Goal: Task Accomplishment & Management: Manage account settings

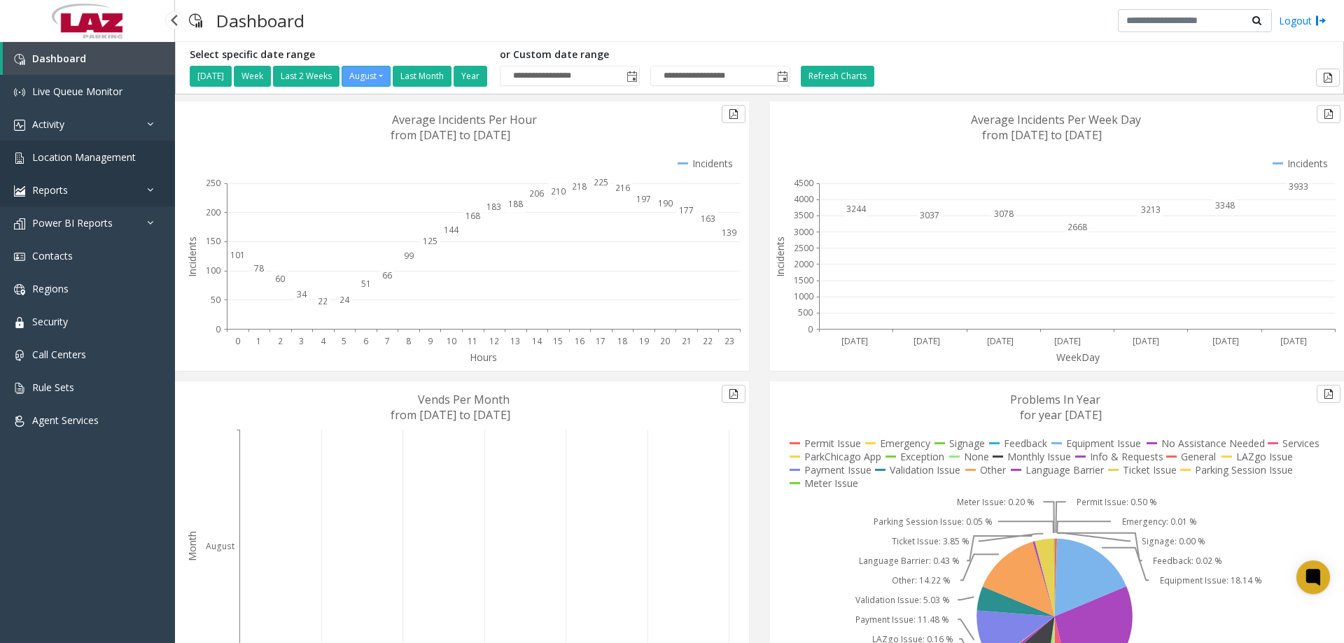
drag, startPoint x: 52, startPoint y: 175, endPoint x: 58, endPoint y: 167, distance: 10.5
click at [52, 174] on link "Reports" at bounding box center [87, 190] width 175 height 33
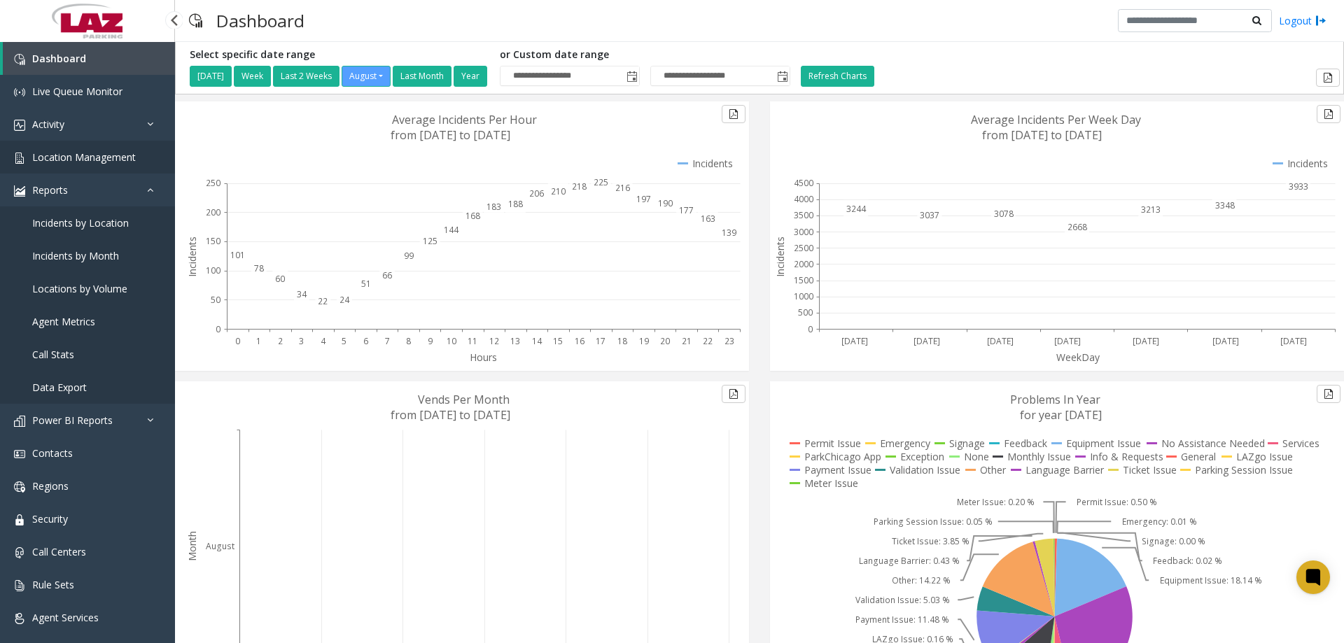
click at [58, 167] on link "Location Management" at bounding box center [87, 157] width 175 height 33
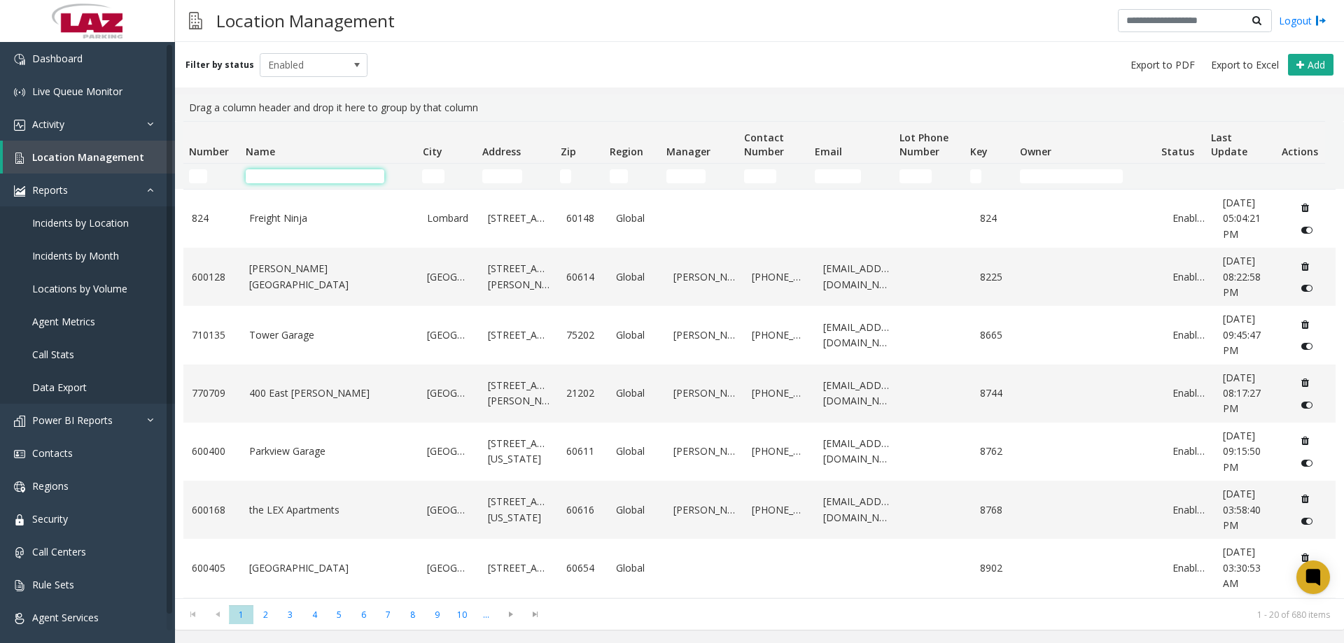
click at [260, 174] on input "Name Filter" at bounding box center [315, 176] width 139 height 14
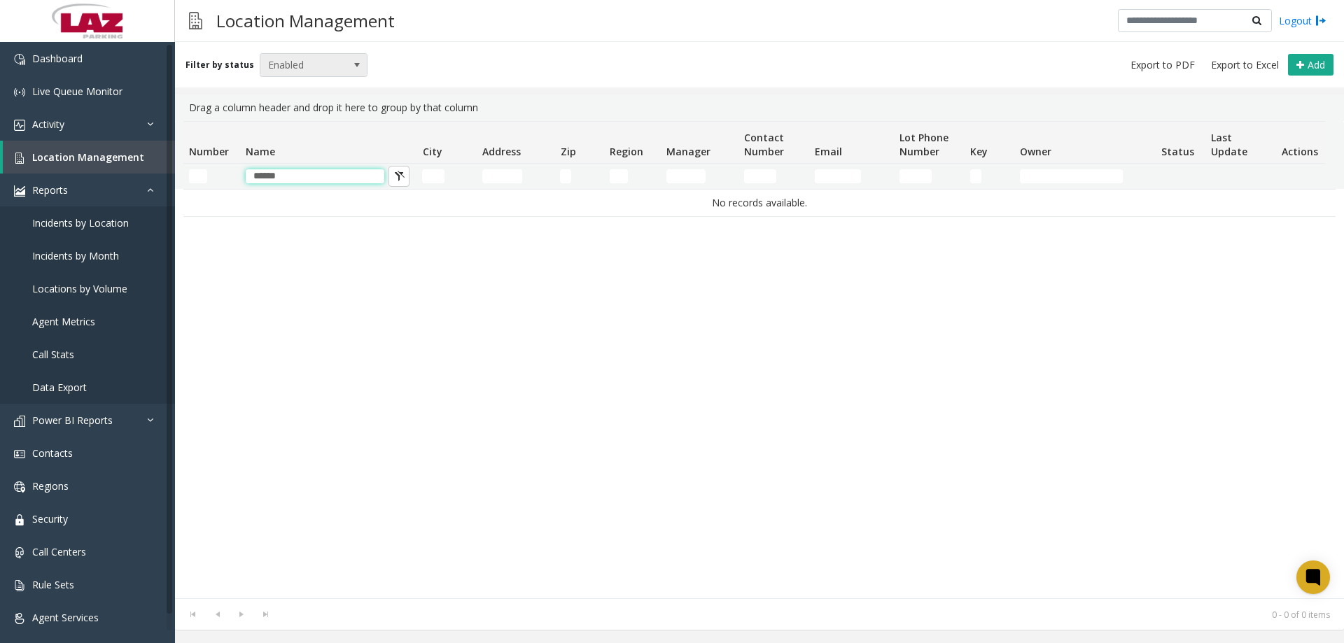
type input "******"
click at [304, 67] on span "Enabled" at bounding box center [302, 65] width 85 height 22
click at [304, 125] on li "Disabled" at bounding box center [307, 126] width 104 height 19
click at [321, 71] on span "Disabled" at bounding box center [302, 65] width 85 height 22
click at [317, 139] on li "Archived" at bounding box center [307, 145] width 104 height 19
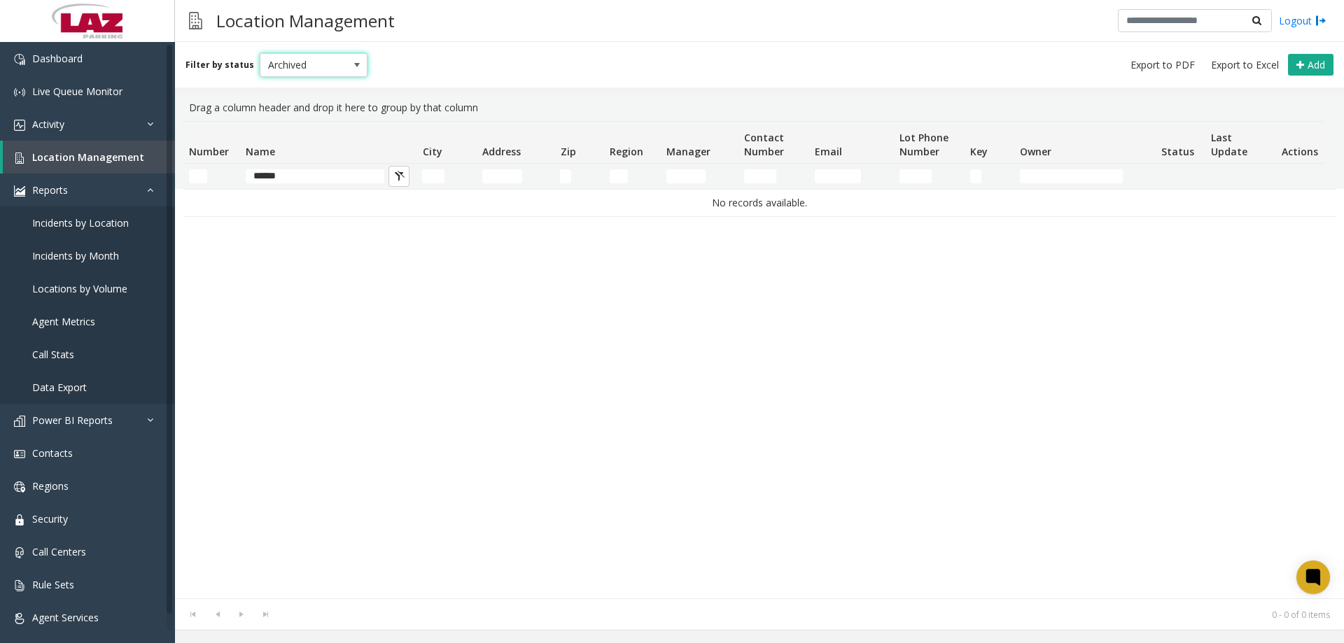
click at [323, 67] on span "Archived" at bounding box center [302, 65] width 85 height 22
click at [290, 87] on li "All" at bounding box center [307, 88] width 104 height 19
click at [293, 174] on input "******" at bounding box center [315, 176] width 139 height 14
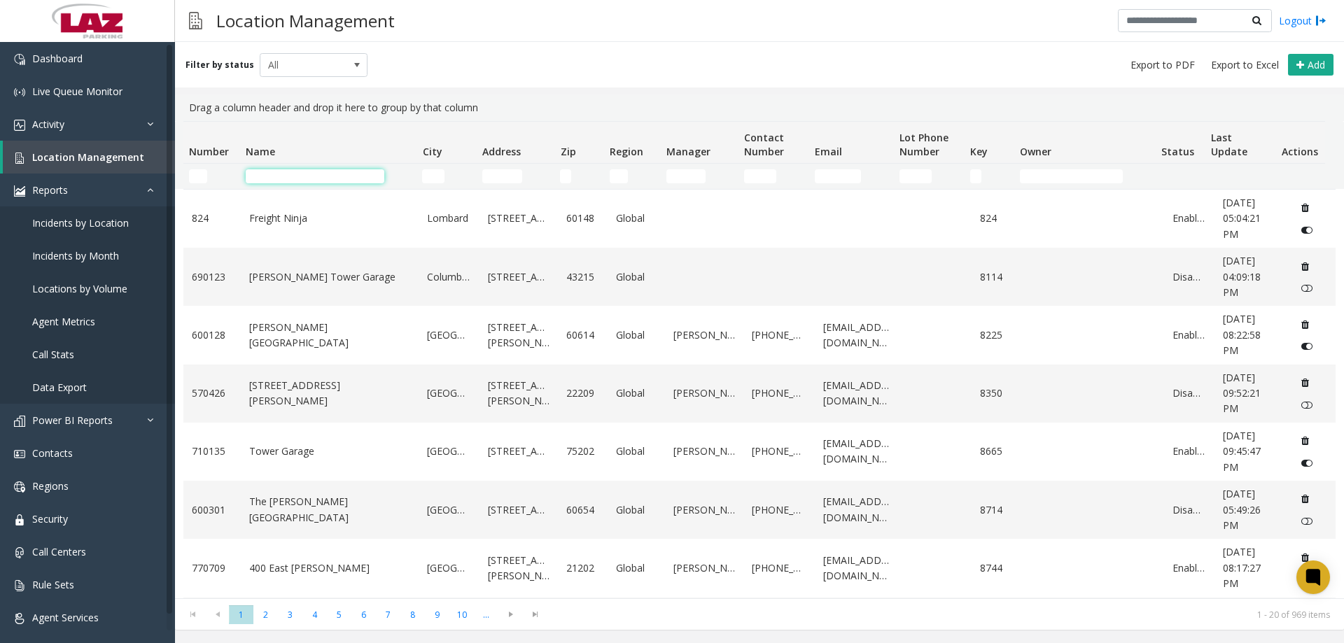
click at [325, 176] on input "Name Filter" at bounding box center [315, 176] width 139 height 14
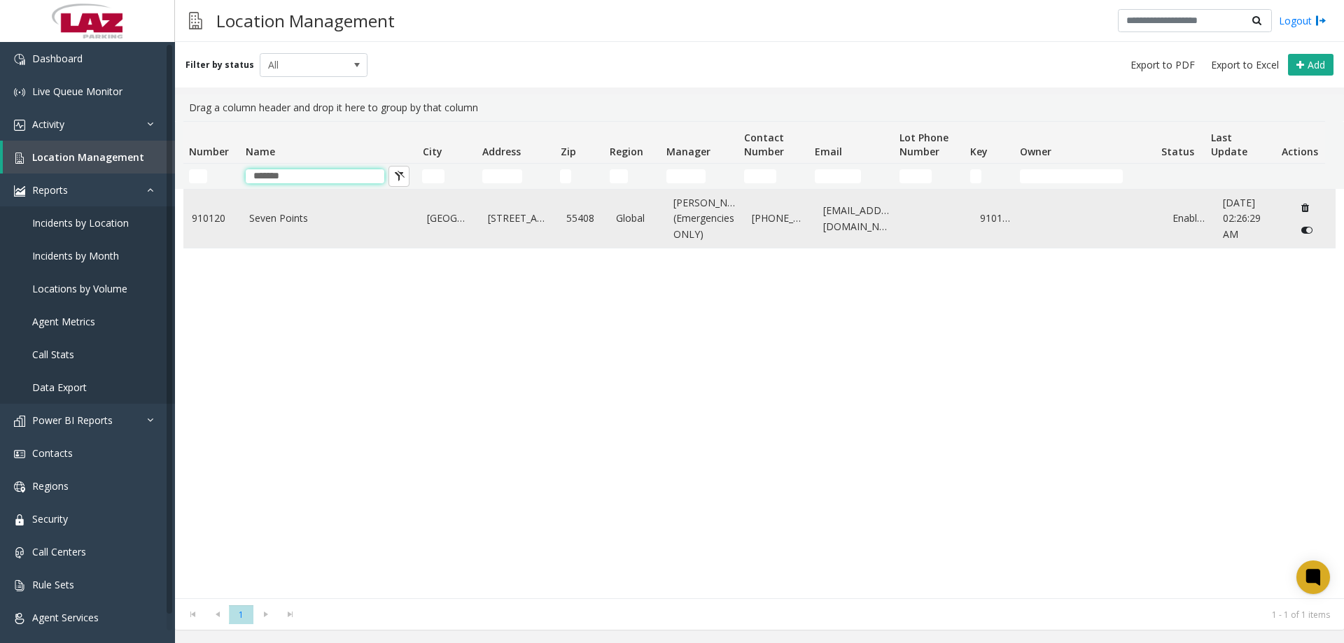
type input "*******"
click at [276, 226] on link "Seven Points" at bounding box center [330, 218] width 162 height 15
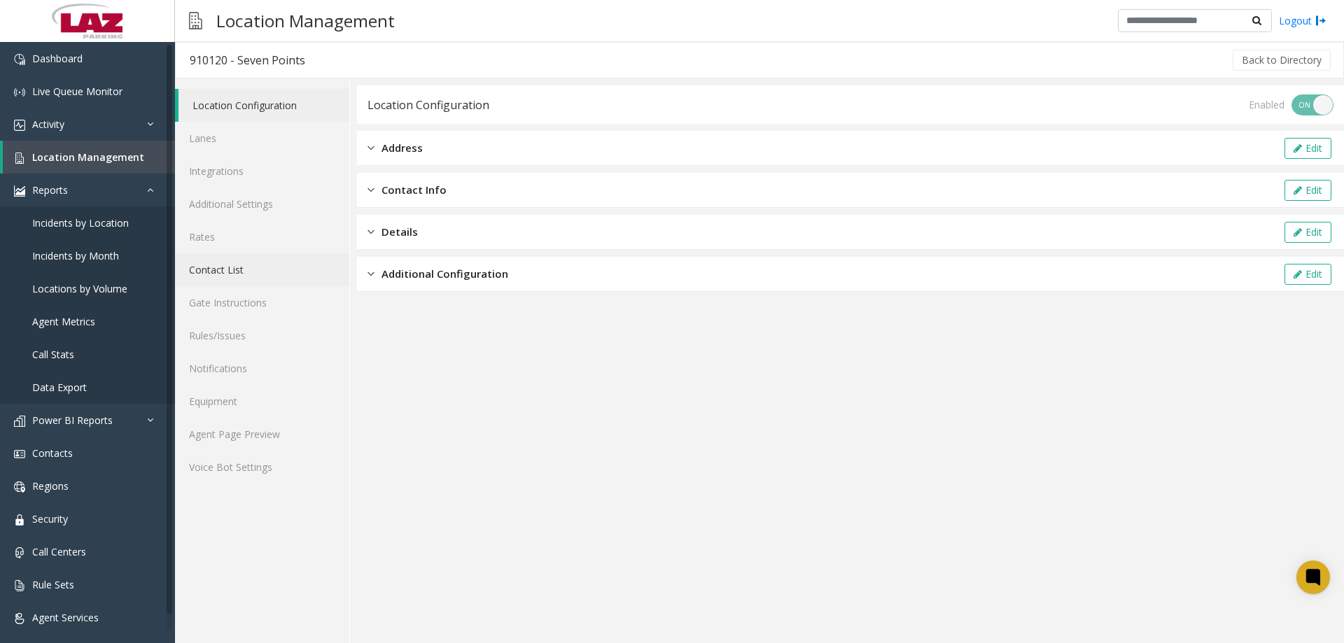
click at [230, 278] on link "Contact List" at bounding box center [262, 269] width 174 height 33
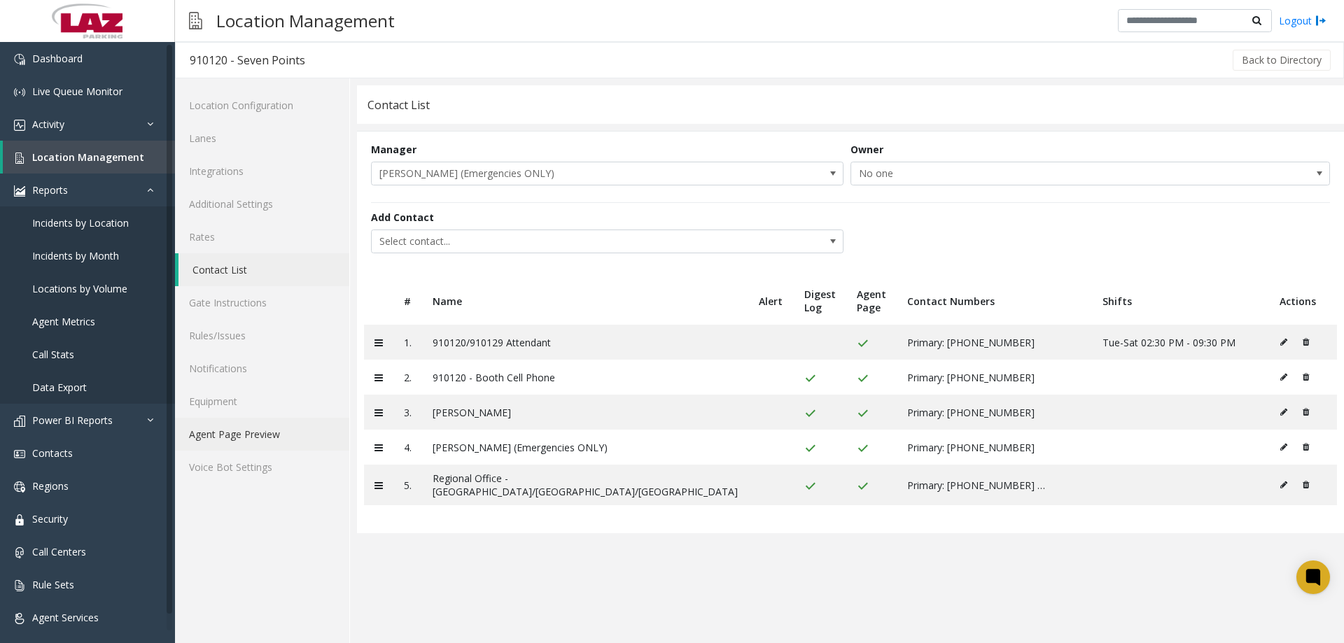
click at [278, 440] on link "Agent Page Preview" at bounding box center [262, 434] width 174 height 33
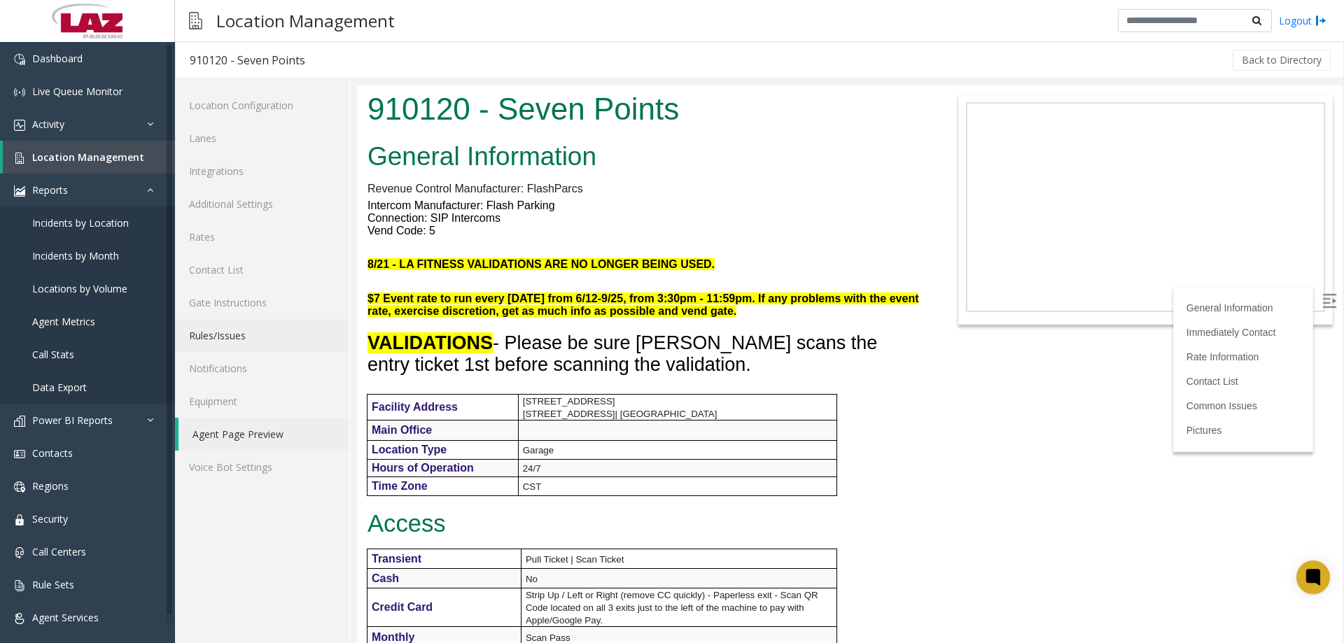
click at [250, 336] on link "Rules/Issues" at bounding box center [262, 335] width 174 height 33
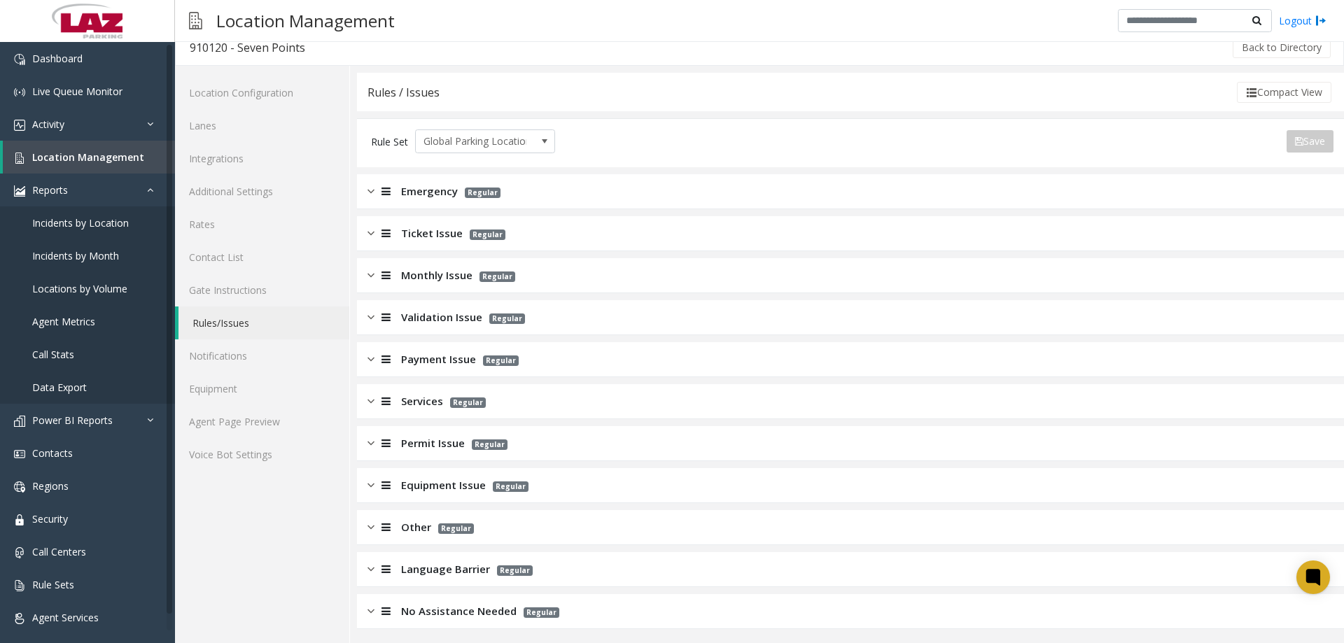
scroll to position [16, 0]
click at [359, 491] on div "Other Regular" at bounding box center [850, 524] width 987 height 35
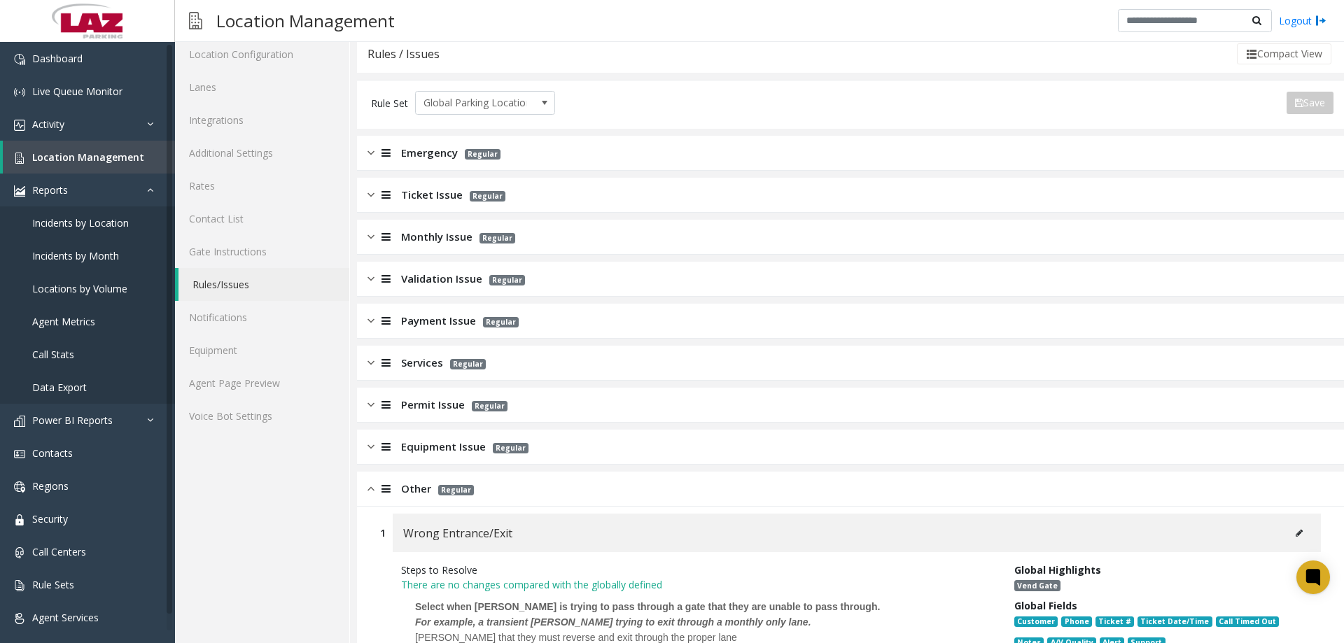
click at [372, 491] on img at bounding box center [370, 489] width 7 height 16
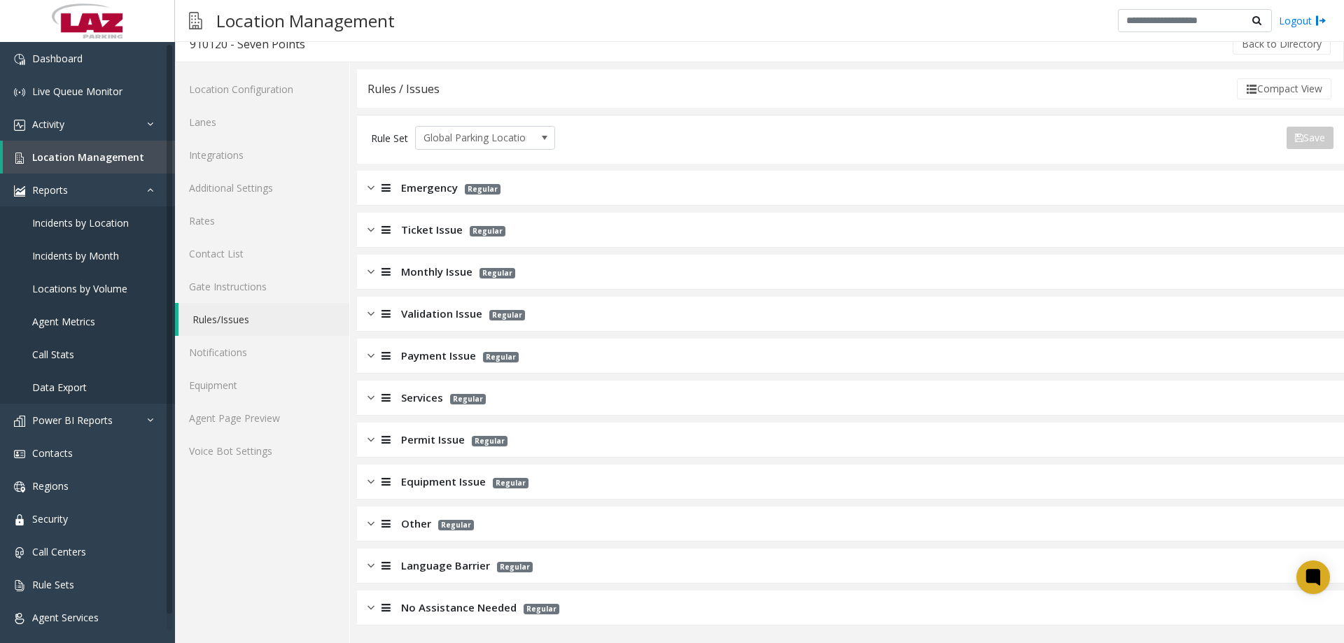
click at [374, 479] on img at bounding box center [370, 482] width 7 height 16
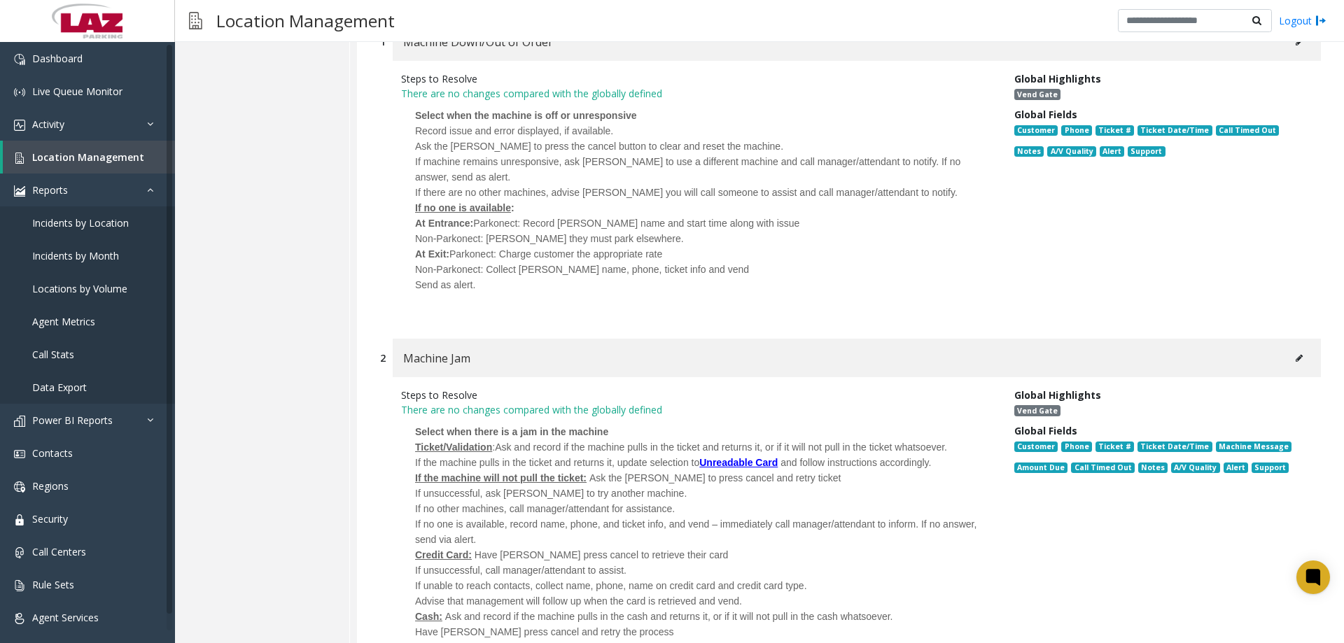
scroll to position [0, 0]
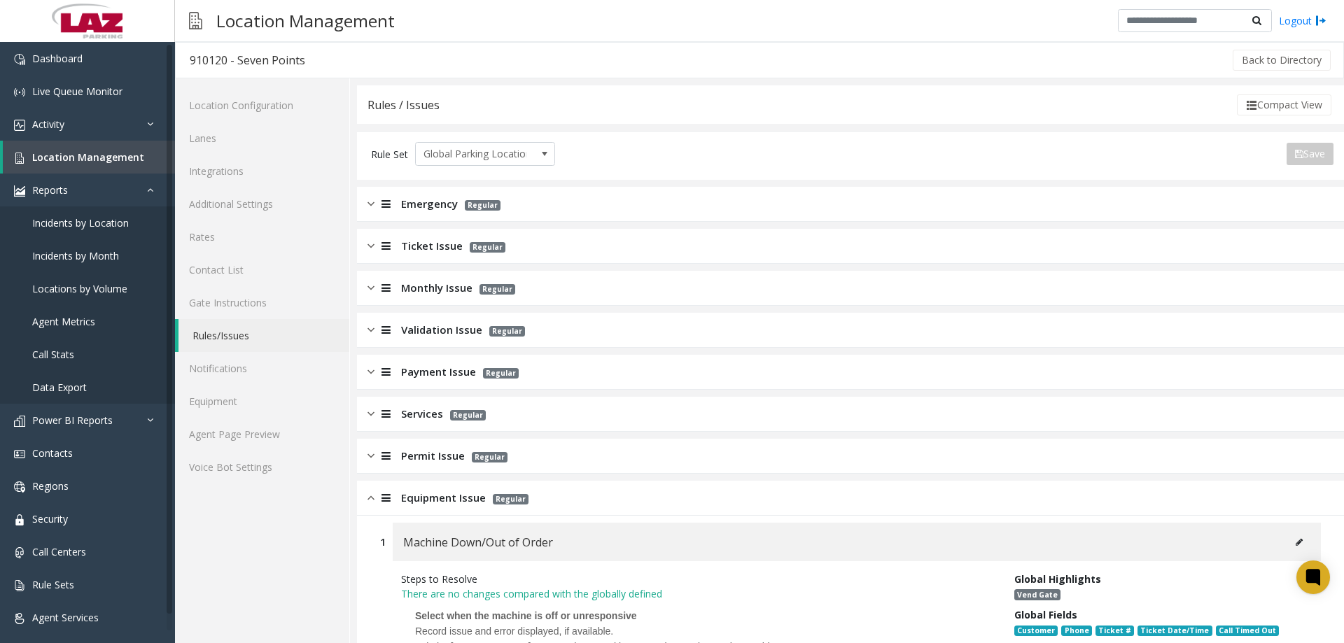
click at [371, 491] on img at bounding box center [370, 498] width 7 height 16
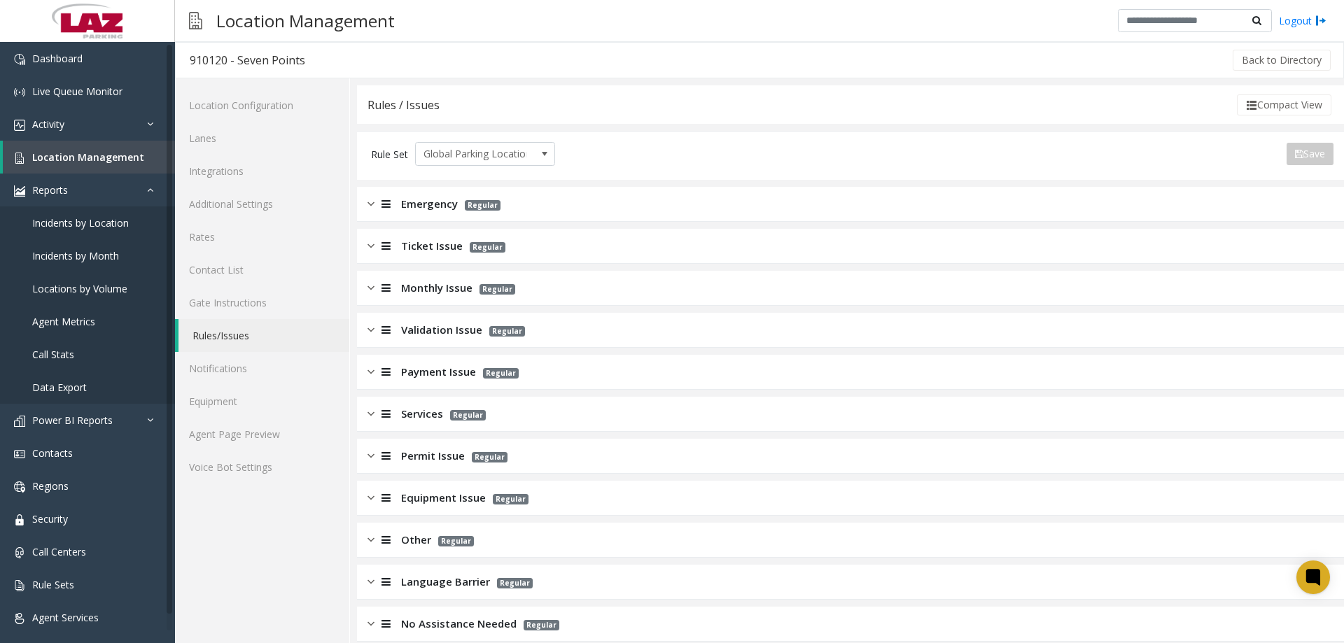
click at [365, 454] on div "Permit Issue Regular" at bounding box center [850, 456] width 987 height 35
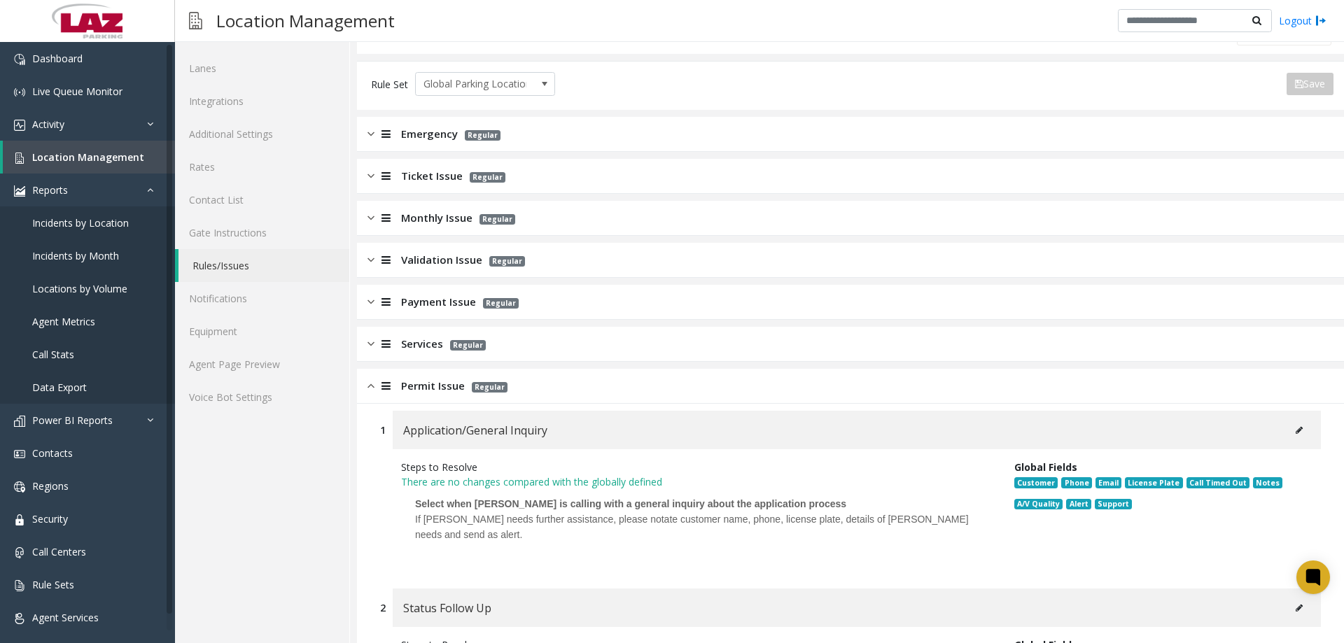
click at [367, 388] on img at bounding box center [370, 386] width 7 height 16
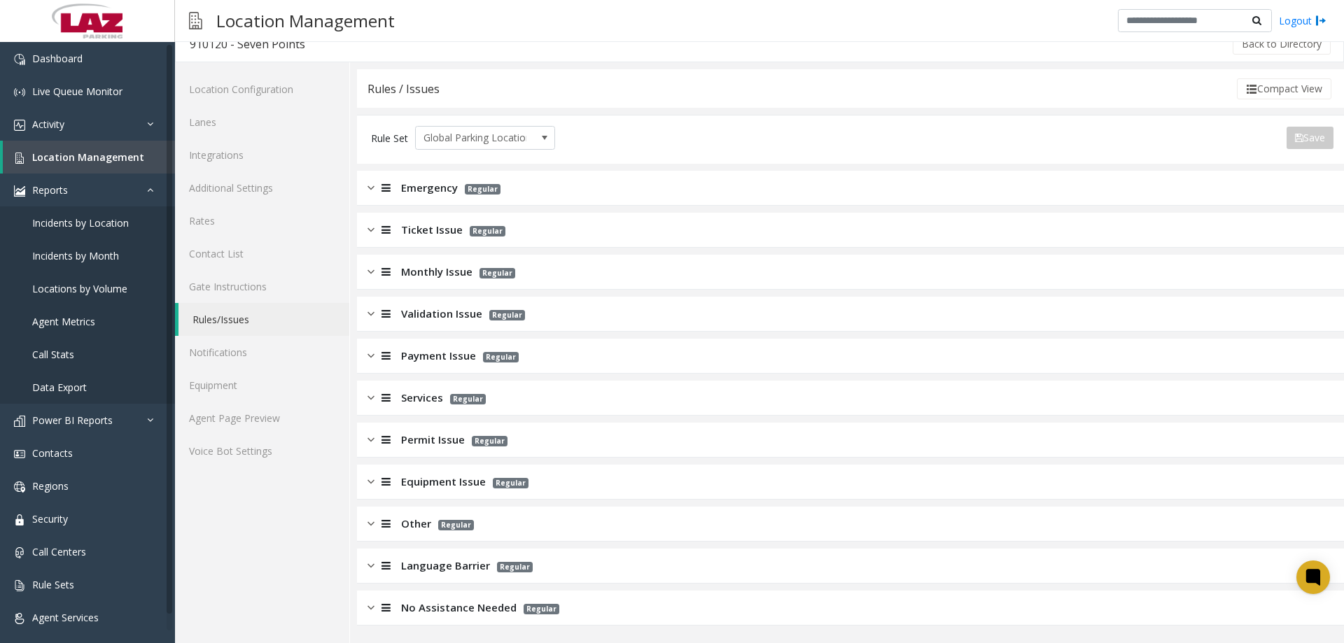
click at [372, 315] on img at bounding box center [370, 314] width 7 height 16
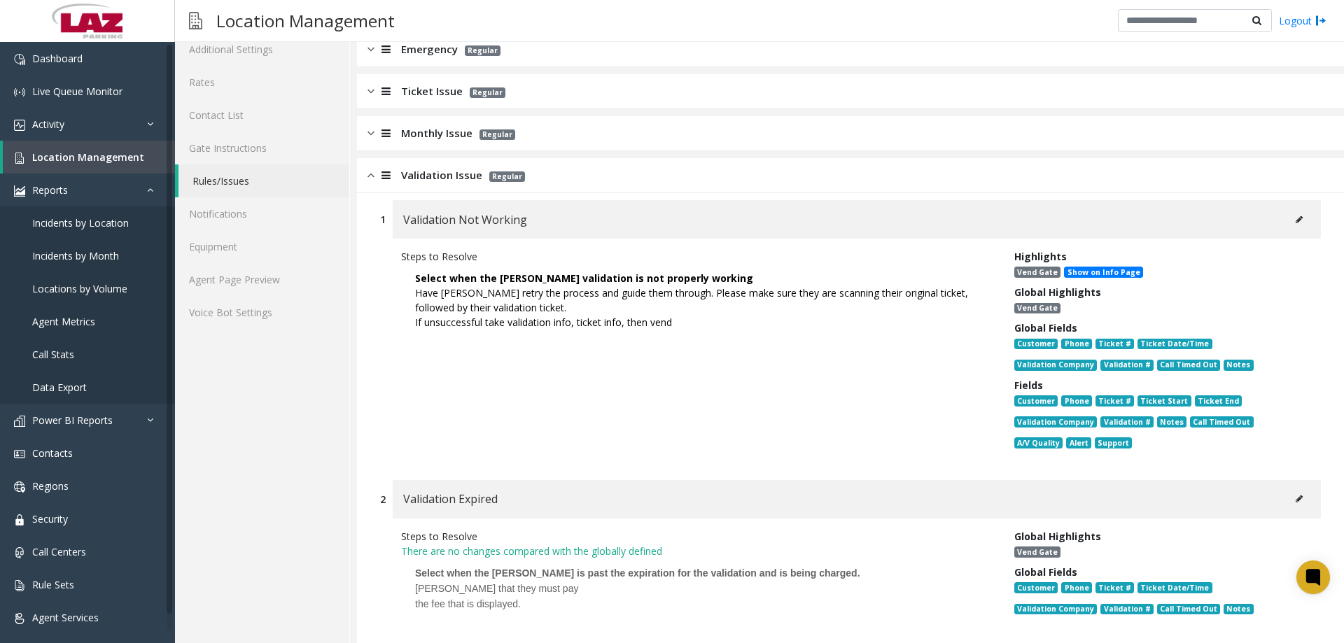
scroll to position [0, 0]
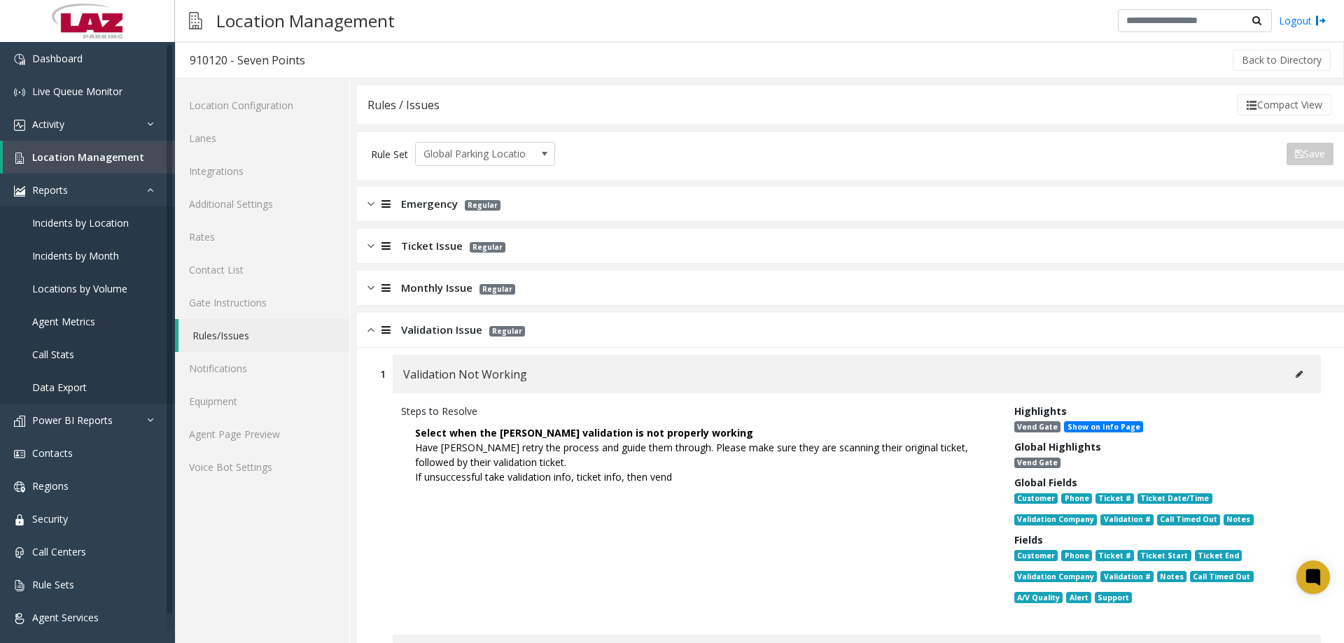
click at [366, 328] on div "Validation Issue Regular" at bounding box center [850, 330] width 987 height 35
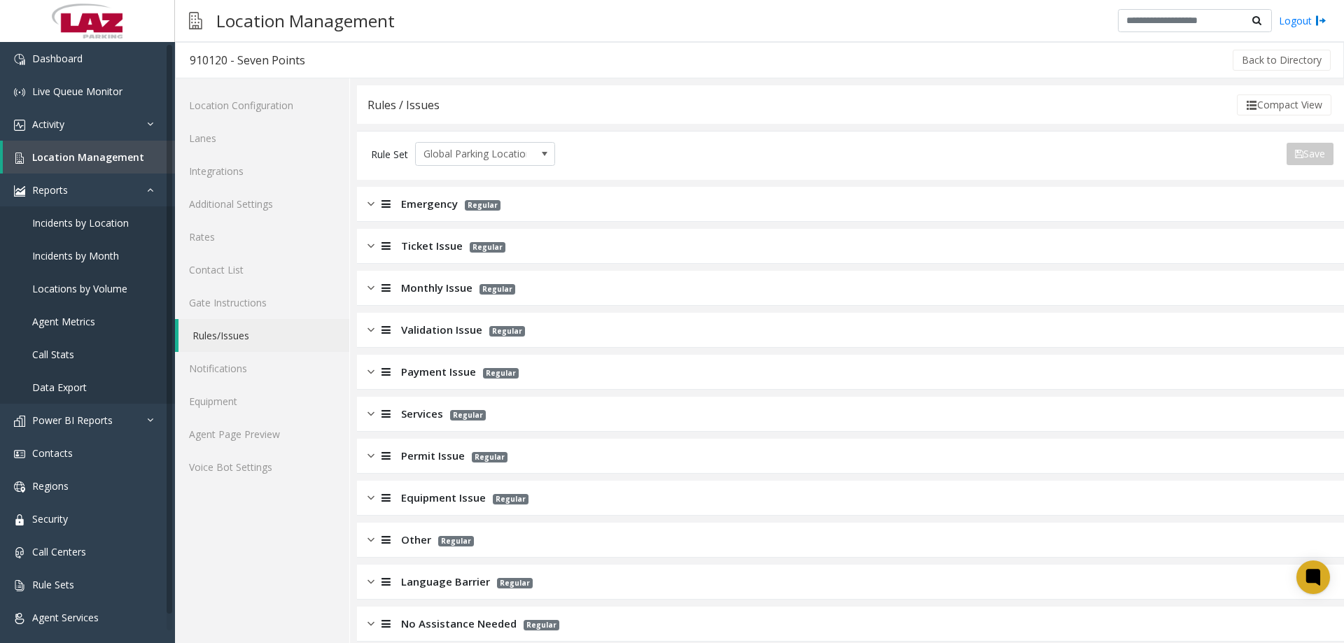
click at [374, 286] on div at bounding box center [384, 288] width 20 height 16
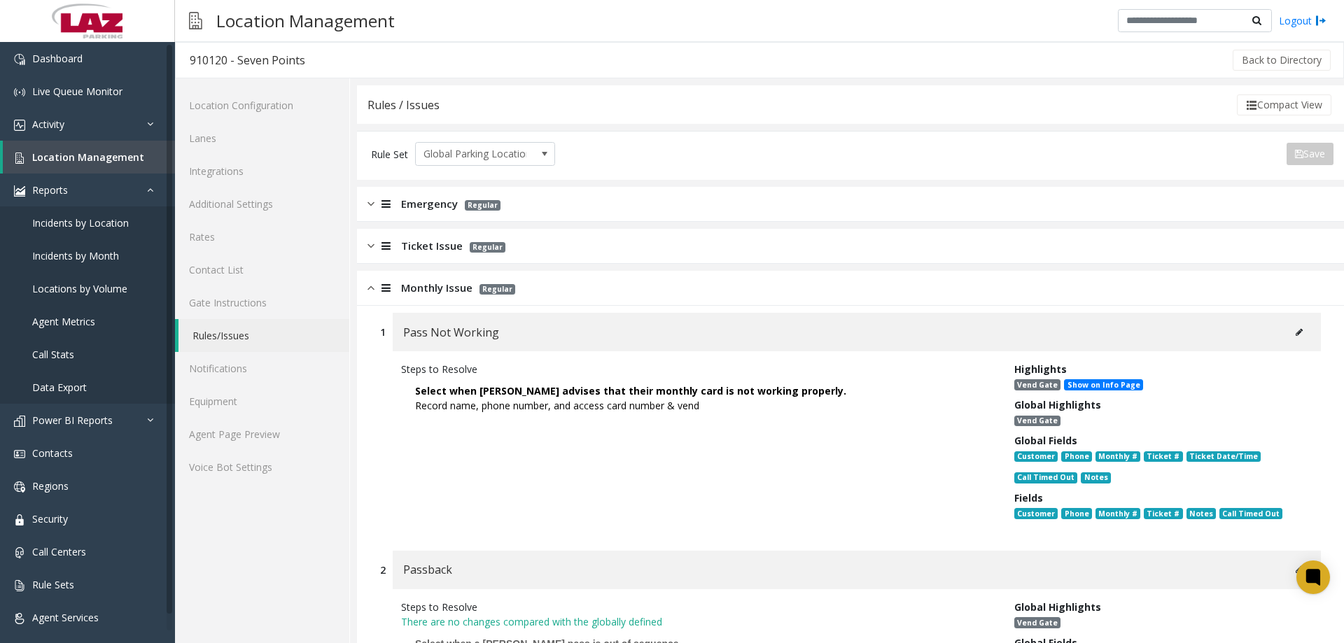
click at [375, 288] on div at bounding box center [384, 288] width 20 height 16
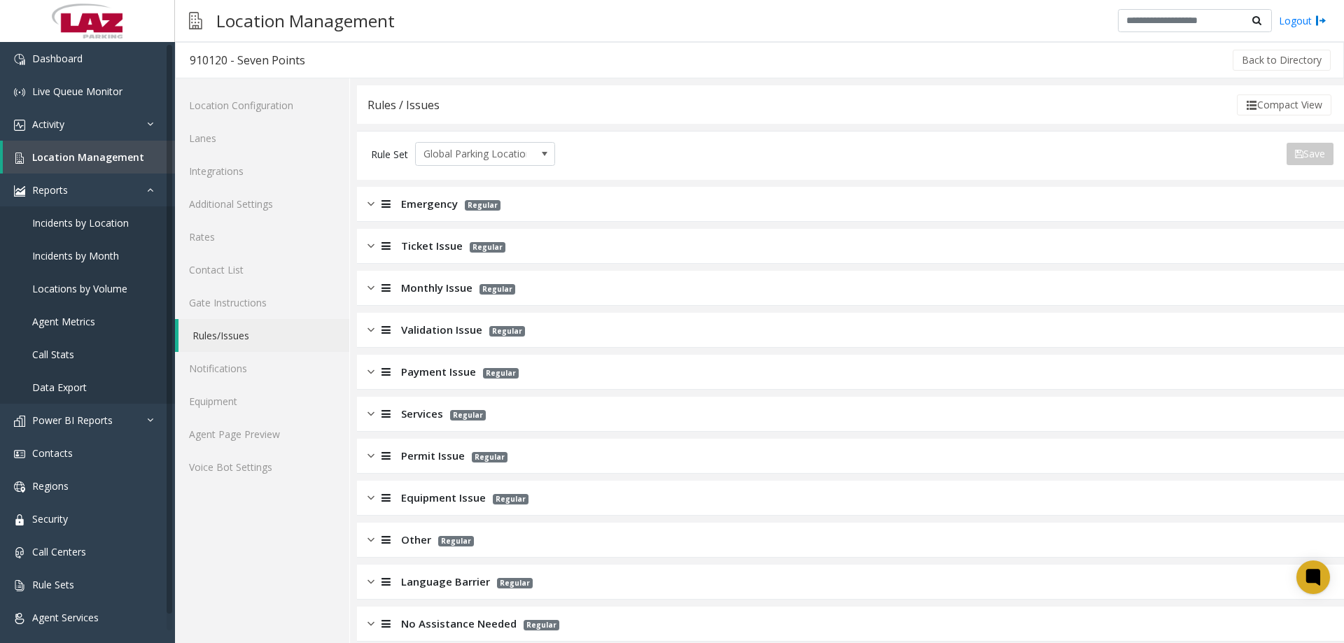
click at [376, 247] on div at bounding box center [384, 246] width 20 height 16
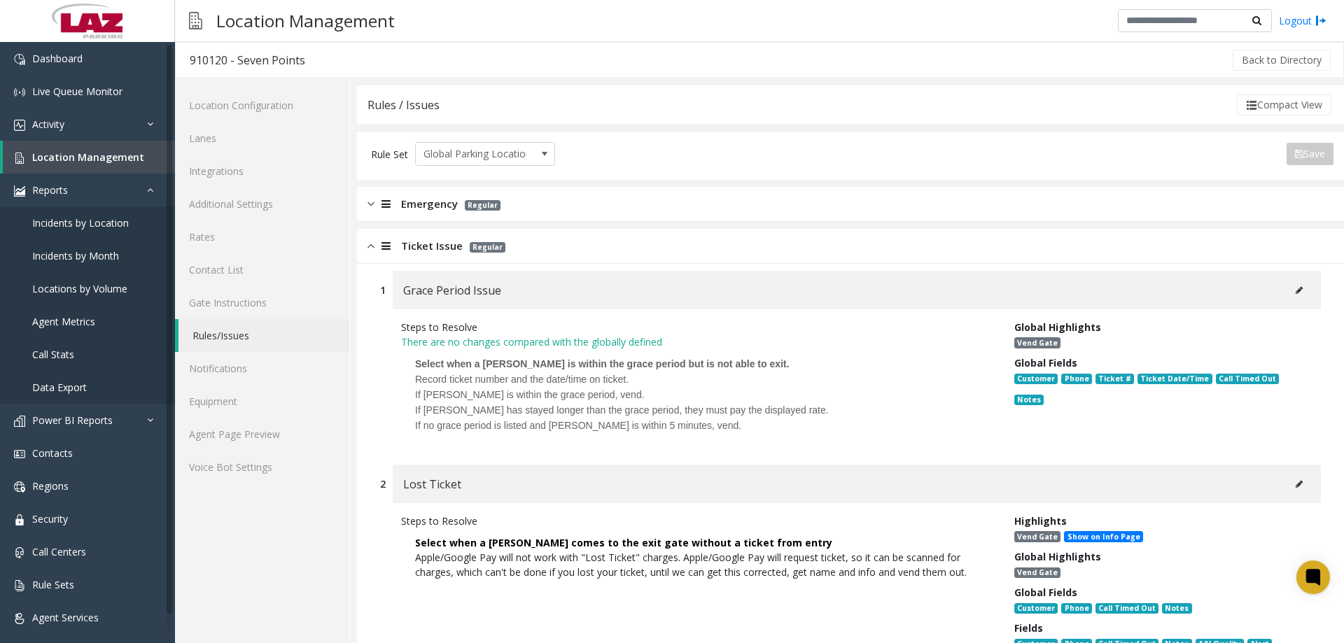
click at [369, 244] on img at bounding box center [370, 246] width 7 height 16
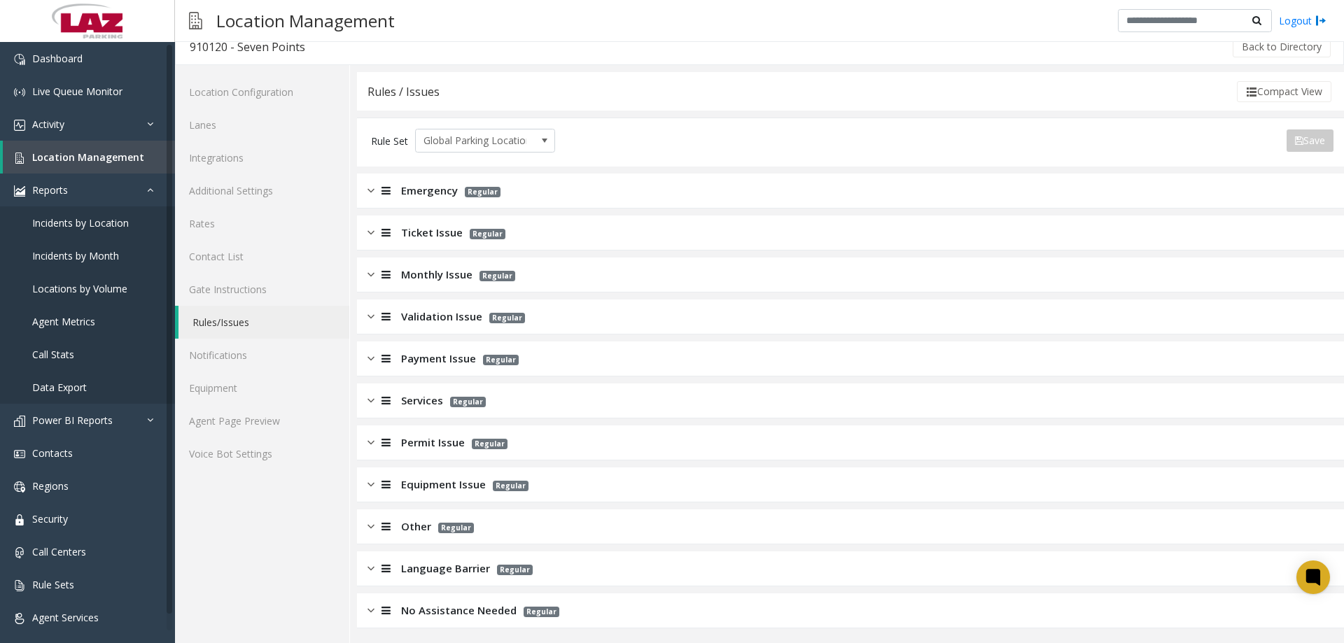
scroll to position [16, 0]
click at [377, 491] on div at bounding box center [384, 524] width 20 height 16
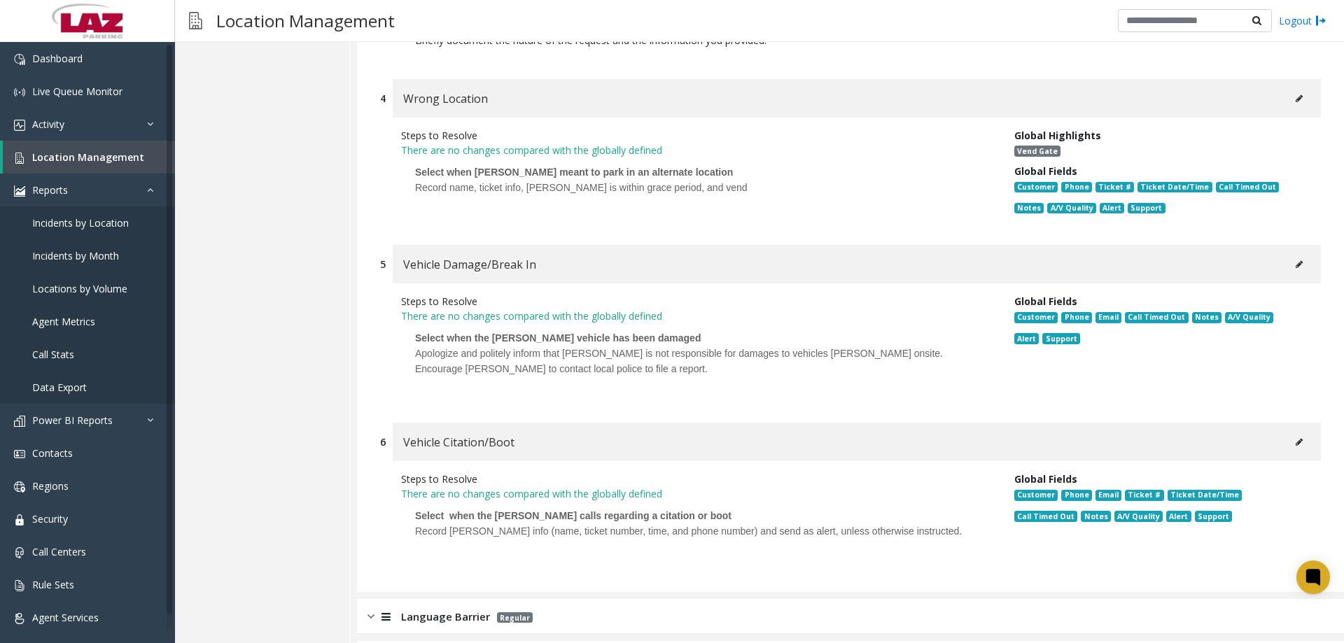
scroll to position [1171, 0]
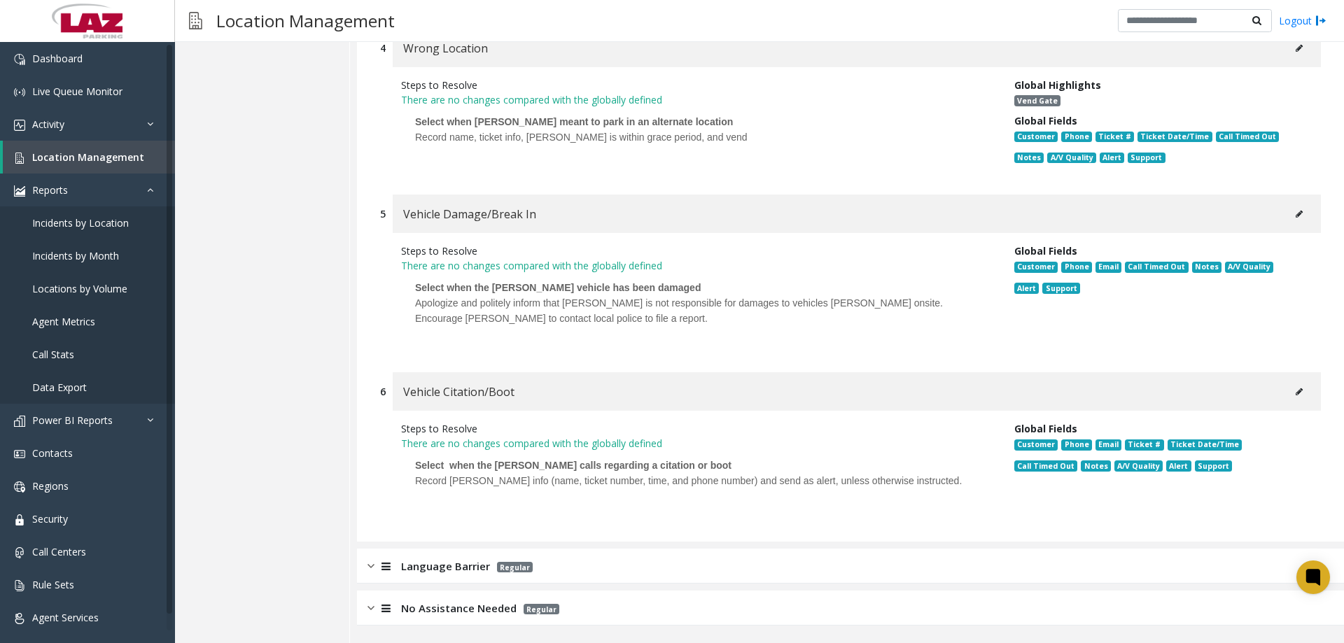
click at [383, 491] on icon at bounding box center [385, 566] width 9 height 10
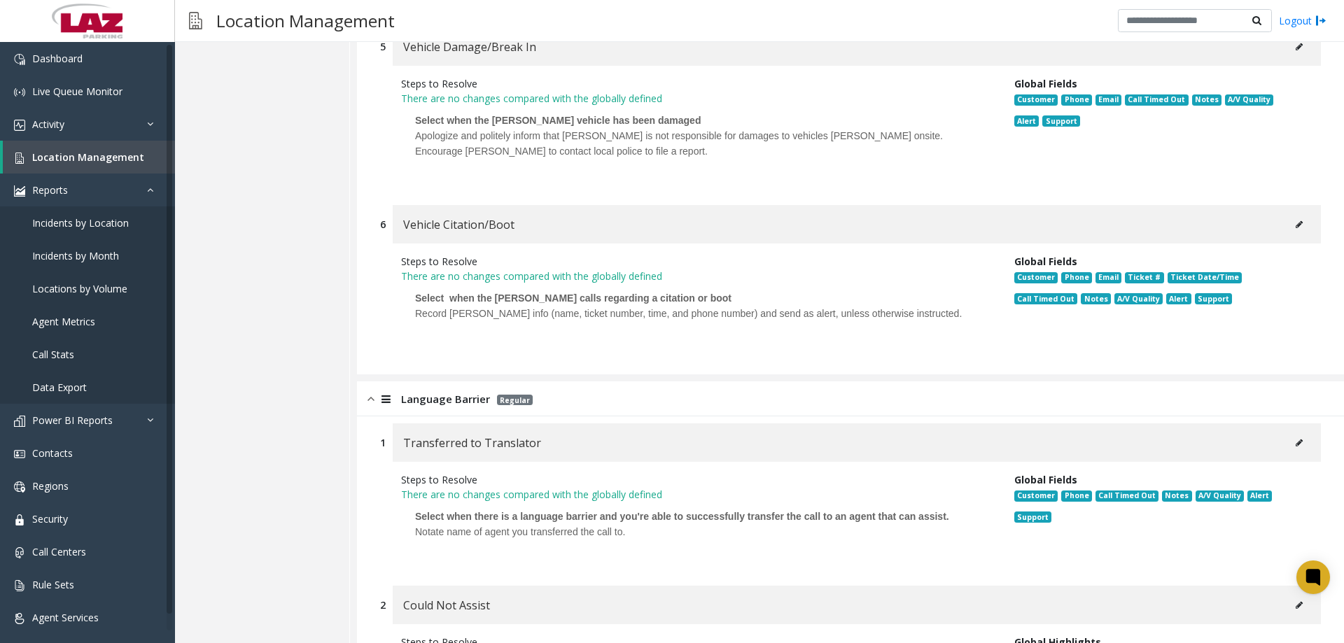
scroll to position [1541, 0]
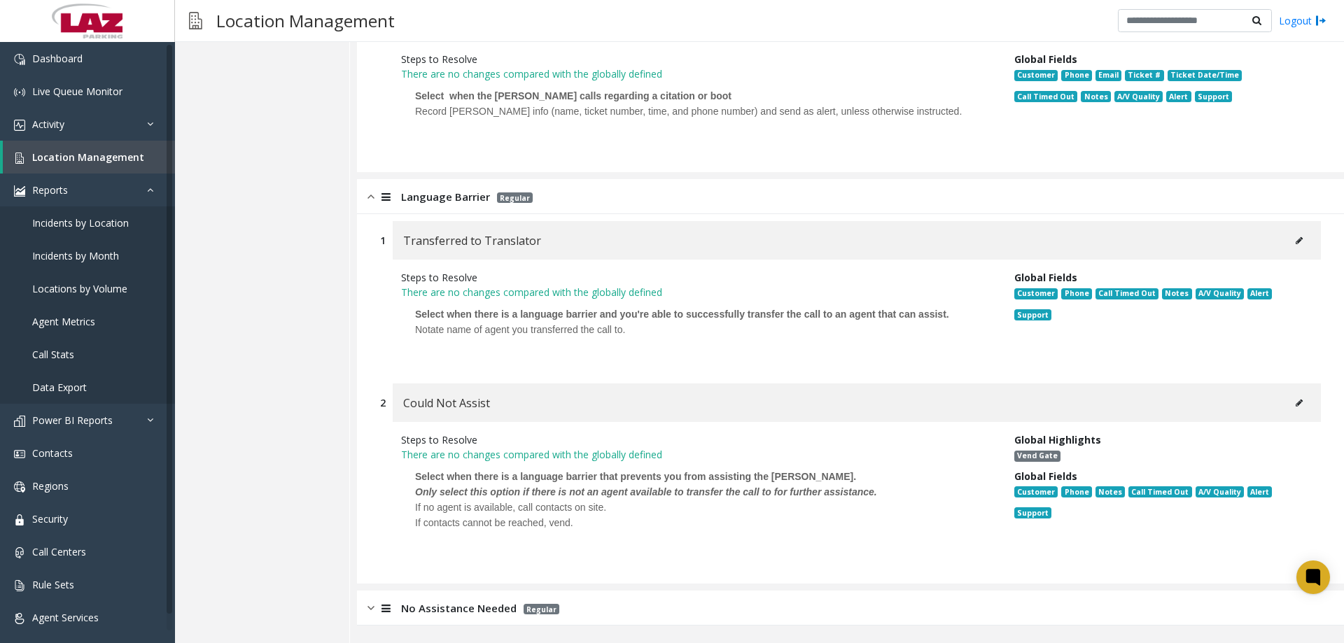
click at [375, 491] on div at bounding box center [384, 609] width 20 height 16
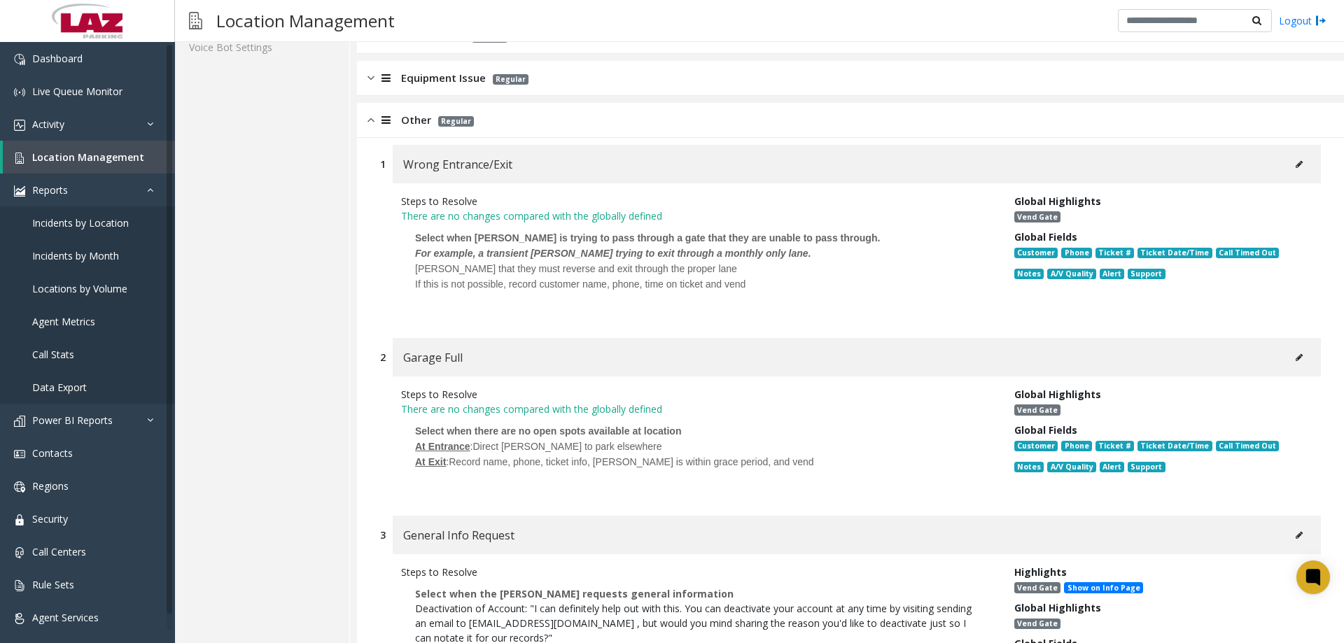
scroll to position [0, 0]
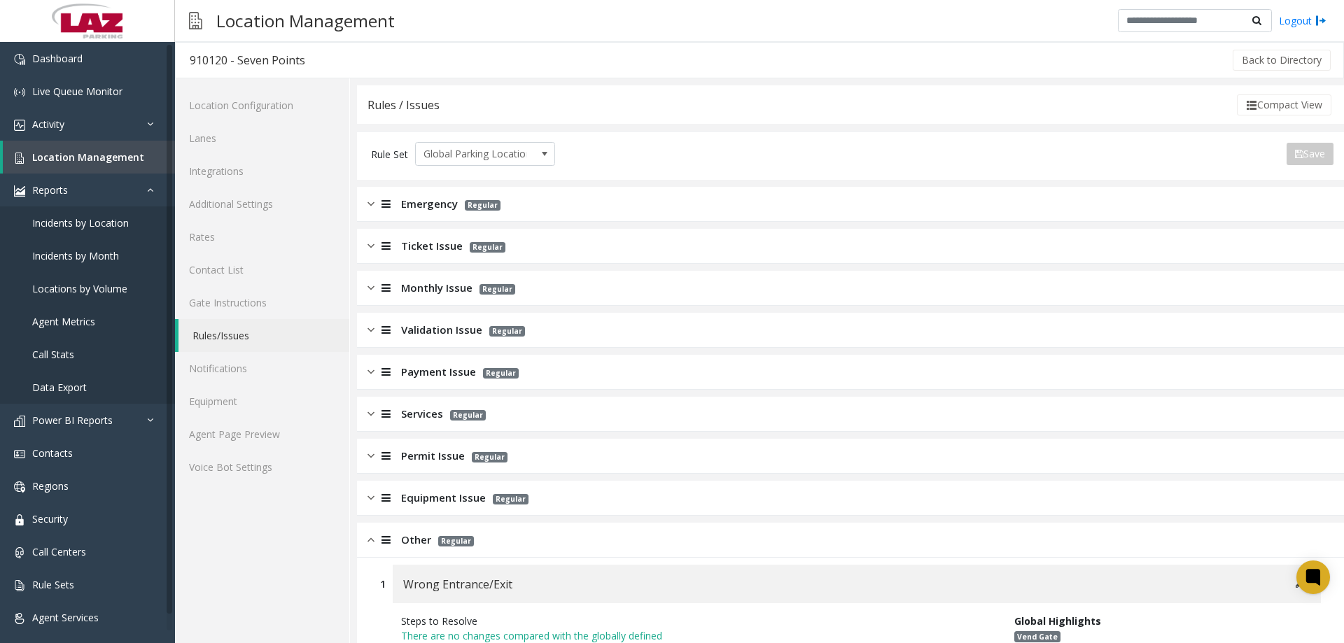
click at [367, 201] on div "Emergency Regular" at bounding box center [850, 204] width 987 height 35
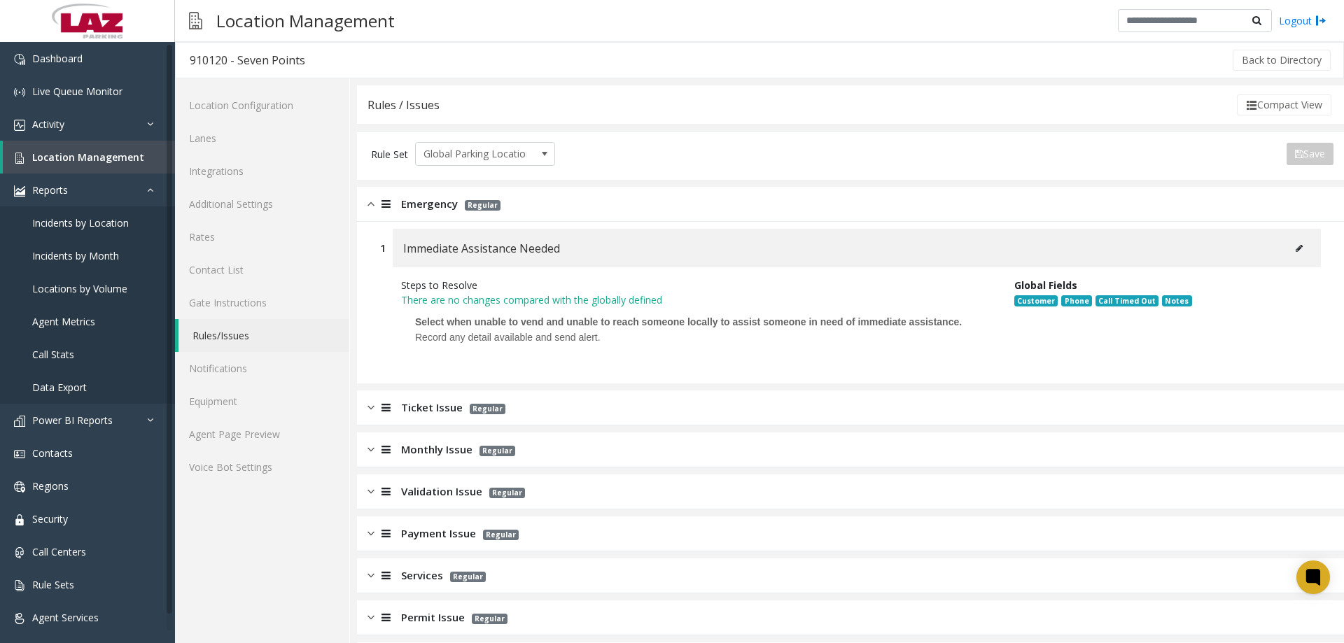
click at [365, 199] on div "Emergency Regular" at bounding box center [850, 204] width 987 height 35
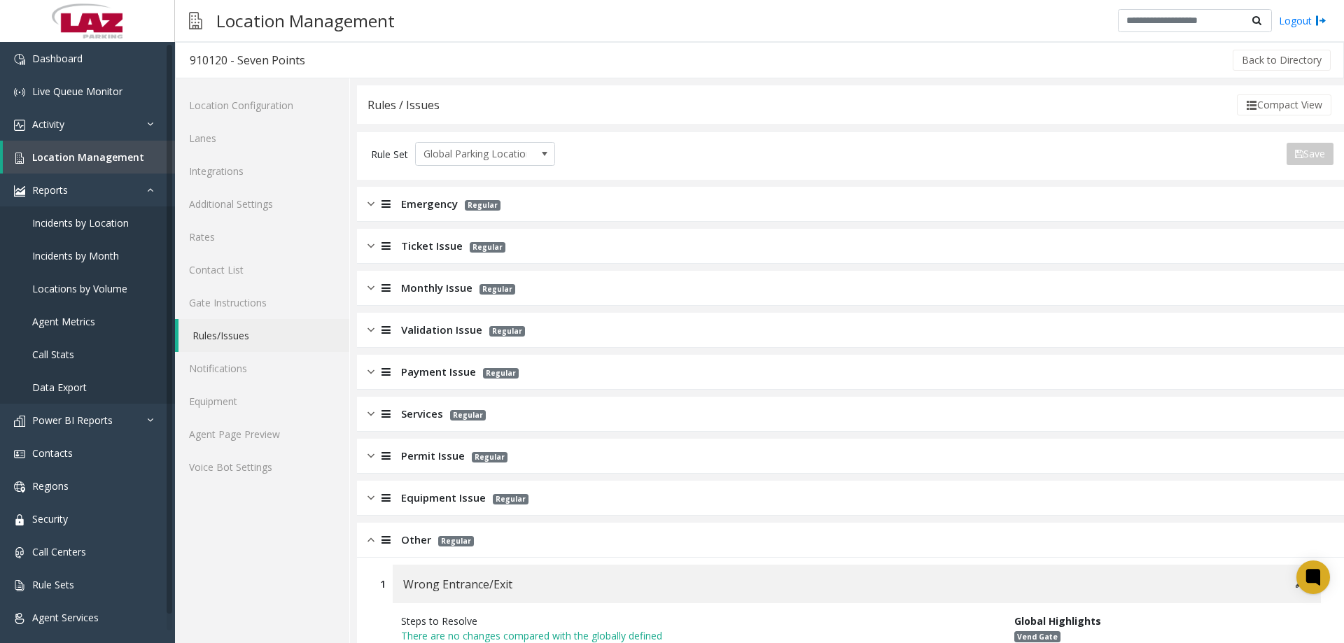
click at [367, 250] on img at bounding box center [370, 246] width 7 height 16
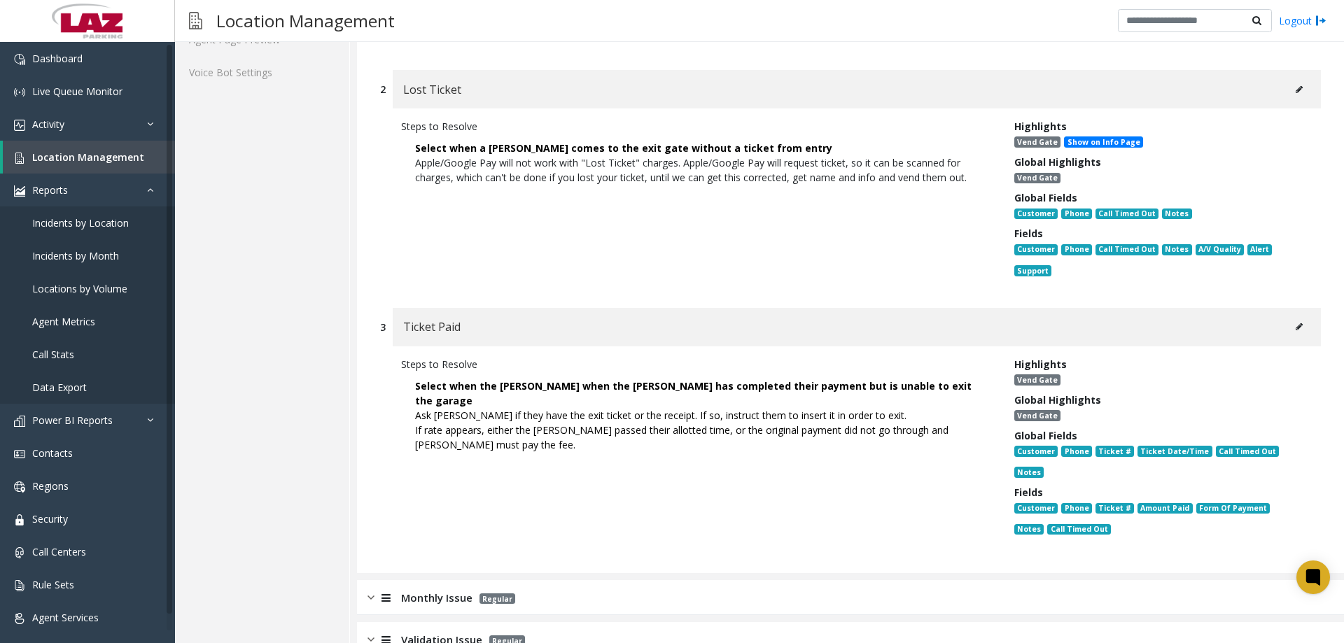
scroll to position [700, 0]
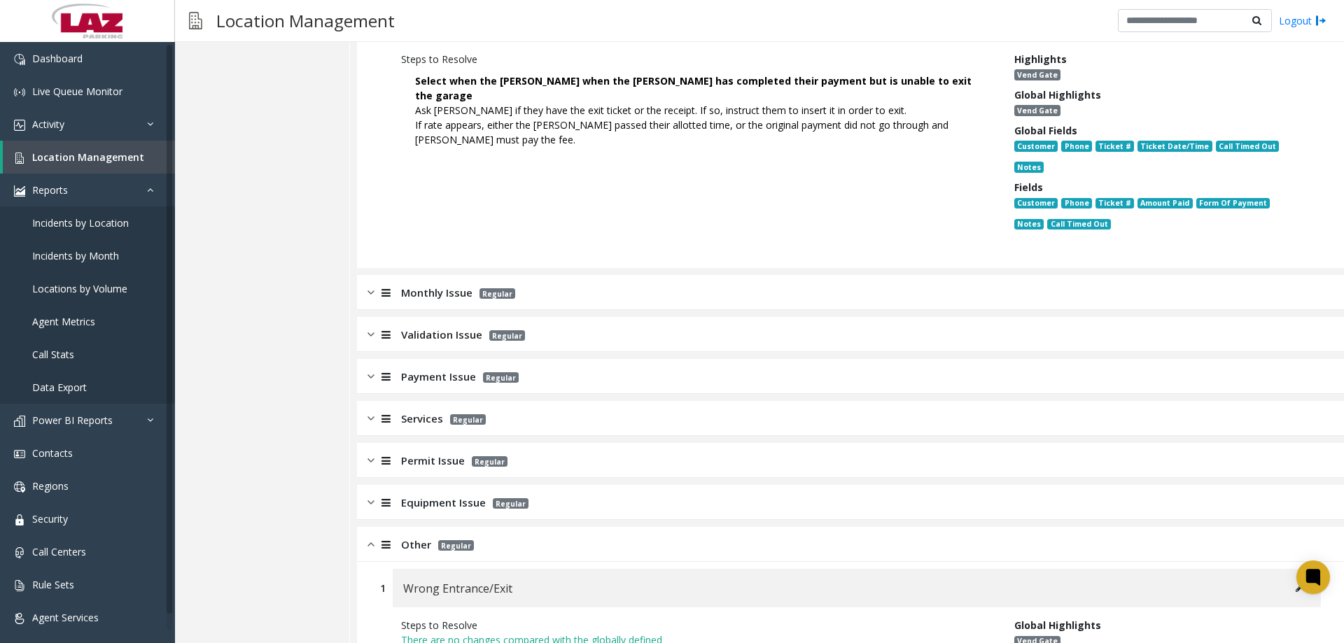
click at [370, 291] on img at bounding box center [370, 293] width 7 height 16
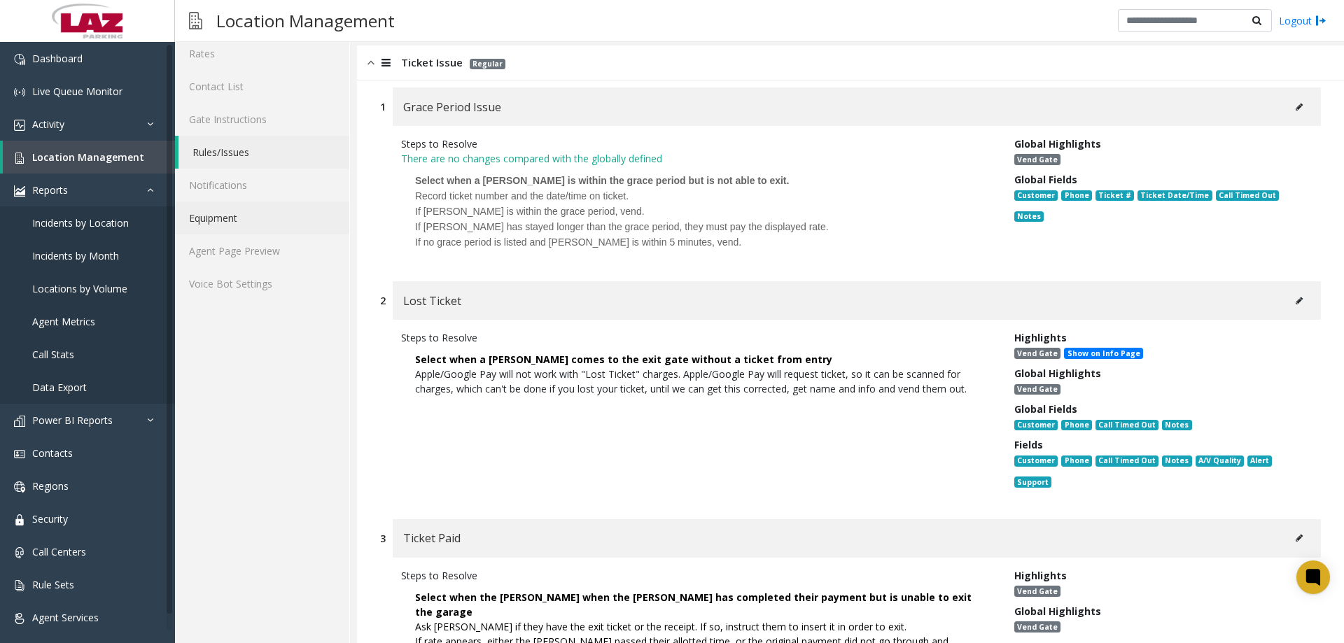
scroll to position [0, 0]
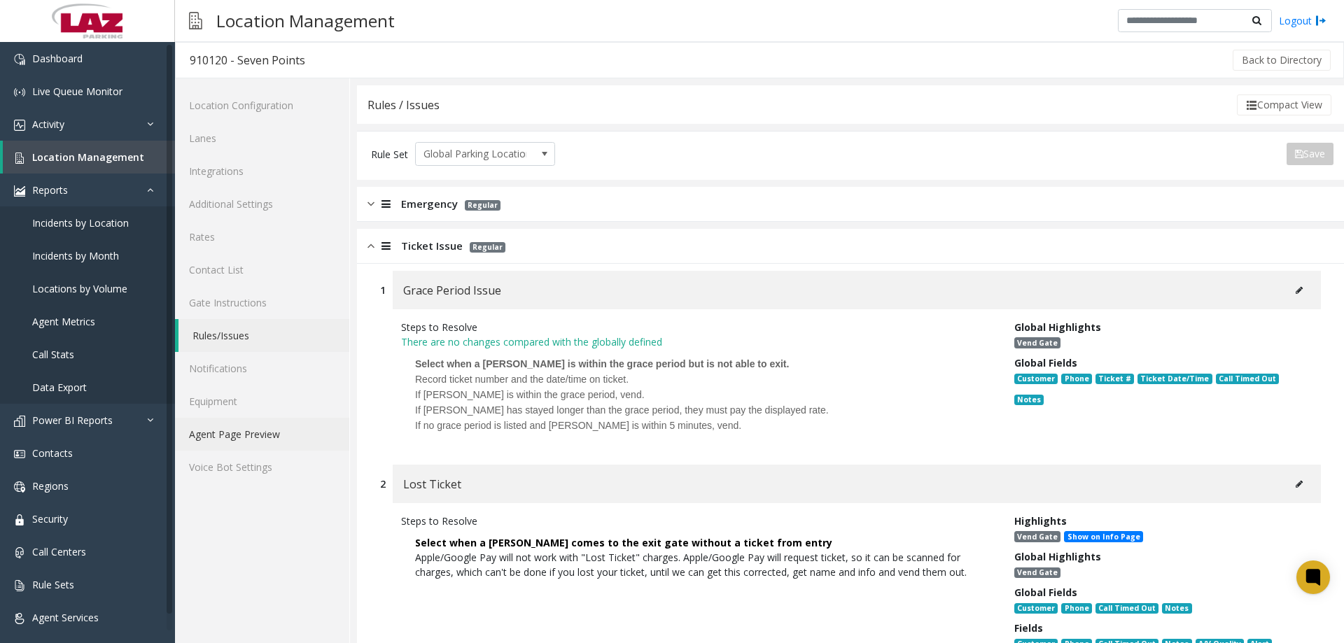
click at [255, 432] on link "Agent Page Preview" at bounding box center [262, 434] width 174 height 33
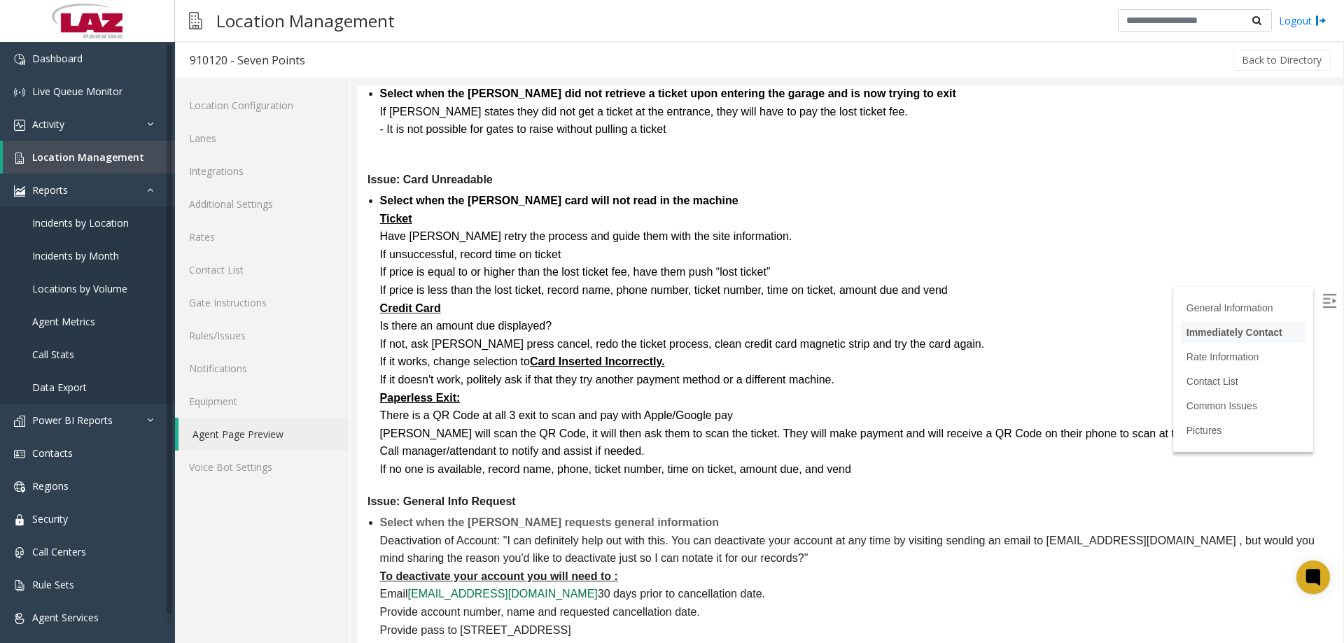
scroll to position [2730, 0]
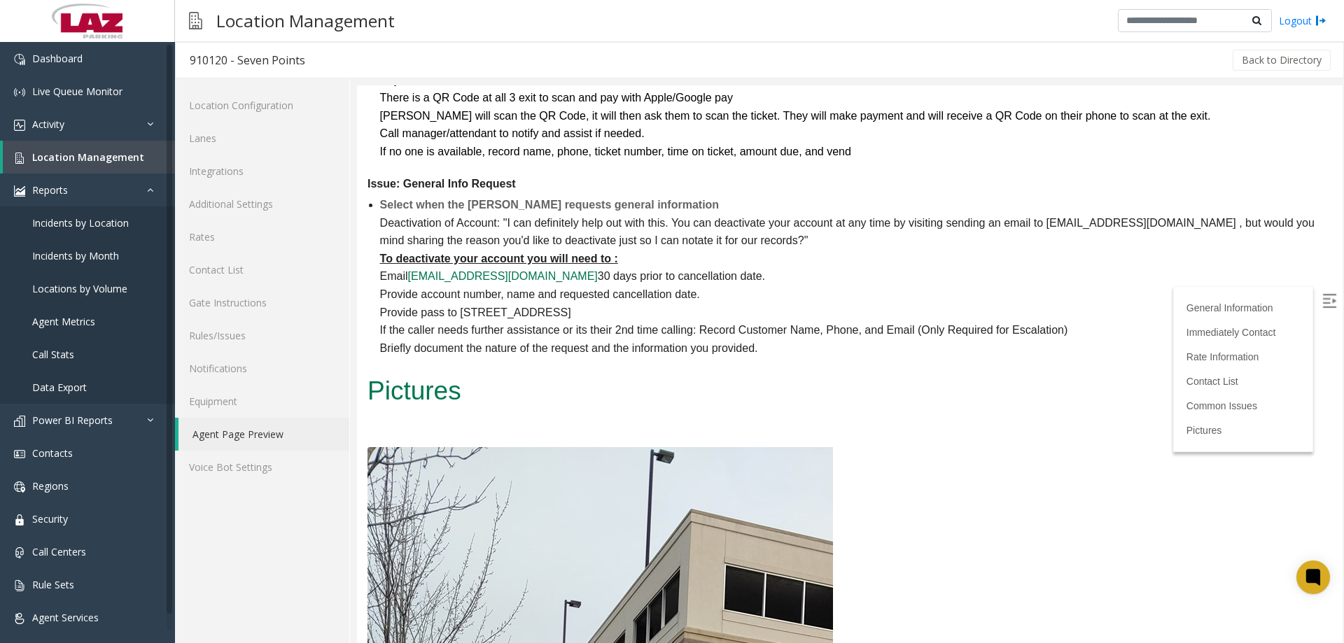
drag, startPoint x: 1343, startPoint y: 296, endPoint x: 979, endPoint y: 211, distance: 374.6
click at [1074, 307] on div at bounding box center [850, 364] width 987 height 558
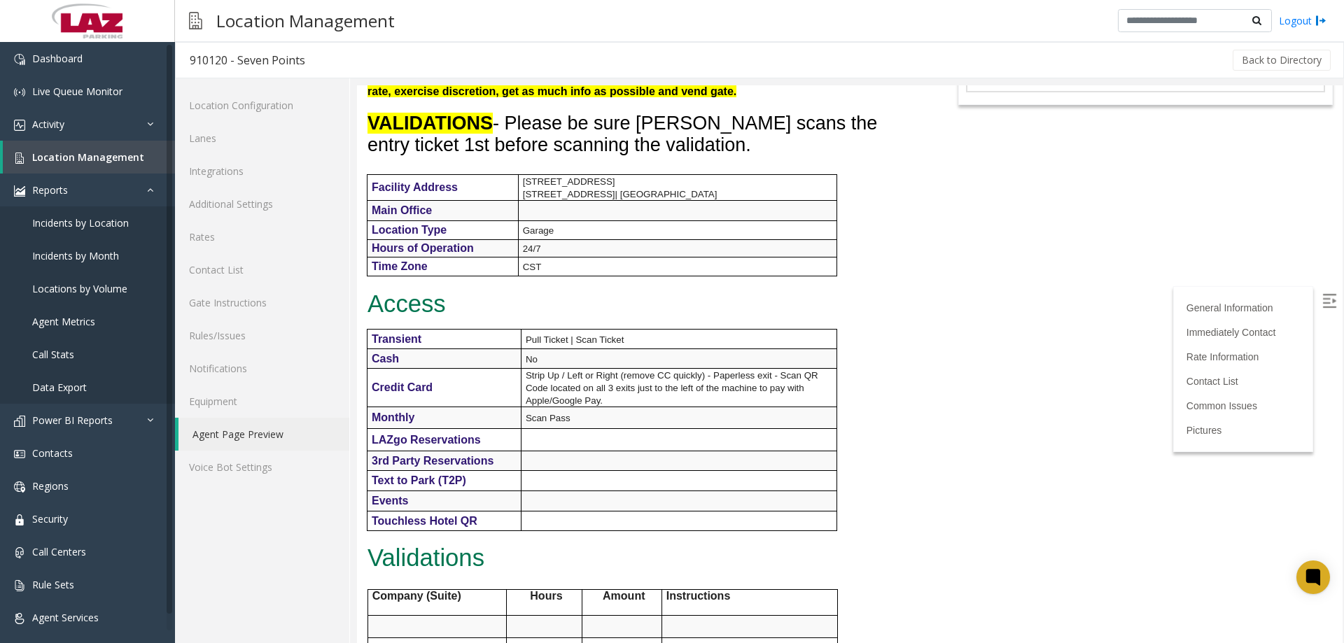
scroll to position [0, 0]
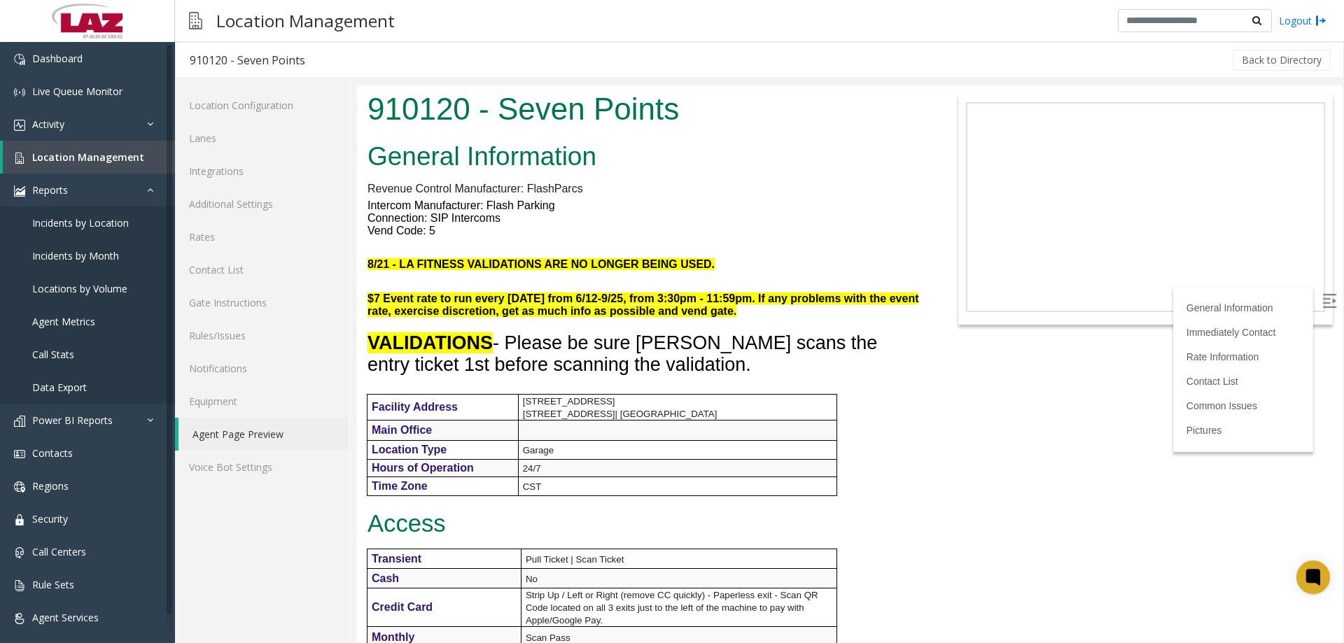
click at [729, 148] on h2 "General Information" at bounding box center [644, 157] width 554 height 36
click at [254, 240] on link "Rates" at bounding box center [262, 236] width 174 height 33
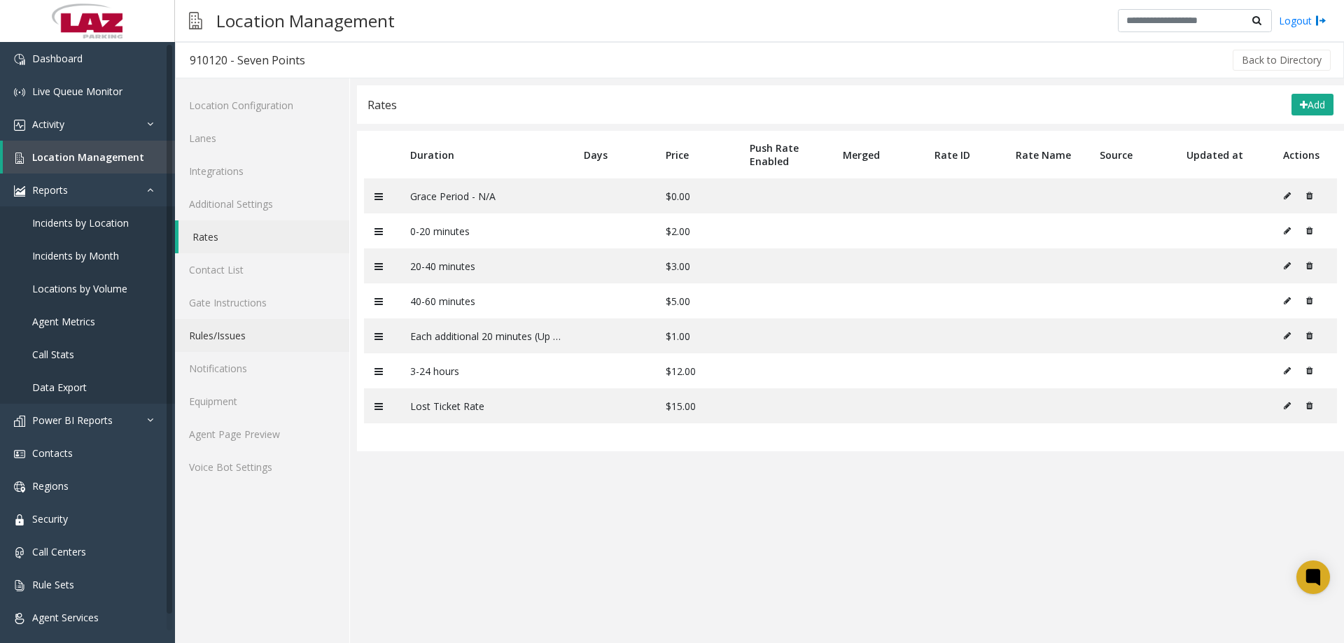
click at [247, 329] on link "Rules/Issues" at bounding box center [262, 335] width 174 height 33
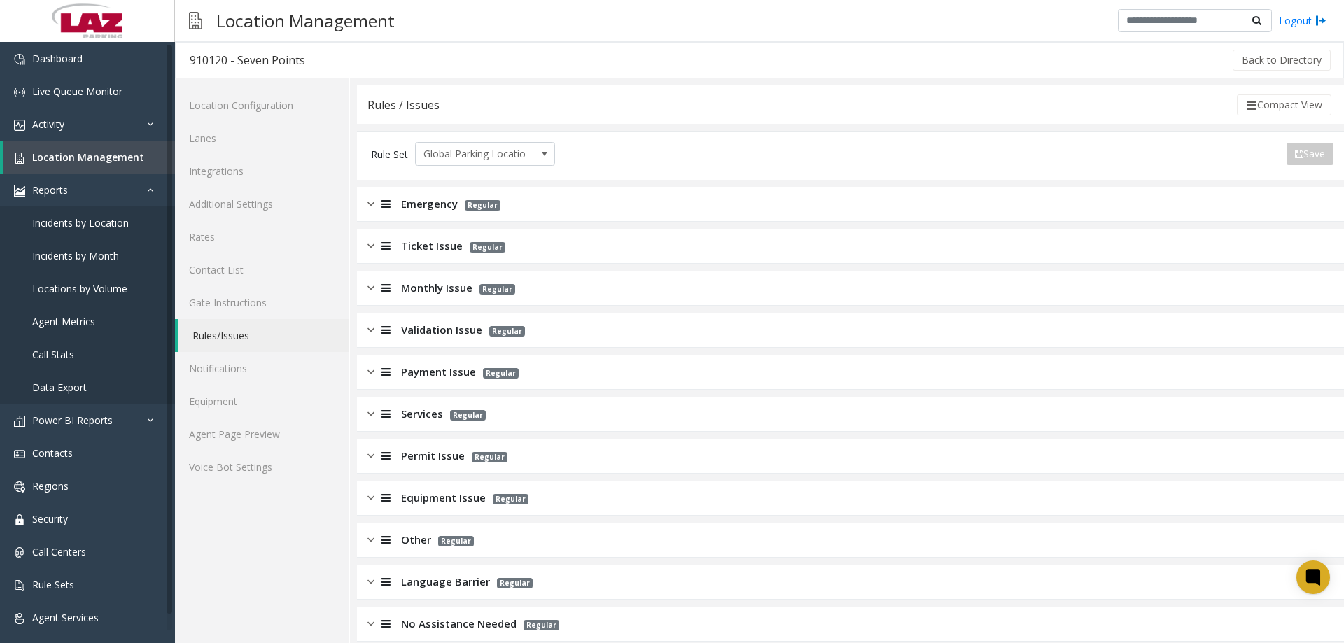
click at [395, 279] on div "Monthly Issue Regular" at bounding box center [850, 288] width 987 height 35
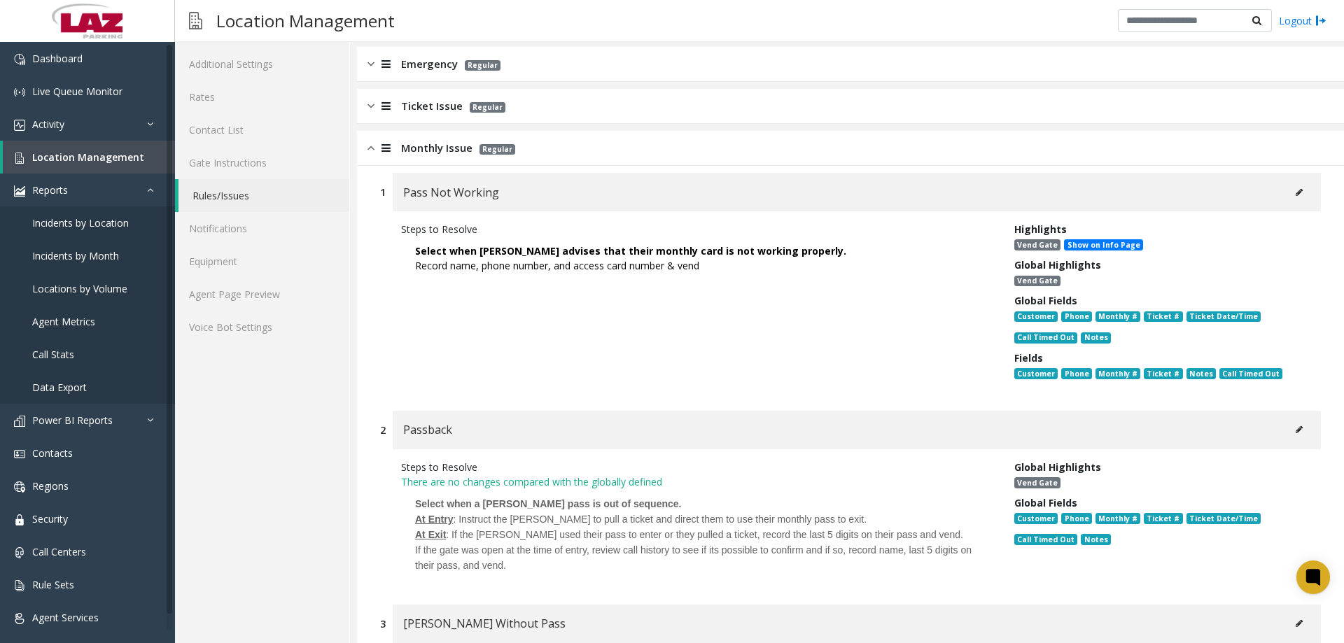
scroll to position [139, 0]
click at [1074, 192] on icon at bounding box center [1299, 193] width 7 height 8
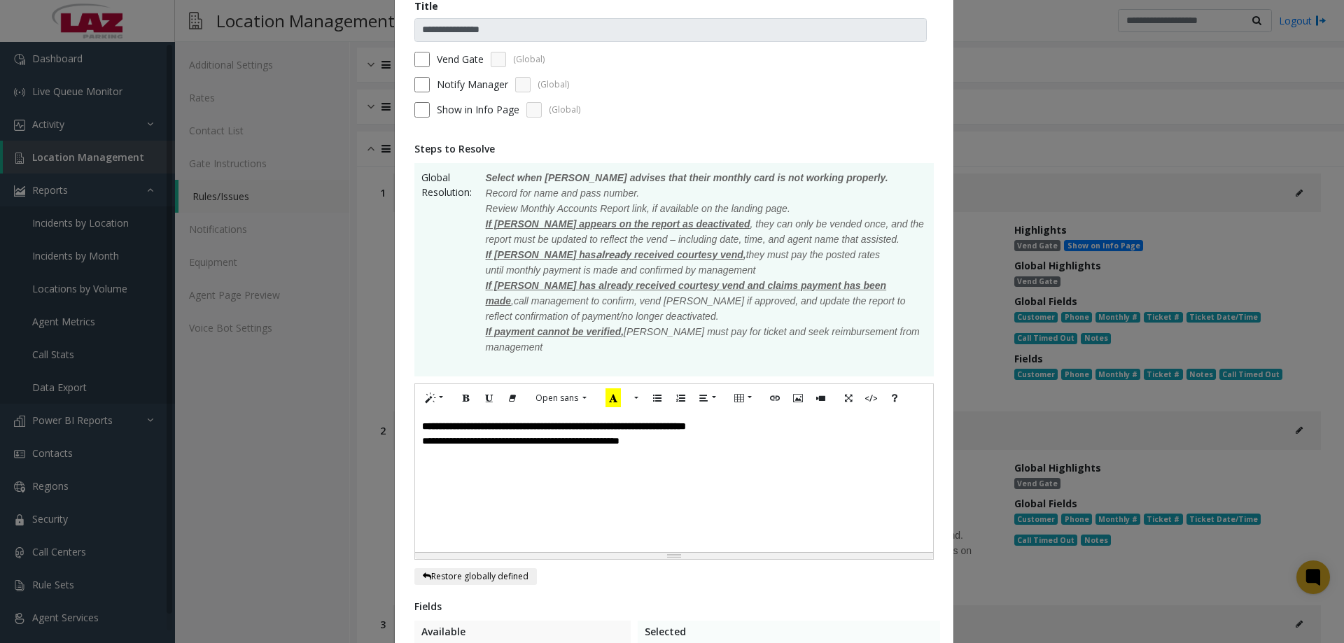
scroll to position [280, 0]
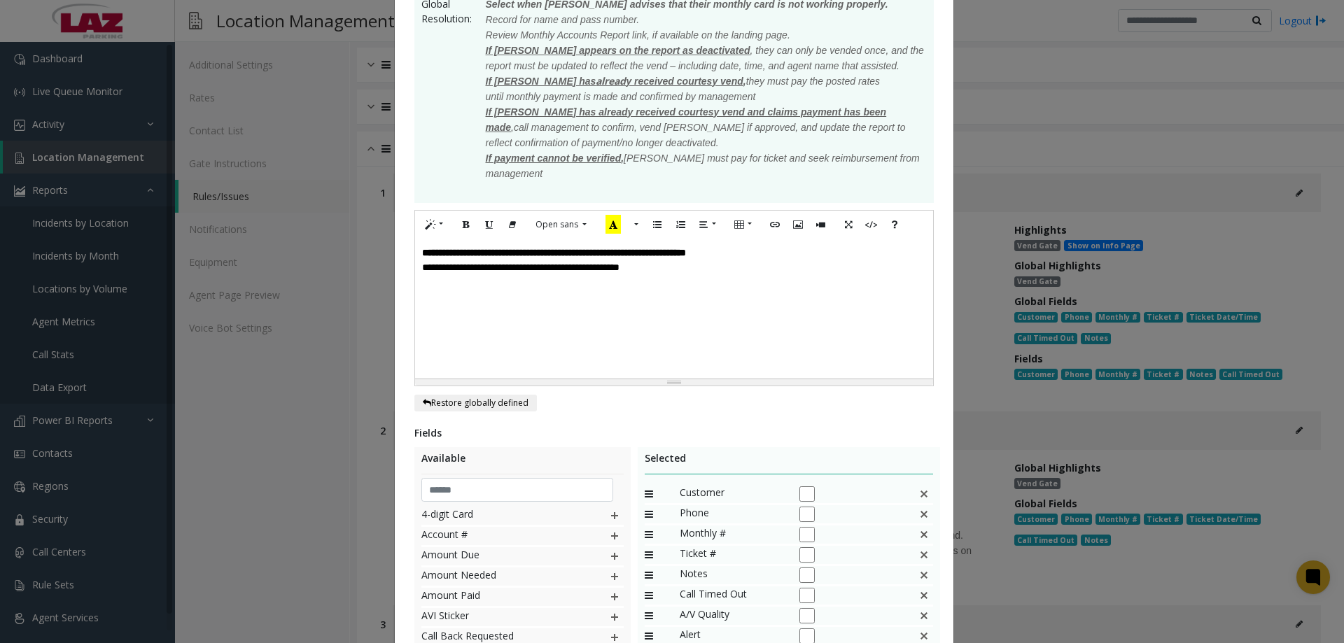
click at [710, 266] on p "**********" at bounding box center [674, 267] width 504 height 15
click at [454, 227] on button "Bold (CTRL+B)" at bounding box center [466, 225] width 24 height 22
click at [462, 223] on icon "Bold (CTRL+B)" at bounding box center [466, 224] width 8 height 12
click at [458, 320] on p at bounding box center [674, 326] width 504 height 15
drag, startPoint x: 456, startPoint y: 312, endPoint x: 428, endPoint y: 309, distance: 28.2
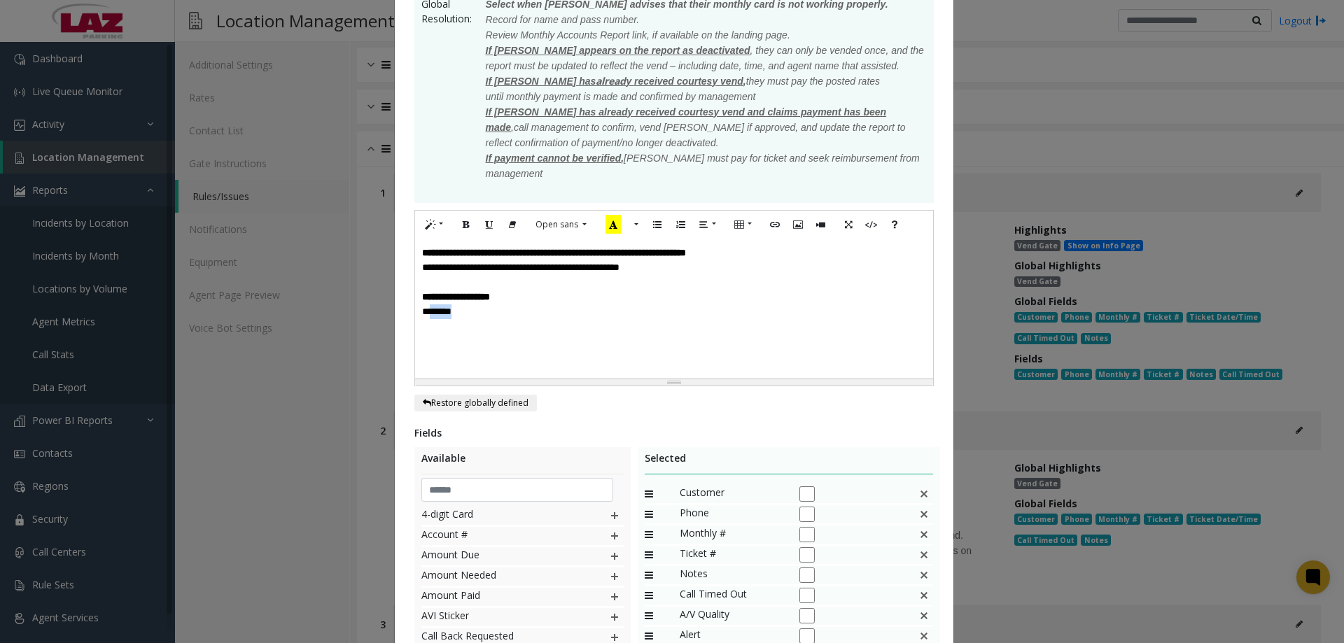
click at [428, 309] on p "********" at bounding box center [674, 311] width 504 height 15
click at [484, 325] on p at bounding box center [674, 326] width 504 height 15
click at [469, 317] on p "********" at bounding box center [674, 311] width 504 height 15
click at [439, 314] on font "**********" at bounding box center [625, 312] width 407 height 10
click at [472, 319] on p "**********" at bounding box center [674, 311] width 504 height 15
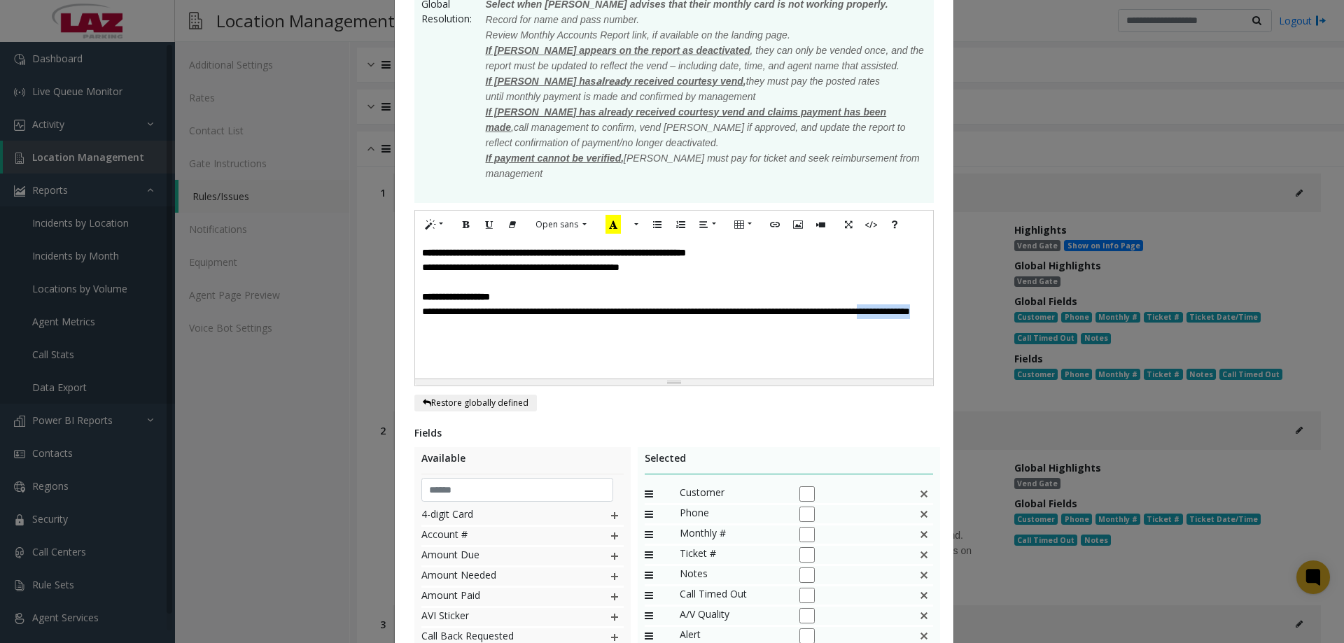
drag, startPoint x: 554, startPoint y: 325, endPoint x: 465, endPoint y: 330, distance: 89.0
click at [465, 319] on p "**********" at bounding box center [674, 311] width 504 height 15
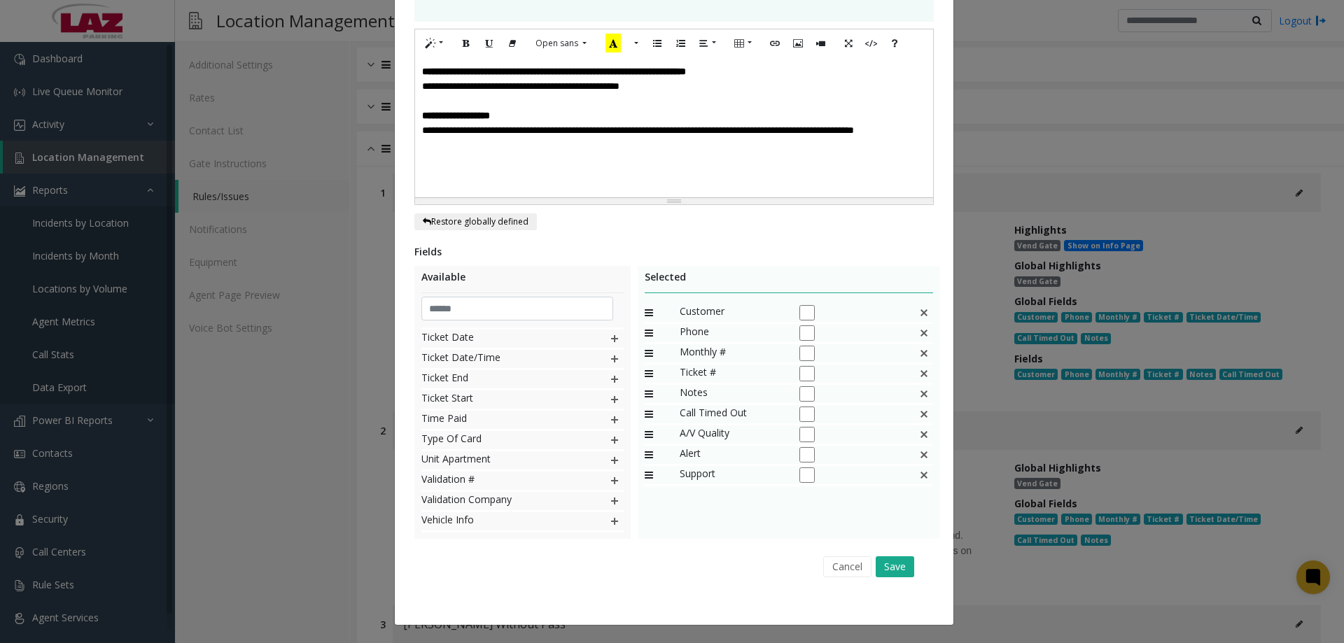
scroll to position [663, 0]
click at [901, 491] on button "Save" at bounding box center [895, 566] width 38 height 21
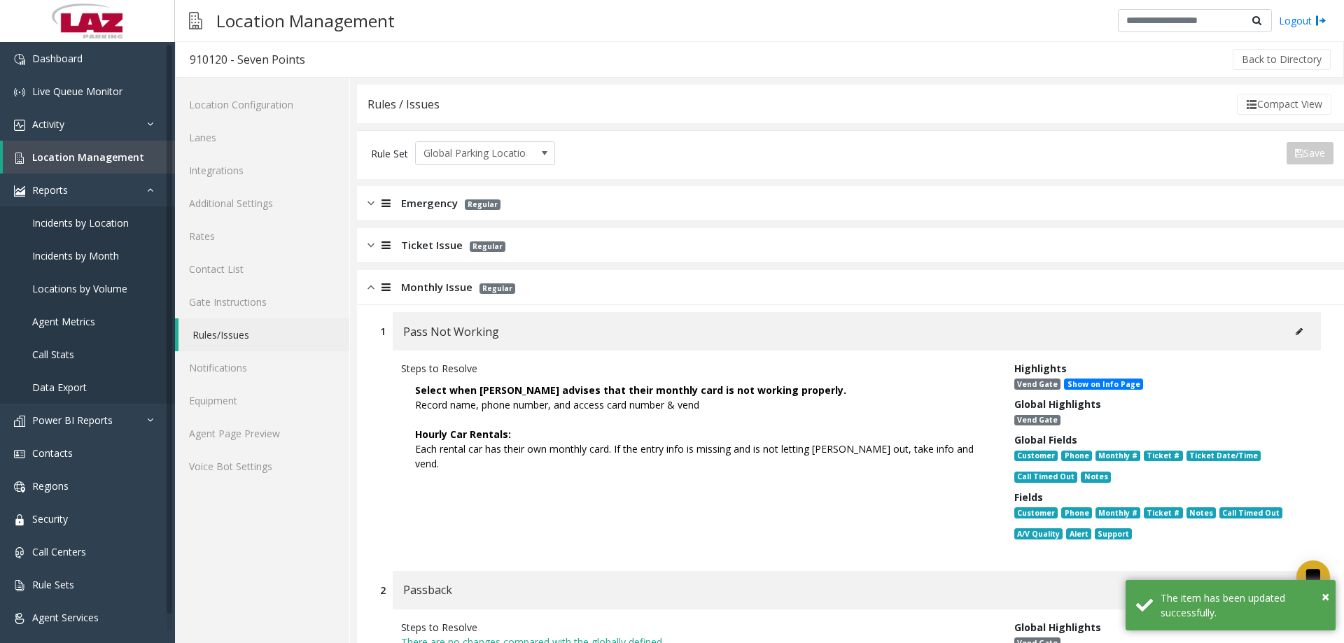
scroll to position [0, 0]
click at [276, 443] on link "Agent Page Preview" at bounding box center [262, 434] width 174 height 33
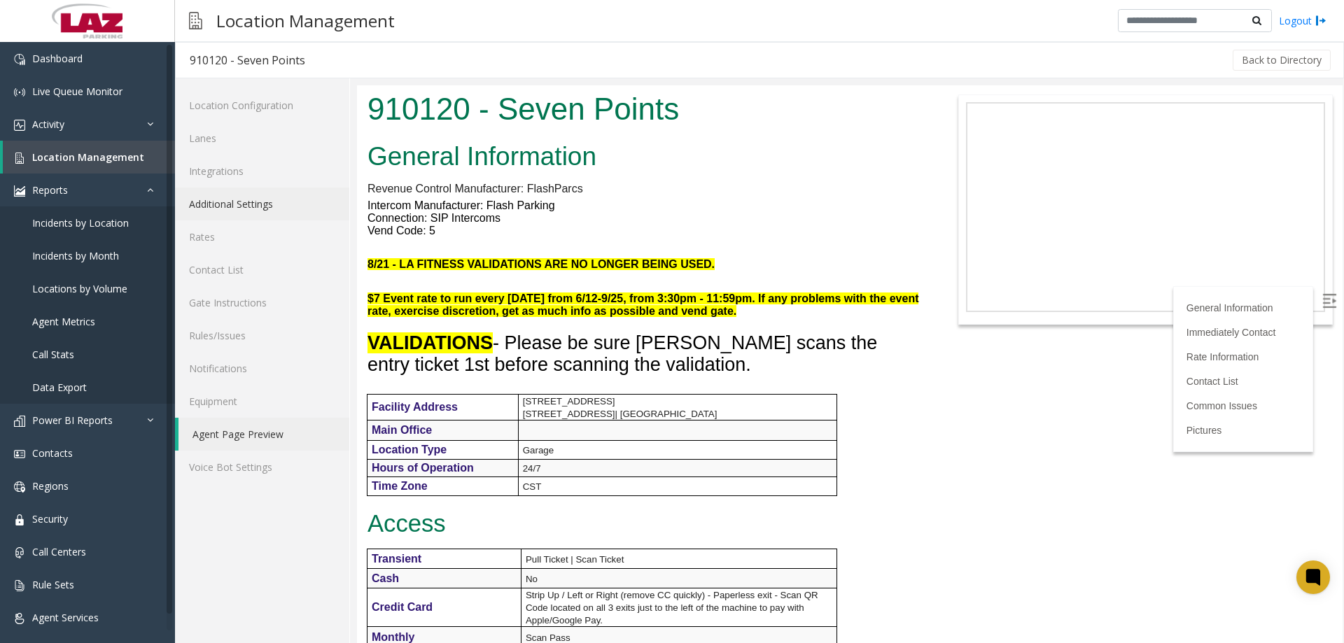
click at [246, 213] on link "Additional Settings" at bounding box center [262, 204] width 174 height 33
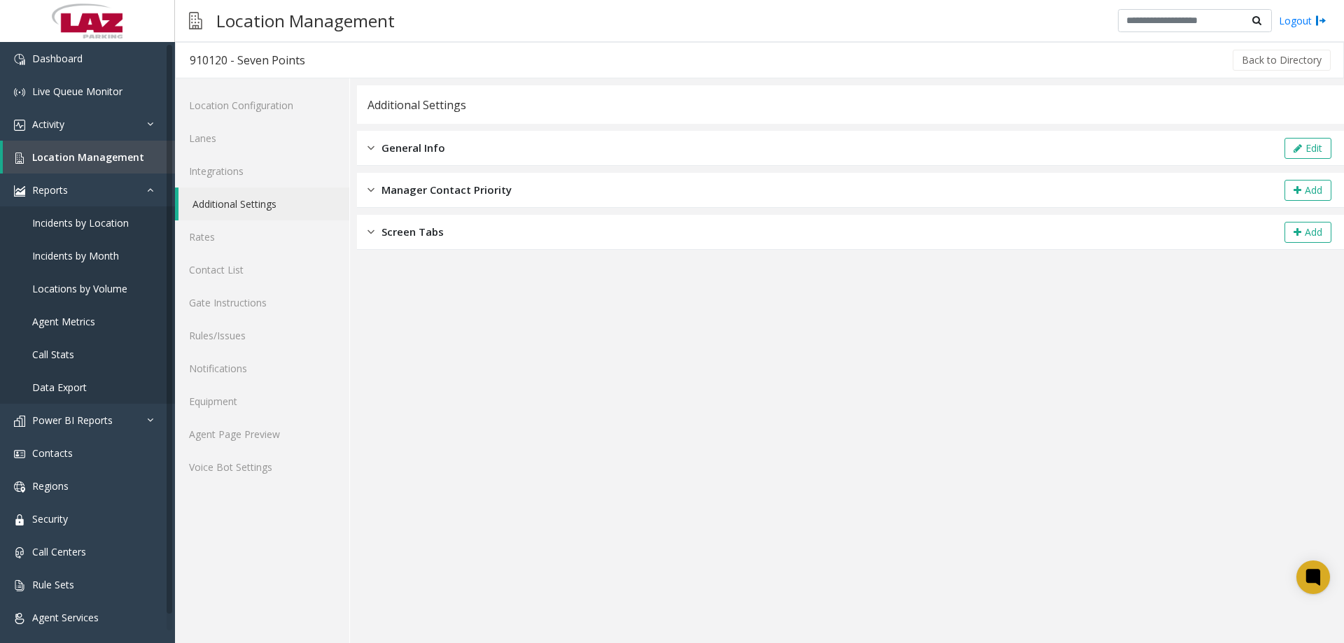
drag, startPoint x: 476, startPoint y: 145, endPoint x: 1140, endPoint y: 112, distance: 664.4
click at [477, 143] on div "General Info Edit" at bounding box center [850, 148] width 987 height 35
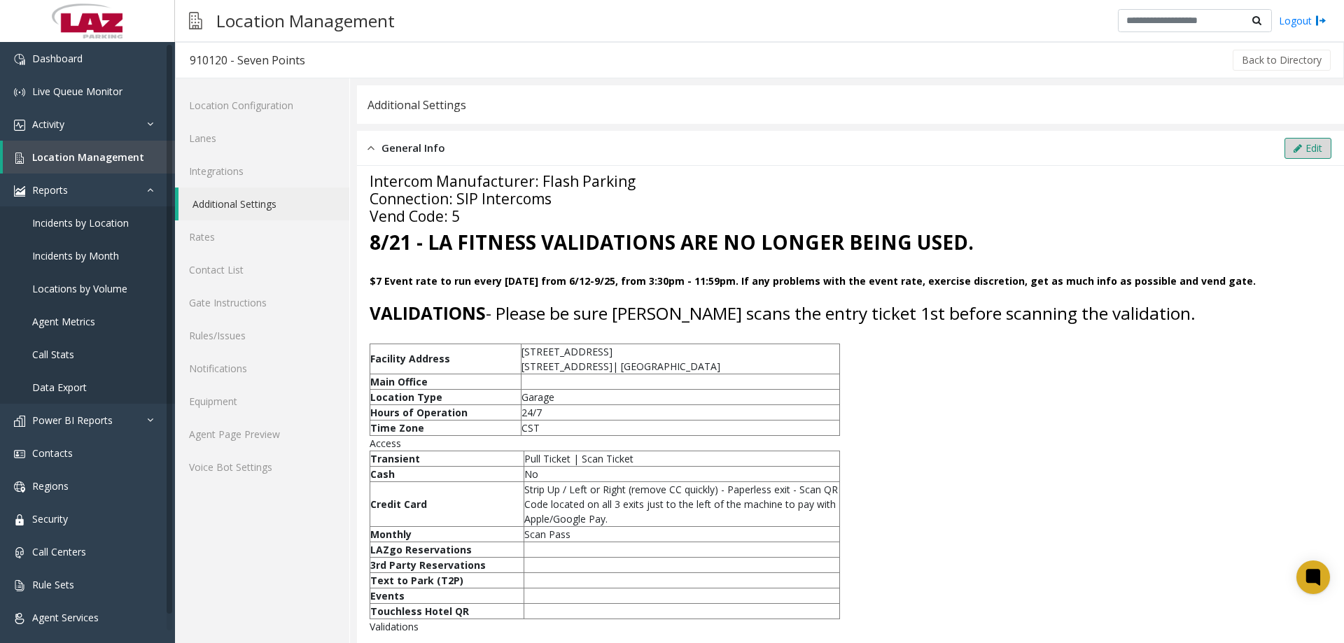
click at [1074, 148] on button "Edit" at bounding box center [1307, 148] width 47 height 21
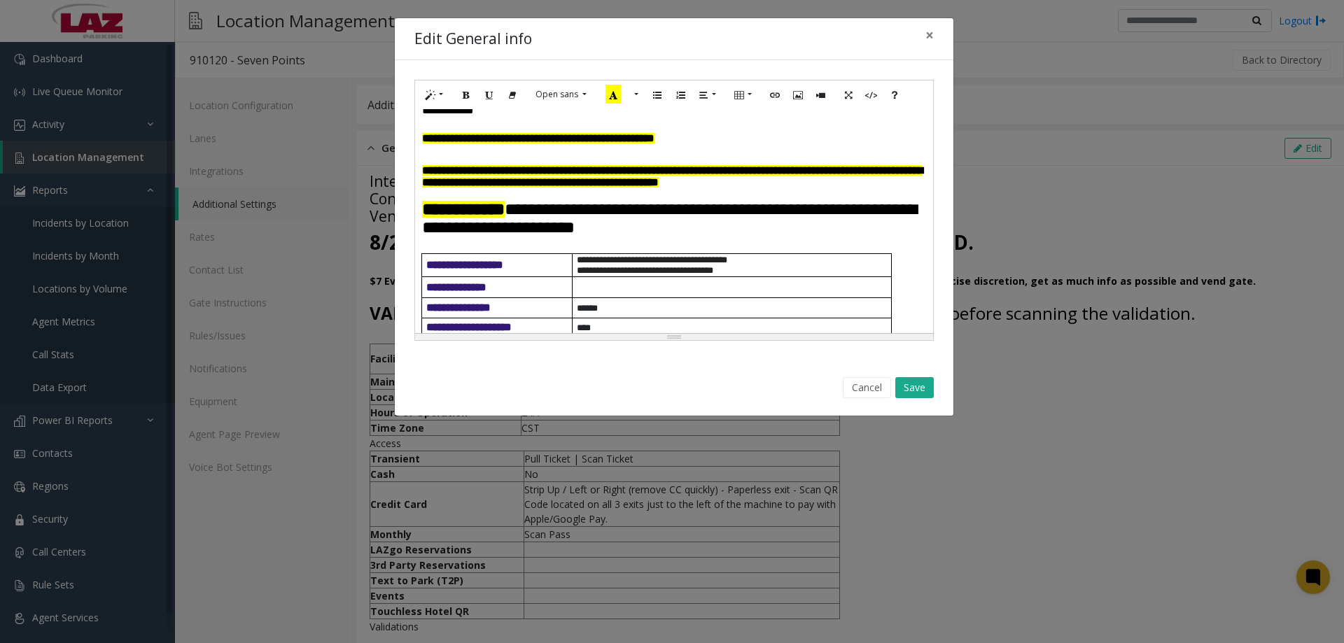
scroll to position [70, 0]
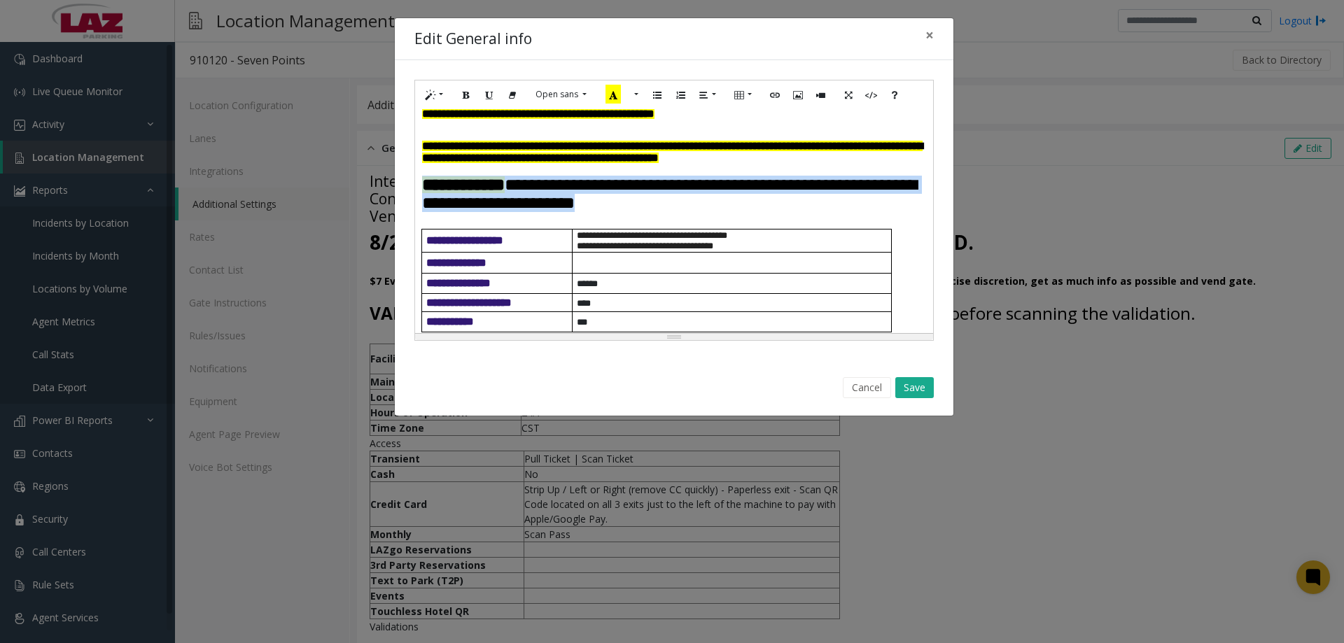
drag, startPoint x: 634, startPoint y: 245, endPoint x: 413, endPoint y: 240, distance: 221.3
click at [413, 240] on div "**********" at bounding box center [674, 210] width 559 height 300
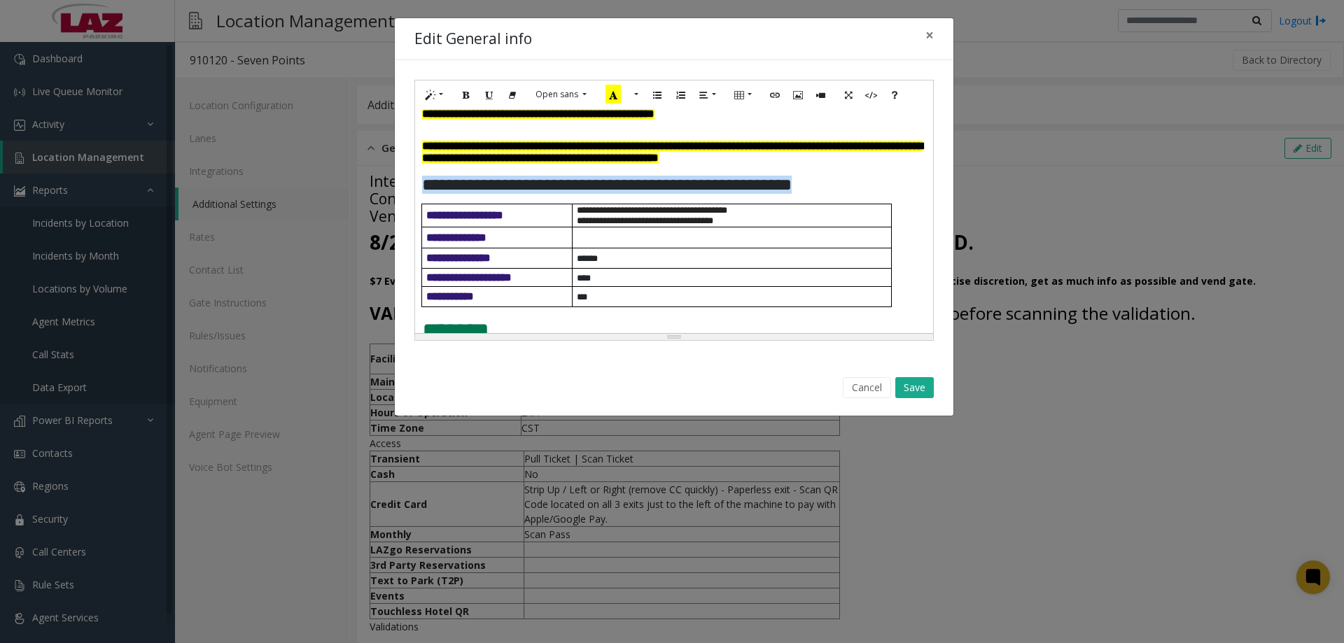
drag, startPoint x: 853, startPoint y: 237, endPoint x: 426, endPoint y: 230, distance: 427.1
click at [426, 199] on h3 "**********" at bounding box center [668, 187] width 493 height 23
click at [612, 97] on icon "Recent Color" at bounding box center [612, 94] width 15 height 19
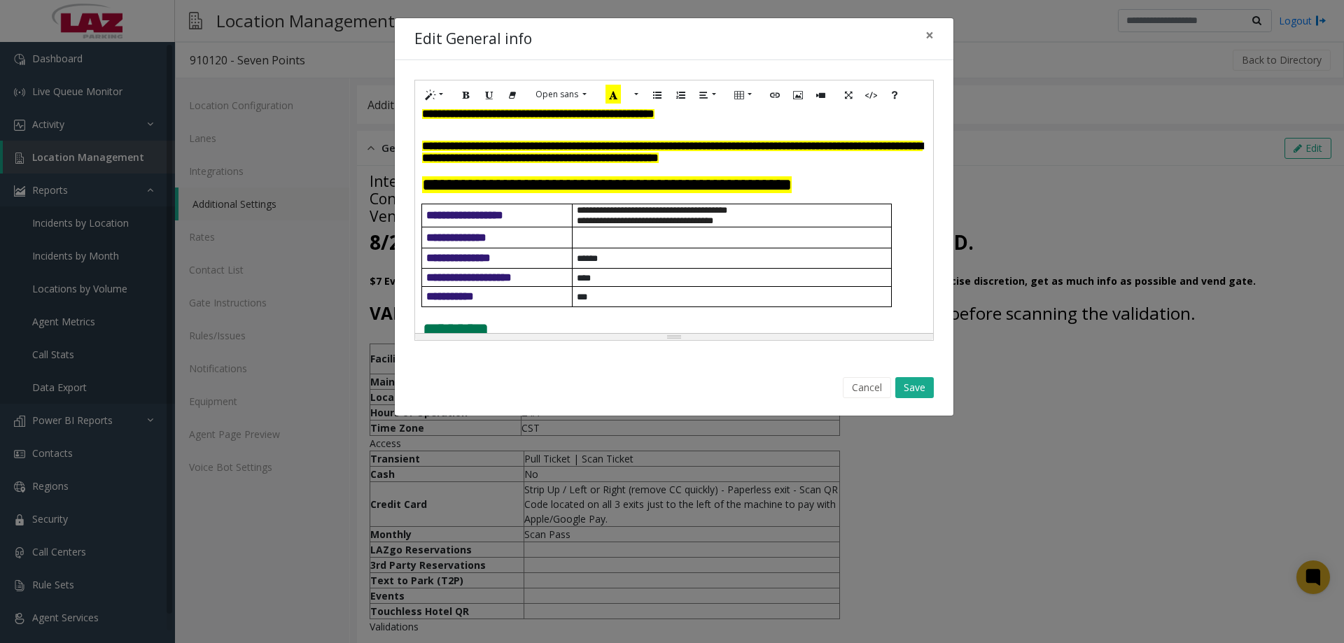
click at [580, 164] on p "**********" at bounding box center [674, 152] width 504 height 24
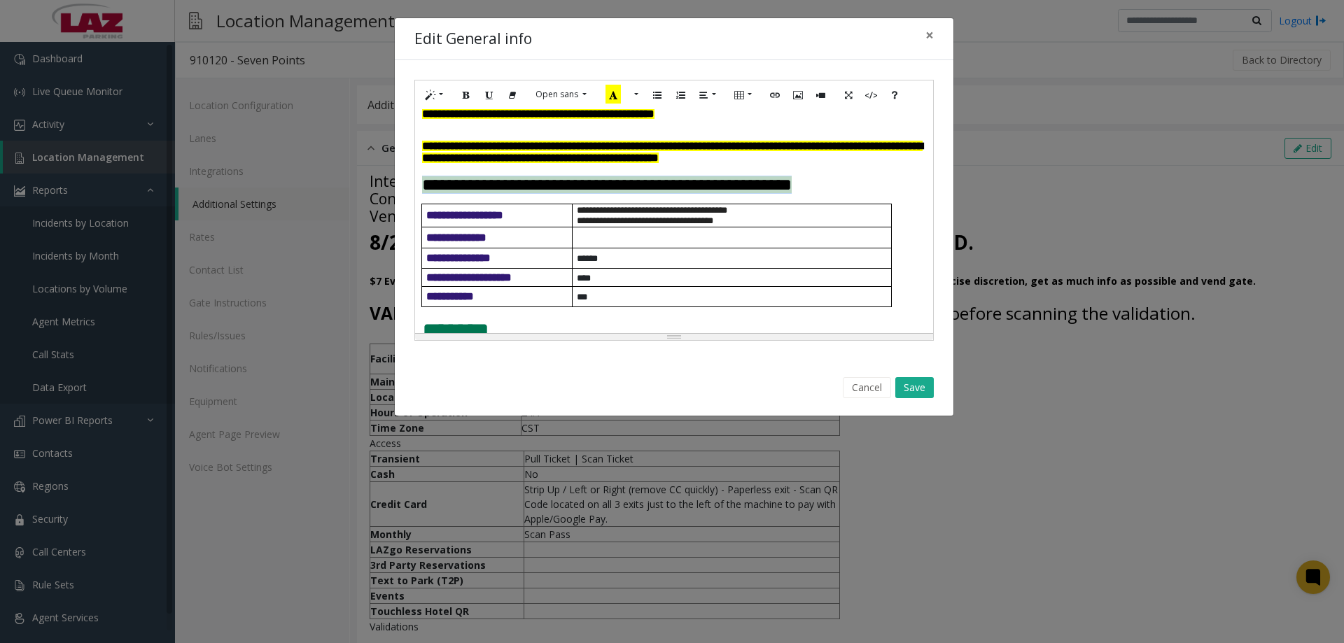
drag, startPoint x: 861, startPoint y: 238, endPoint x: 423, endPoint y: 237, distance: 438.2
click at [423, 199] on h3 "**********" at bounding box center [668, 187] width 493 height 23
click at [468, 93] on icon "Bold (CTRL+B)" at bounding box center [466, 94] width 8 height 12
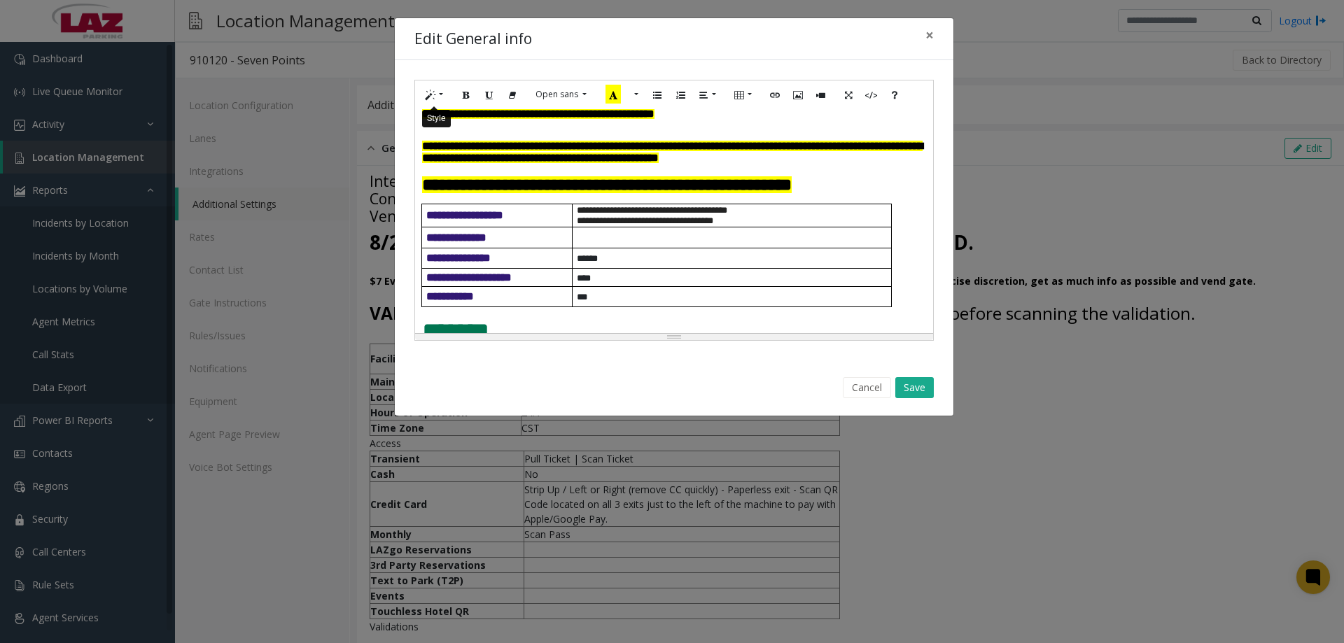
click at [439, 97] on button "Style" at bounding box center [435, 95] width 32 height 22
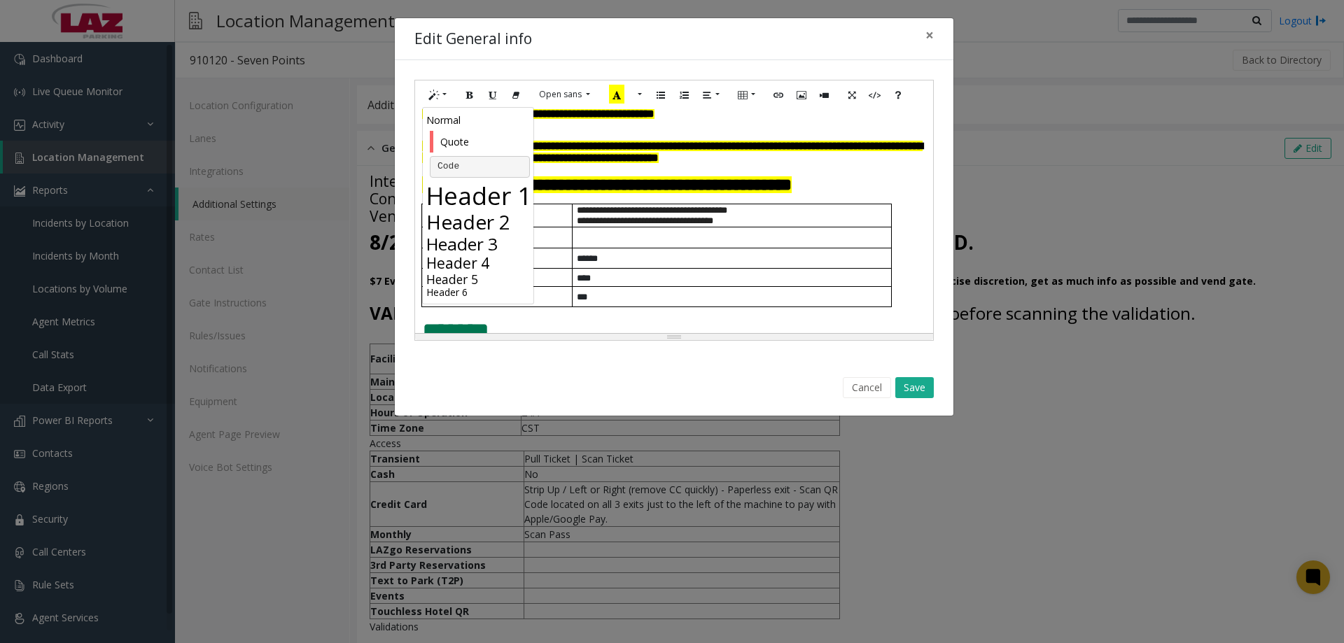
click at [466, 291] on h6 "Header 6" at bounding box center [479, 292] width 107 height 12
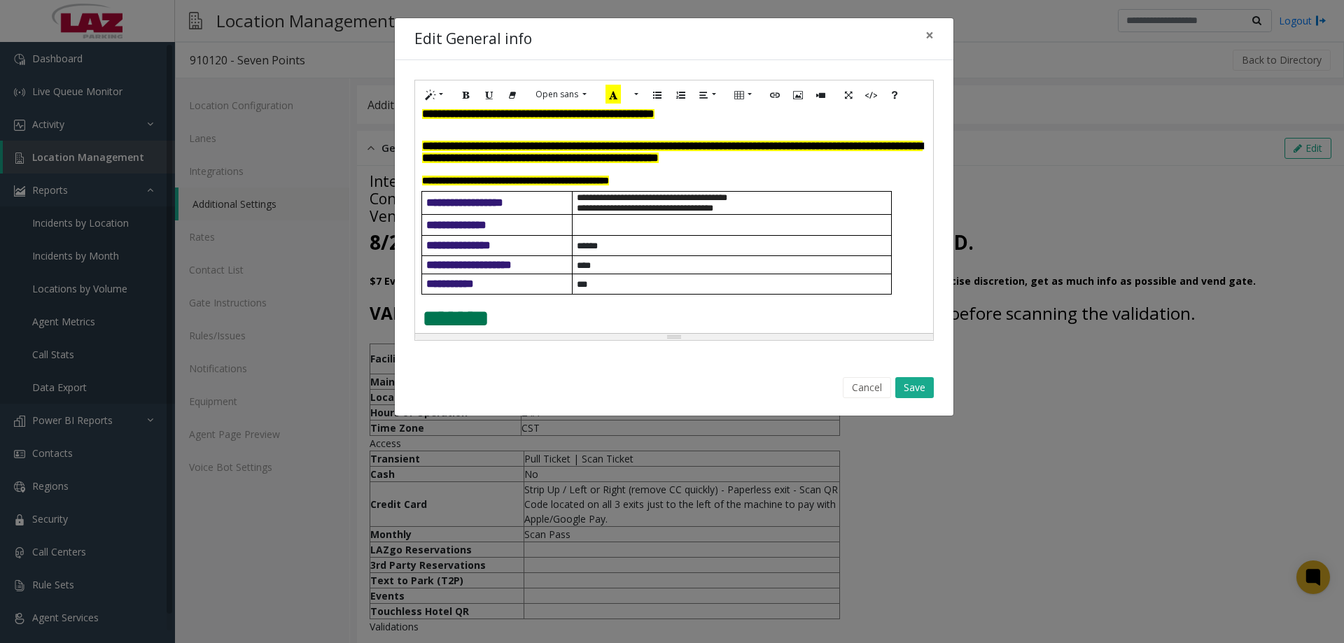
click at [478, 176] on p at bounding box center [674, 170] width 504 height 12
drag, startPoint x: 700, startPoint y: 235, endPoint x: 423, endPoint y: 225, distance: 276.7
click at [423, 186] on h6 "**********" at bounding box center [674, 181] width 504 height 10
click at [438, 98] on button "Style" at bounding box center [435, 95] width 32 height 22
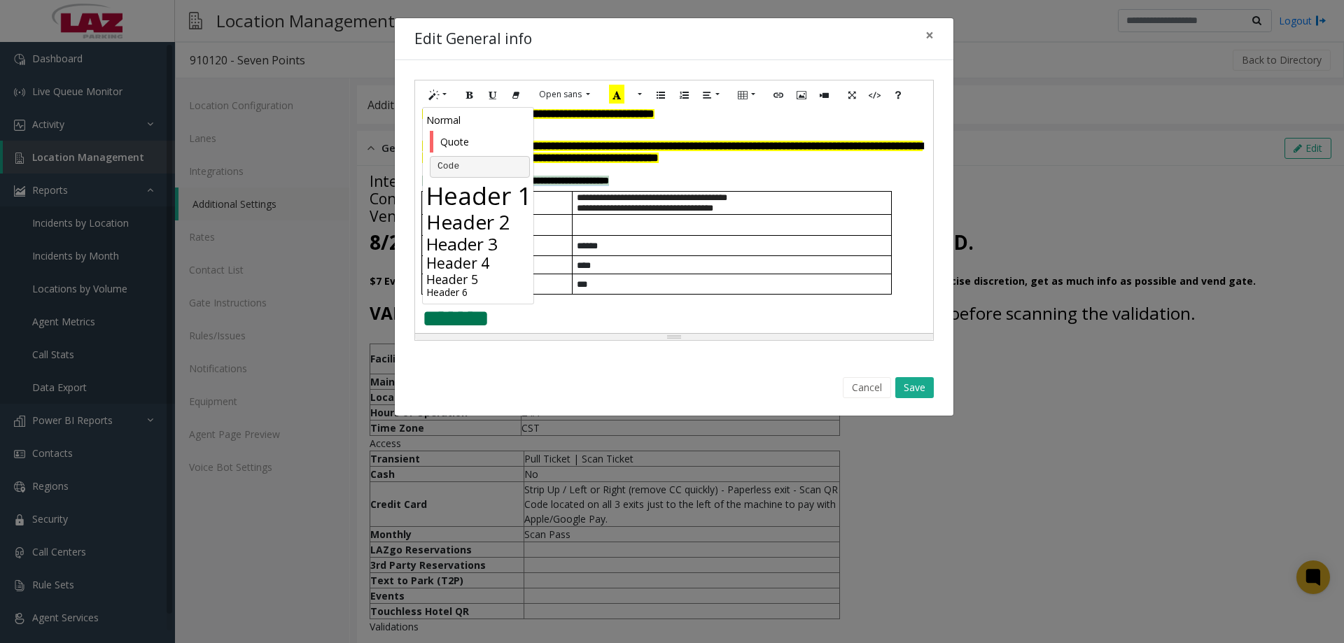
click at [490, 259] on h4 "Header 4" at bounding box center [479, 262] width 107 height 17
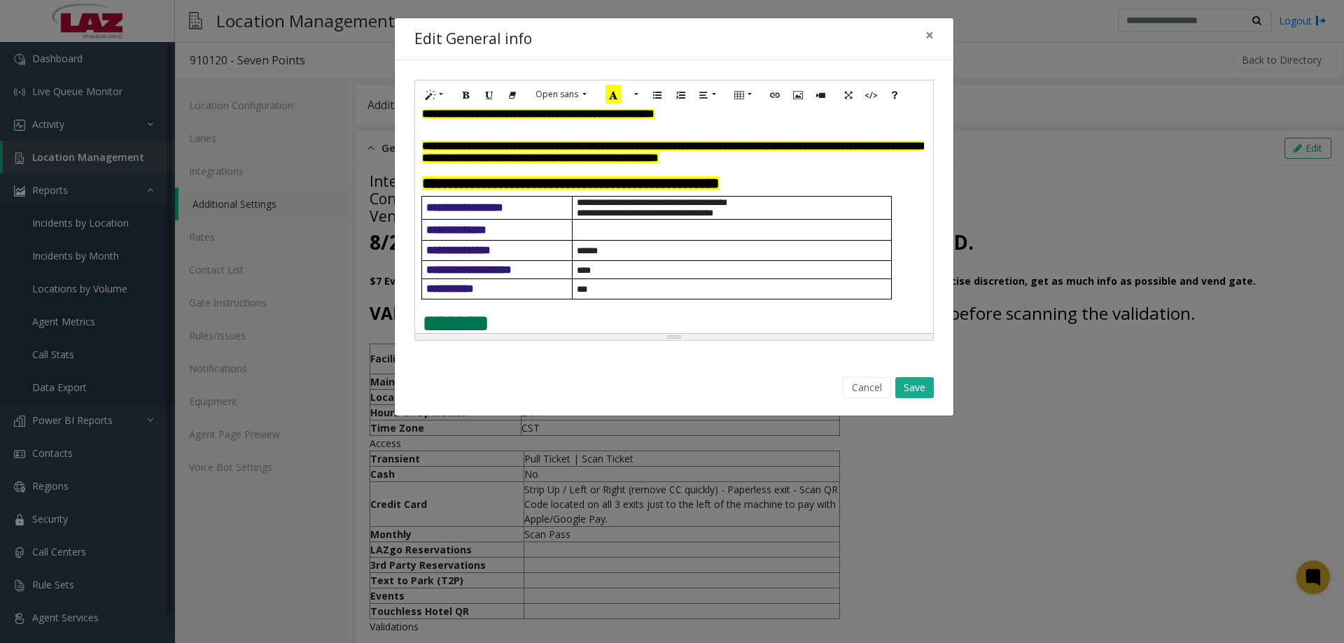
click at [670, 176] on p at bounding box center [674, 170] width 504 height 12
click at [834, 191] on h4 "**********" at bounding box center [674, 183] width 504 height 15
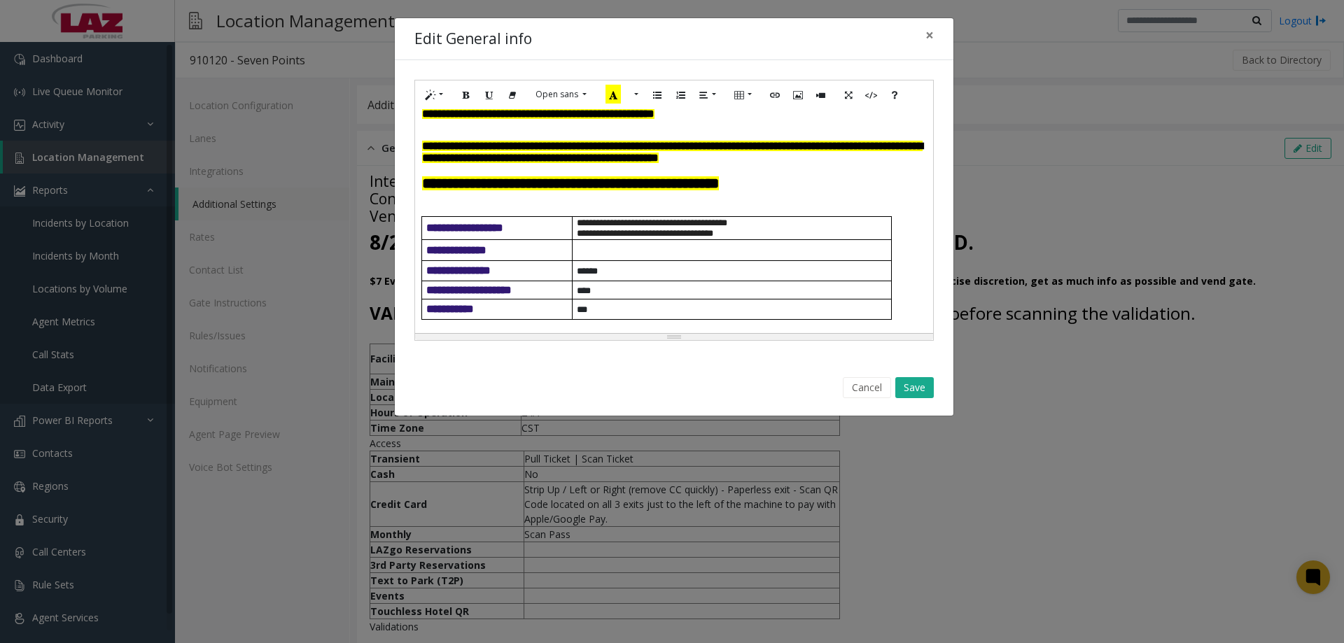
click at [686, 190] on b "**********" at bounding box center [570, 183] width 297 height 14
click at [822, 191] on h4 "**********" at bounding box center [674, 183] width 504 height 15
click at [906, 391] on button "Save" at bounding box center [914, 387] width 38 height 21
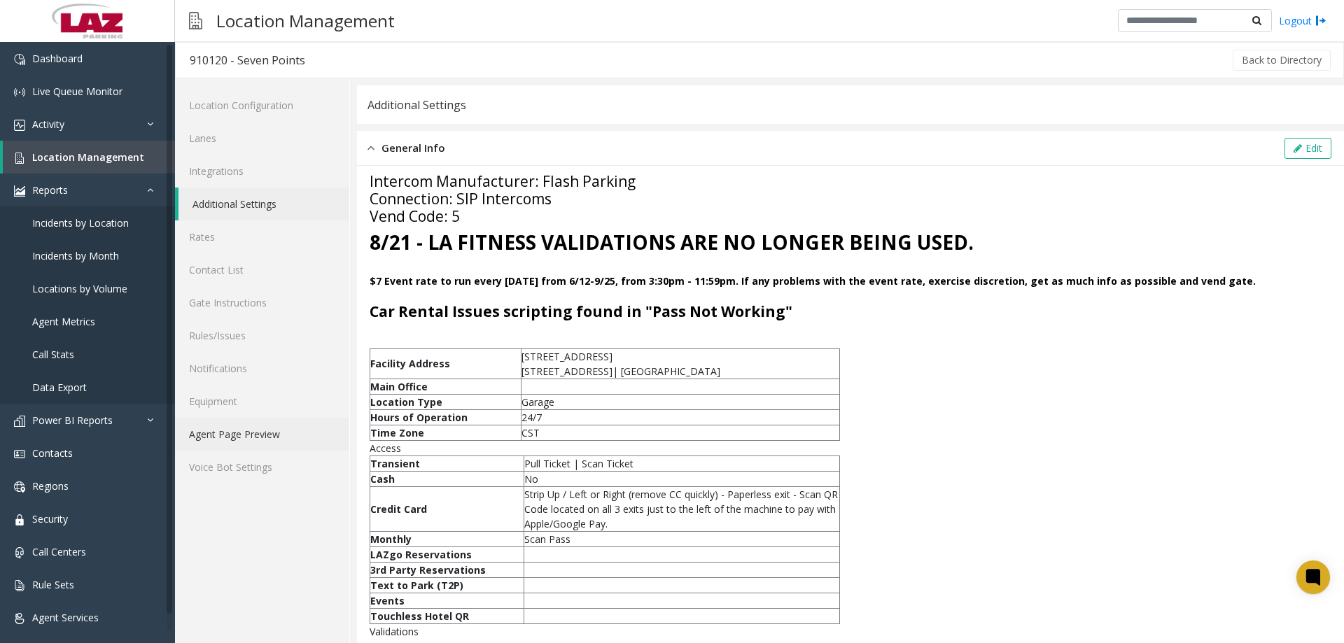
click at [250, 434] on link "Agent Page Preview" at bounding box center [262, 434] width 174 height 33
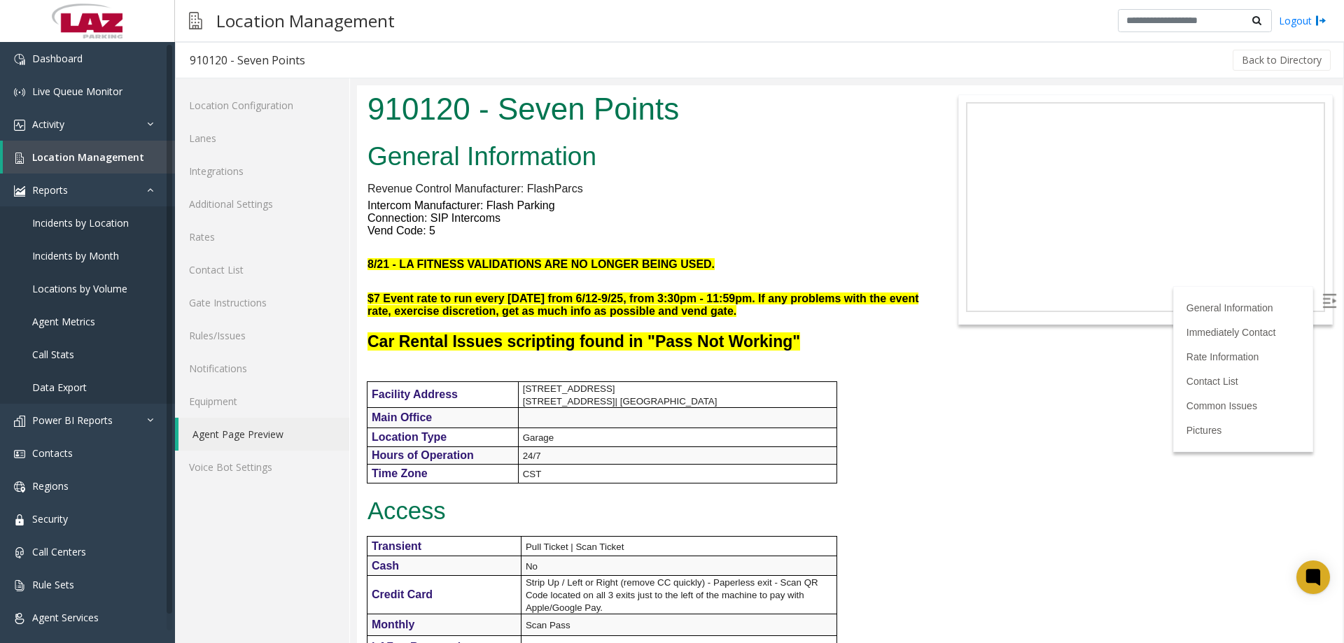
click at [601, 341] on b "Car Rental Issues scripting found in "Pass Not Working"" at bounding box center [583, 341] width 433 height 18
click at [101, 157] on span "Location Management" at bounding box center [88, 156] width 112 height 13
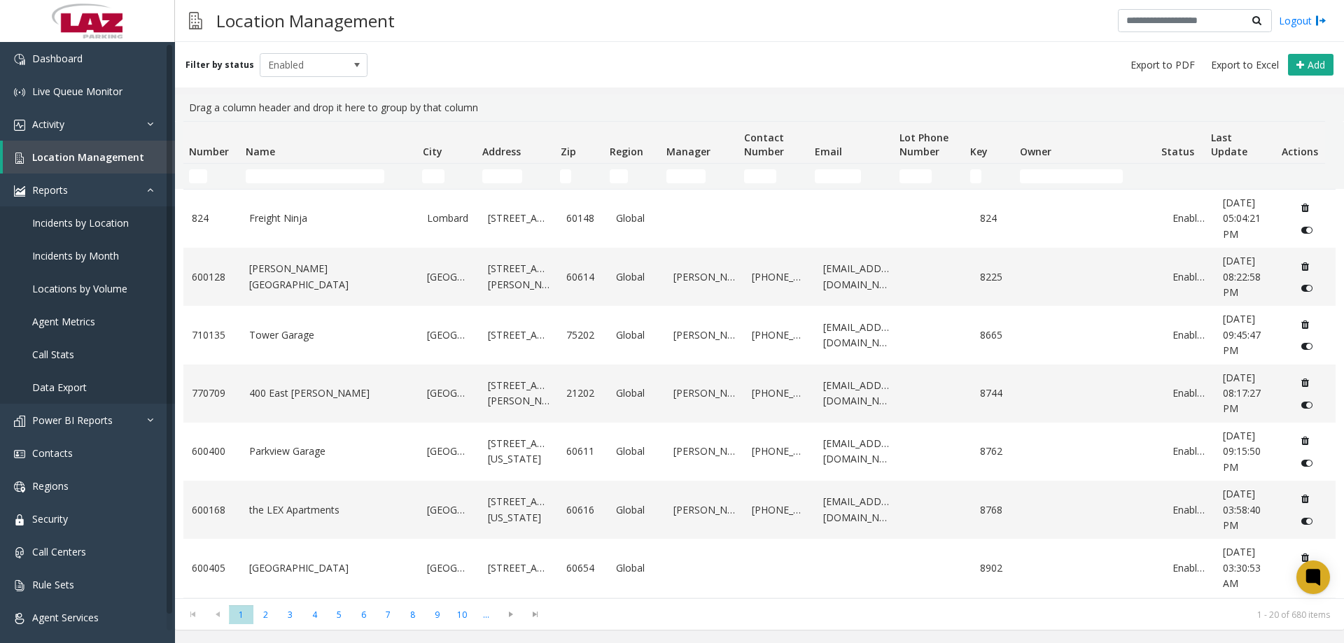
click at [199, 166] on td "Number Filter" at bounding box center [211, 176] width 57 height 25
click at [199, 170] on input "Number Filter" at bounding box center [198, 176] width 18 height 14
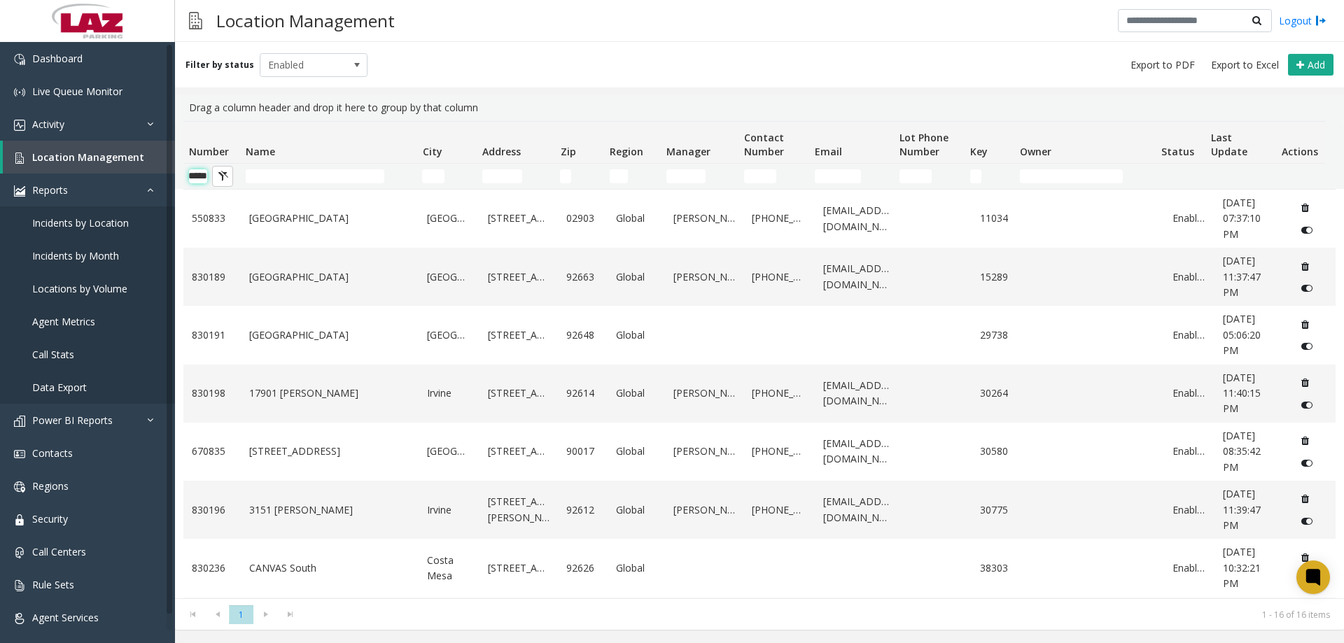
scroll to position [0, 17]
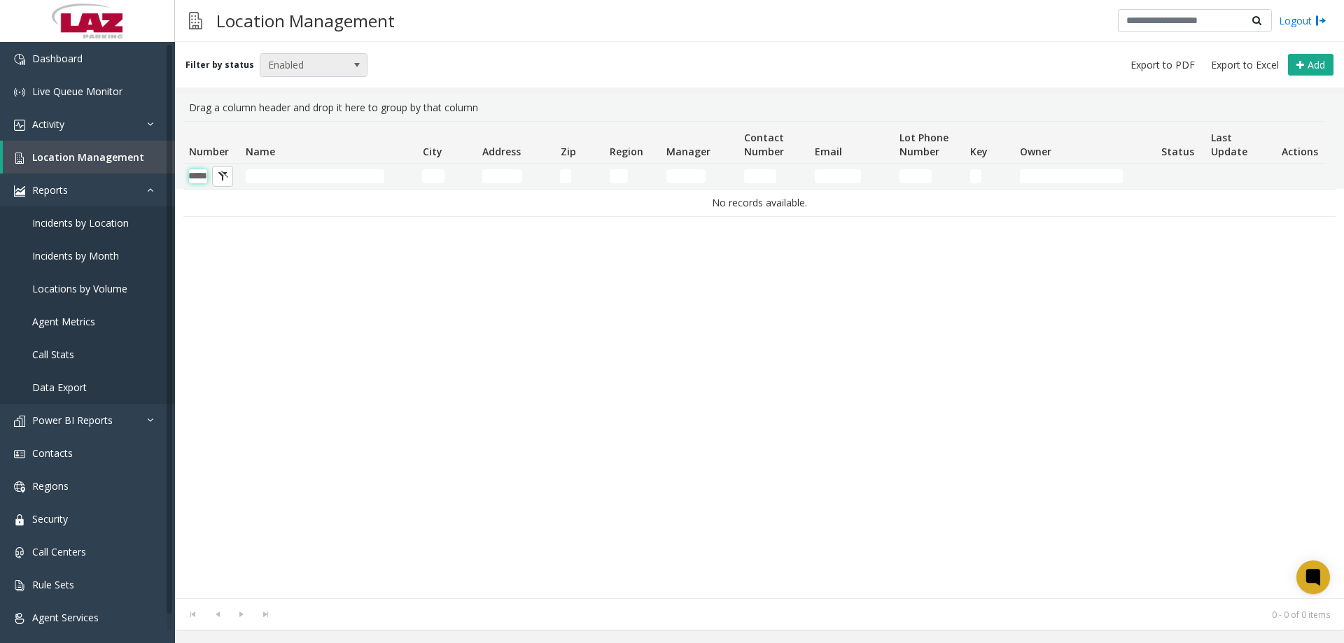
type input "*****"
click at [296, 66] on span "Enabled" at bounding box center [302, 65] width 85 height 22
click at [302, 122] on li "Disabled" at bounding box center [307, 126] width 104 height 19
drag, startPoint x: 321, startPoint y: 64, endPoint x: 317, endPoint y: 73, distance: 9.4
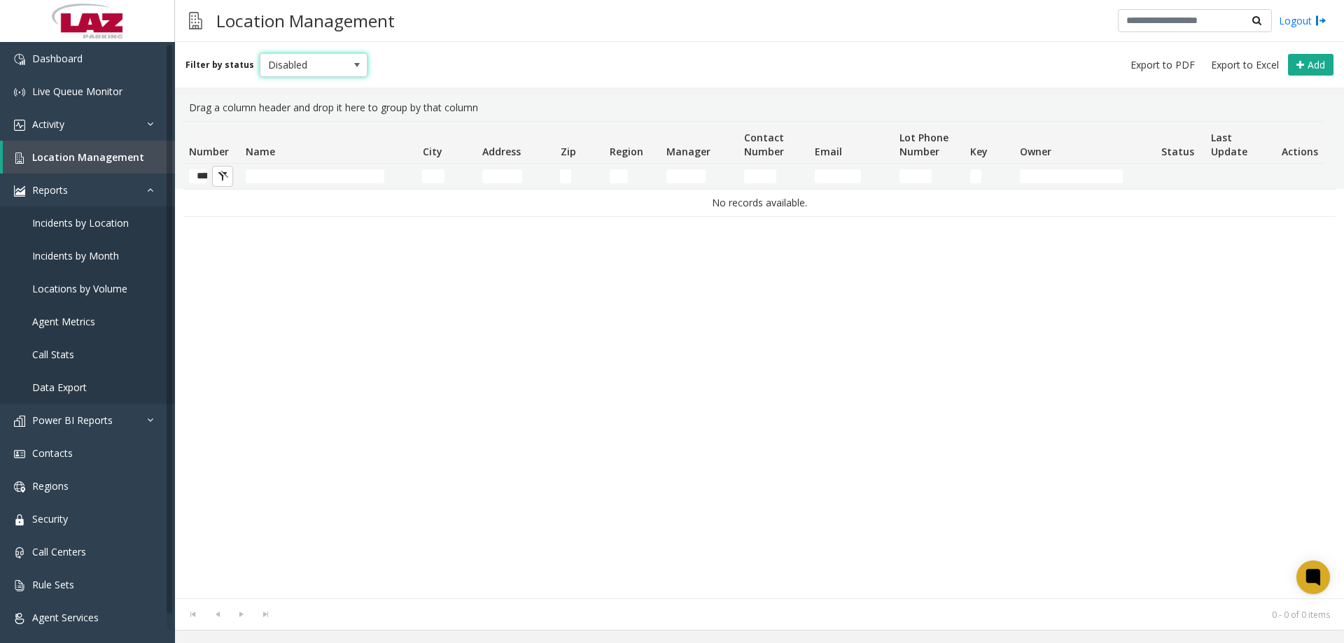
click at [318, 68] on span "Disabled" at bounding box center [302, 65] width 85 height 22
click at [304, 135] on li "Disabled" at bounding box center [307, 126] width 104 height 19
click at [316, 72] on span "Disabled" at bounding box center [302, 65] width 85 height 22
drag, startPoint x: 296, startPoint y: 150, endPoint x: 303, endPoint y: 78, distance: 72.4
click at [295, 149] on li "Archived" at bounding box center [307, 145] width 104 height 19
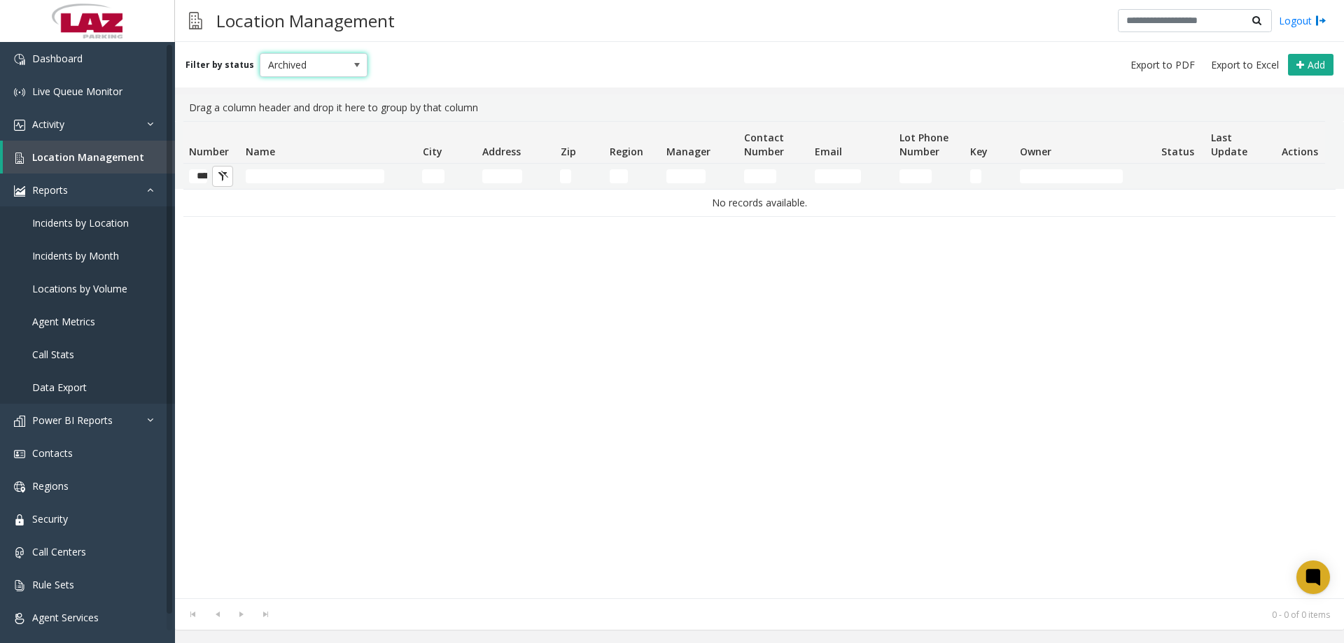
click at [309, 66] on span "Archived" at bounding box center [302, 65] width 85 height 22
click at [294, 91] on li "All" at bounding box center [307, 88] width 104 height 19
click at [204, 178] on input "*****" at bounding box center [198, 176] width 18 height 14
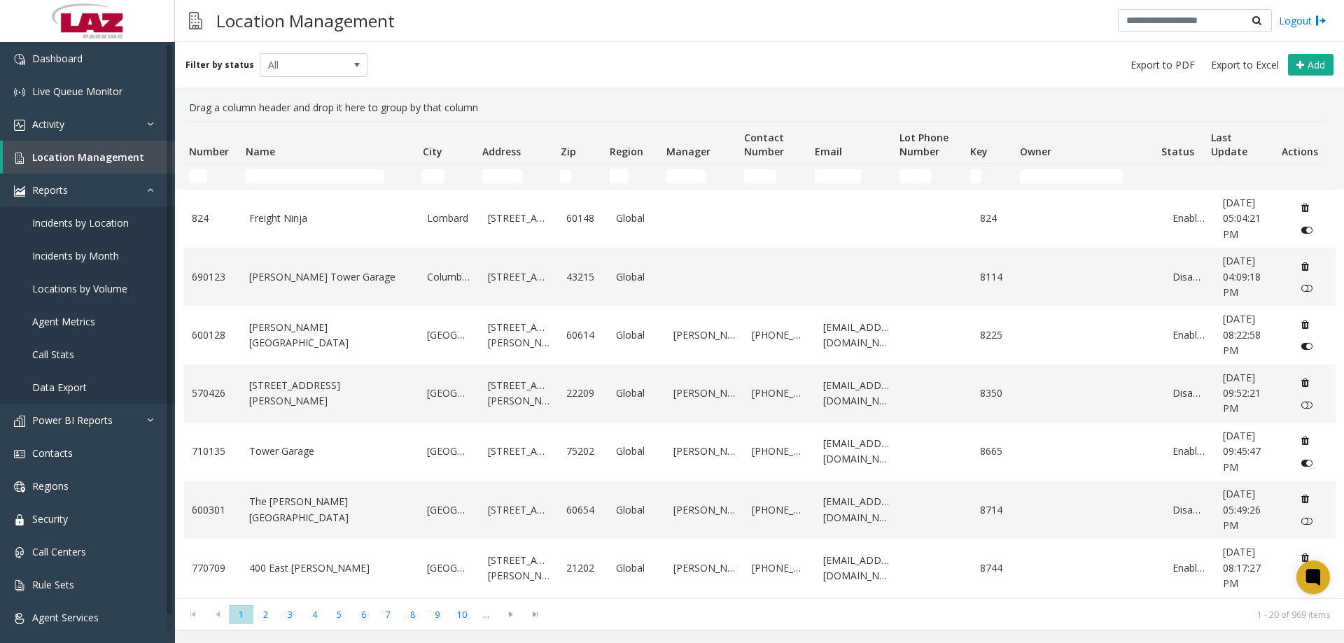
drag, startPoint x: 367, startPoint y: 190, endPoint x: 362, endPoint y: 179, distance: 11.6
click at [367, 188] on div "Number Name City Address Zip Region Manager Contact Number Email Lot Phone Numb…" at bounding box center [759, 359] width 1169 height 477
click at [362, 178] on input "Name Filter" at bounding box center [315, 176] width 139 height 14
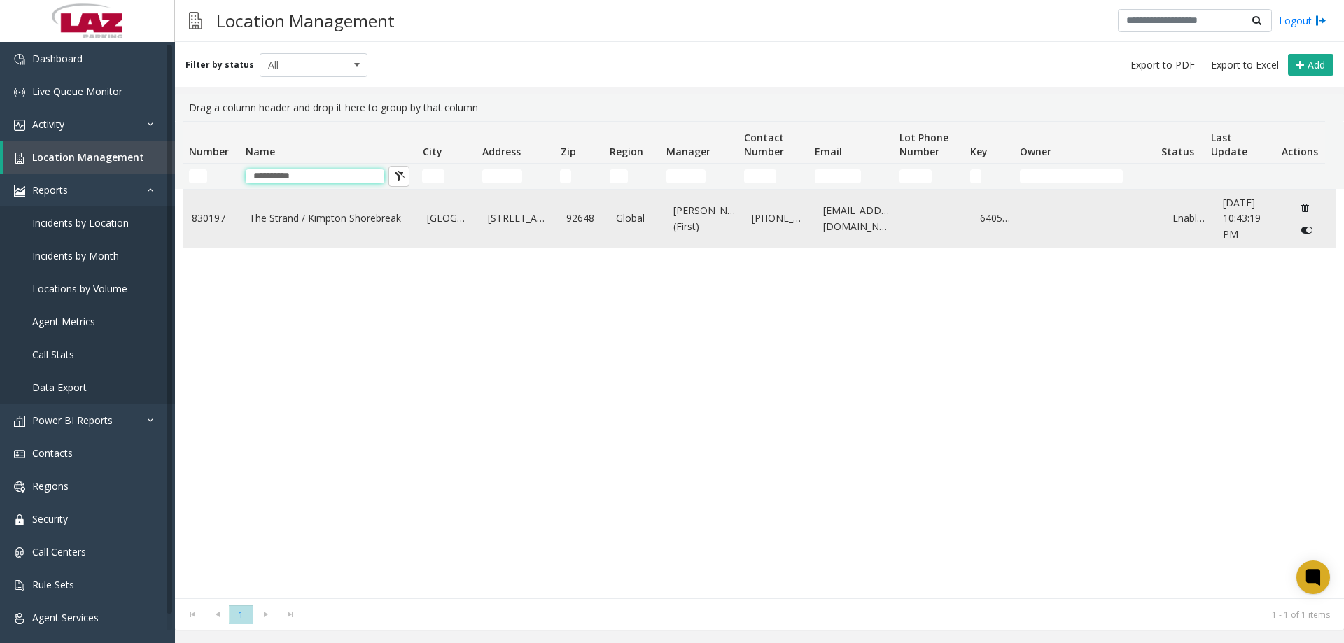
type input "**********"
click at [350, 209] on td "The Strand / Kimpton Shorebreak" at bounding box center [330, 219] width 178 height 58
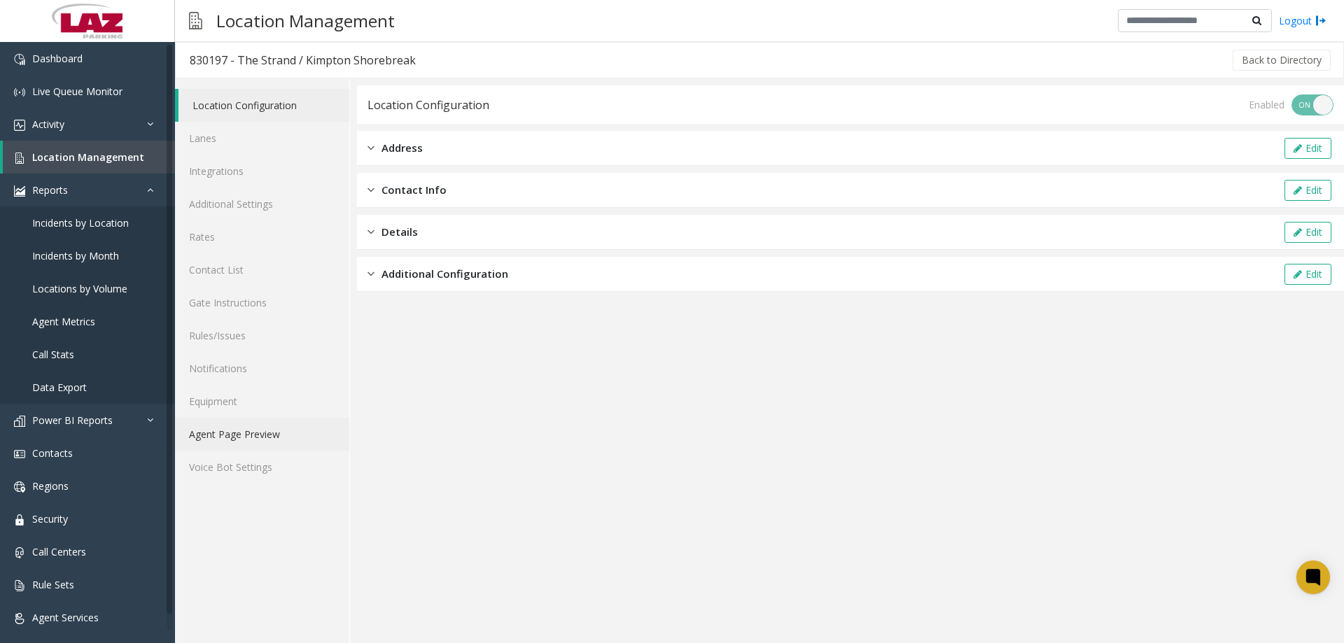
click at [252, 435] on link "Agent Page Preview" at bounding box center [262, 434] width 174 height 33
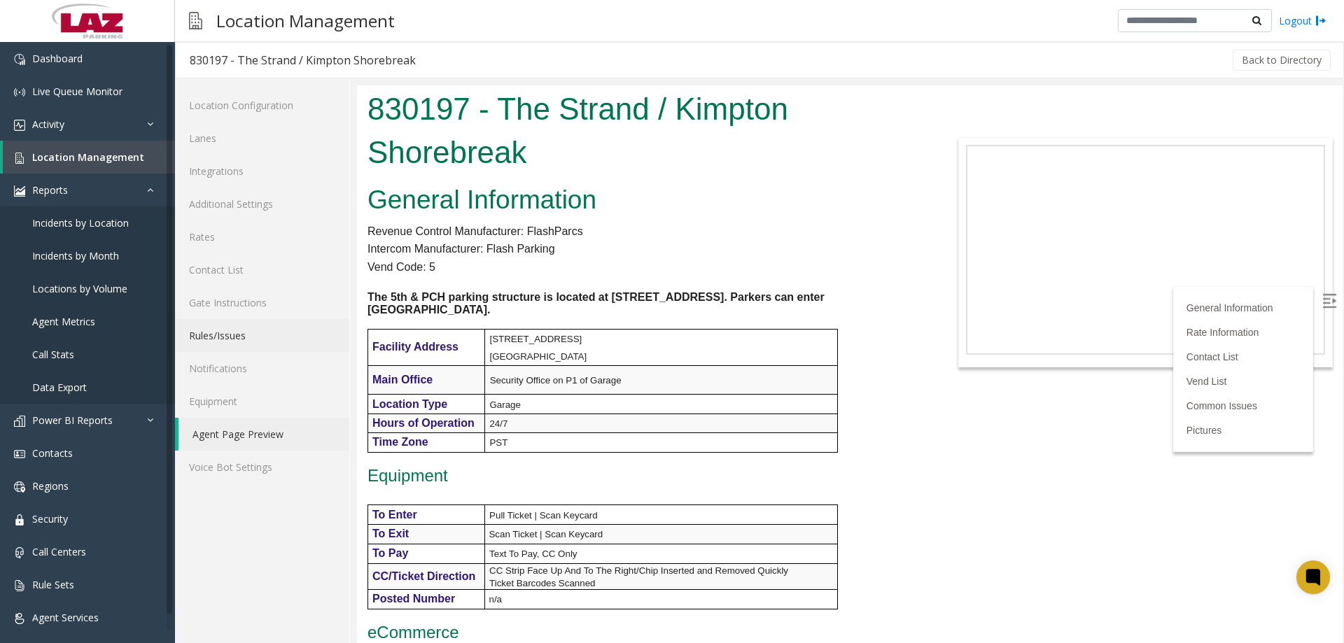
click at [241, 332] on link "Rules/Issues" at bounding box center [262, 335] width 174 height 33
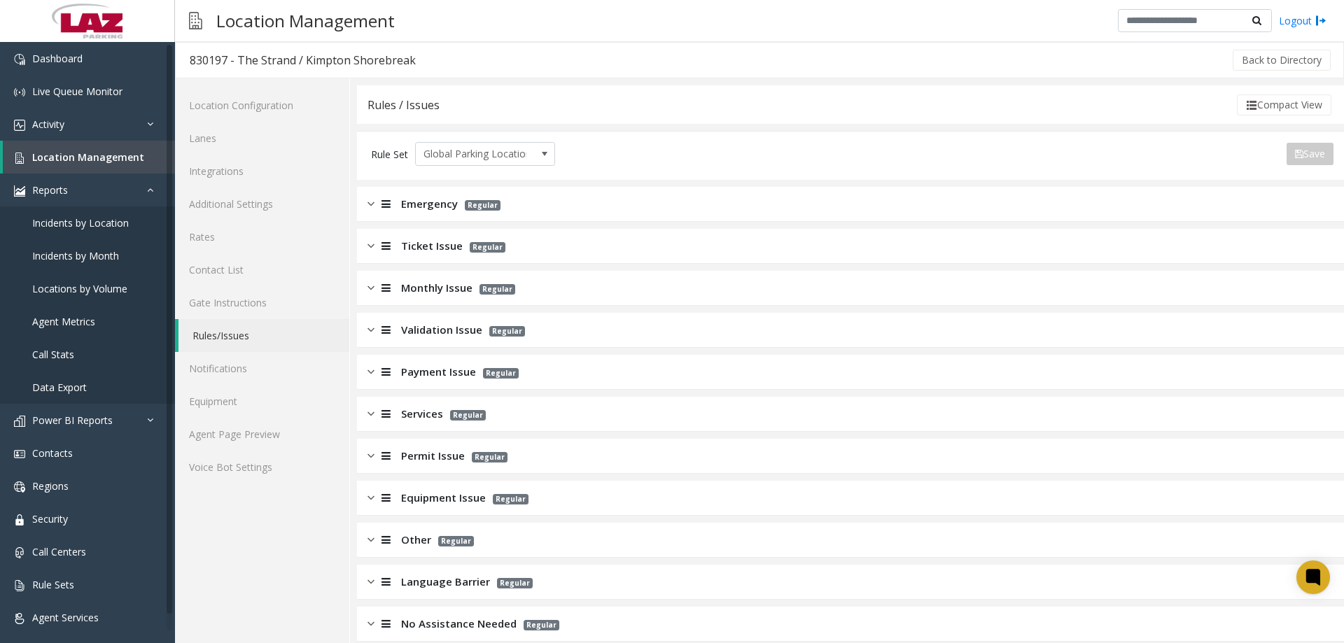
click at [456, 320] on div "Validation Issue Regular" at bounding box center [850, 330] width 987 height 35
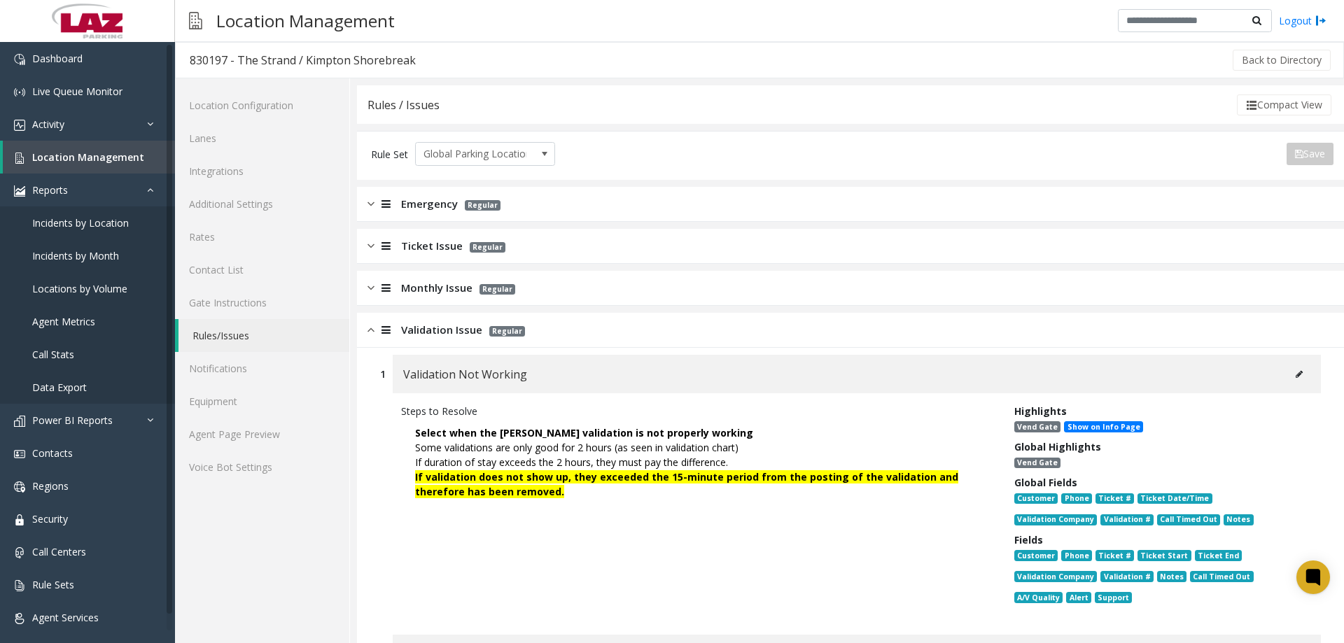
click at [385, 333] on icon at bounding box center [385, 330] width 9 height 10
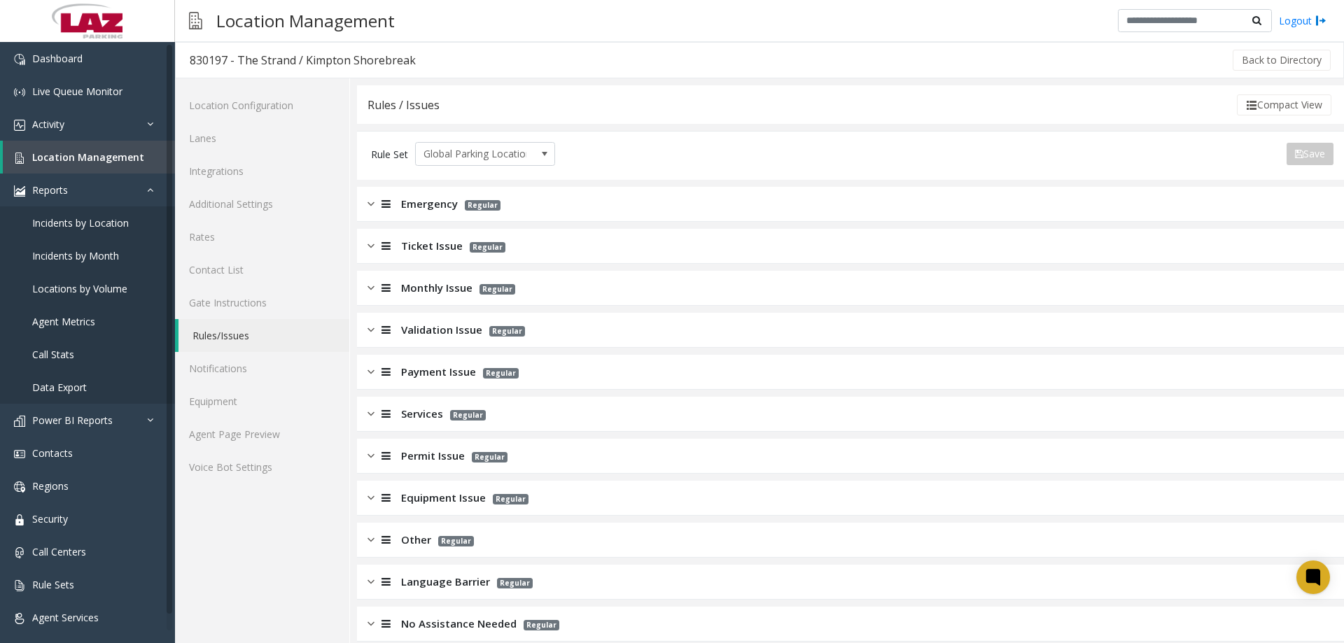
click at [381, 285] on icon at bounding box center [385, 288] width 9 height 10
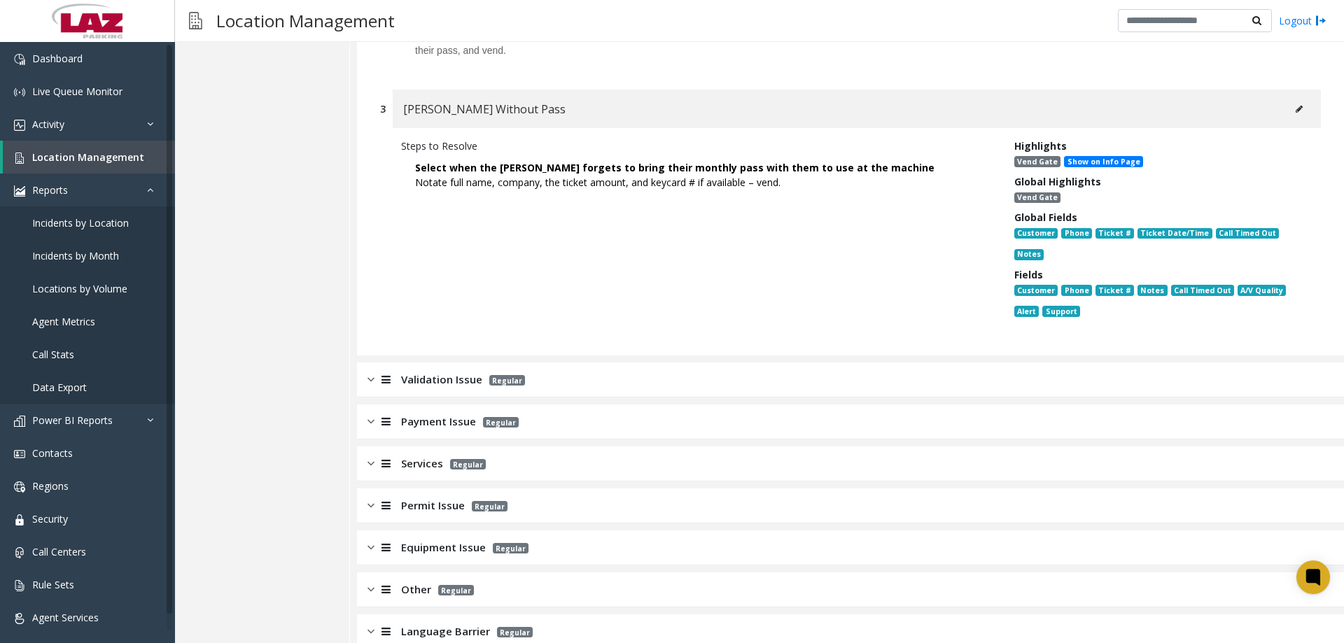
scroll to position [769, 0]
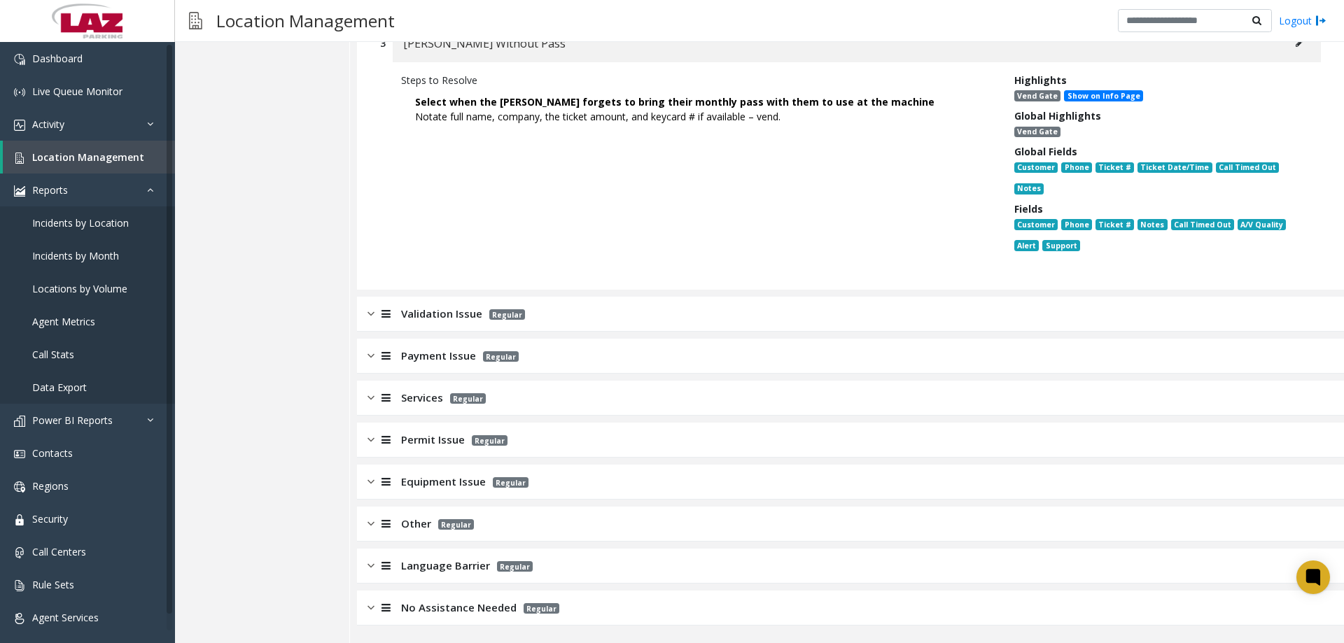
click at [379, 312] on div at bounding box center [384, 314] width 20 height 16
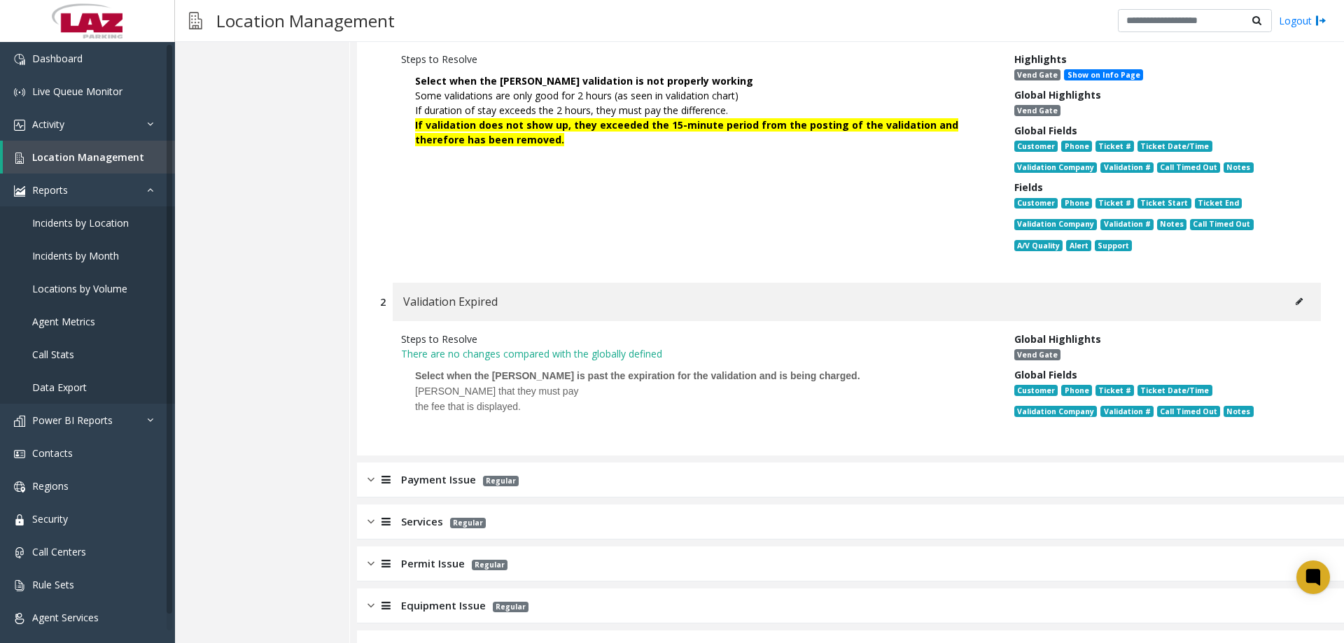
scroll to position [1228, 0]
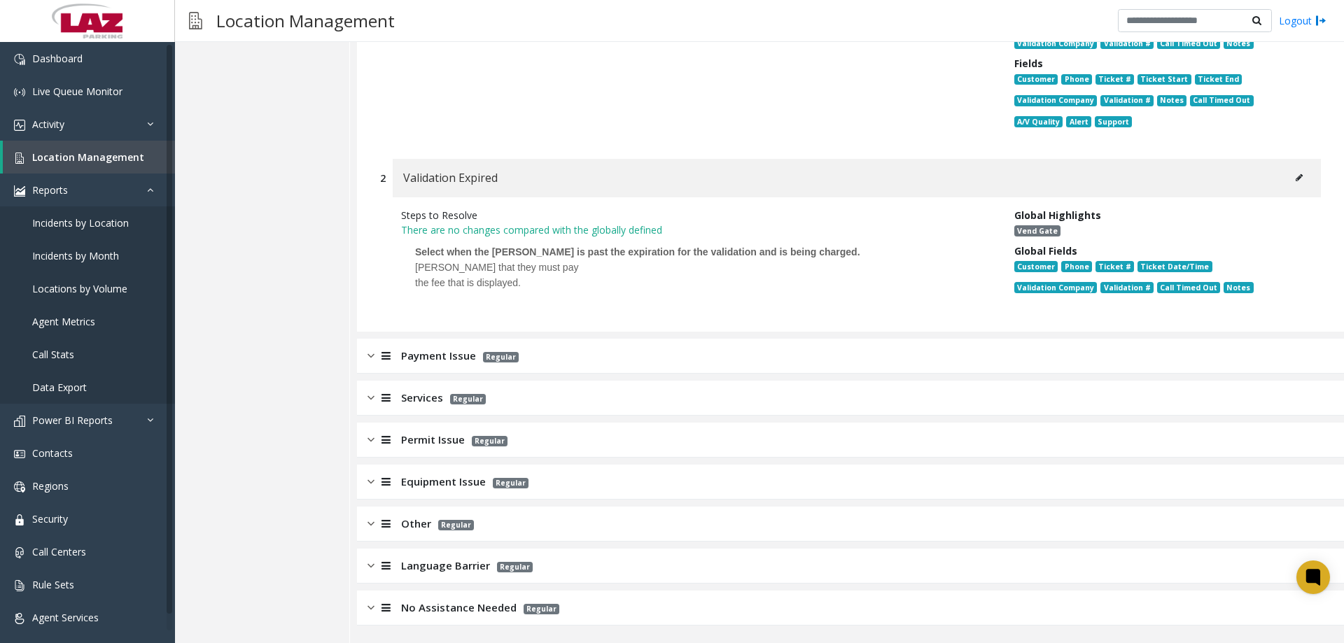
click at [410, 472] on div "Equipment Issue Regular" at bounding box center [850, 482] width 987 height 35
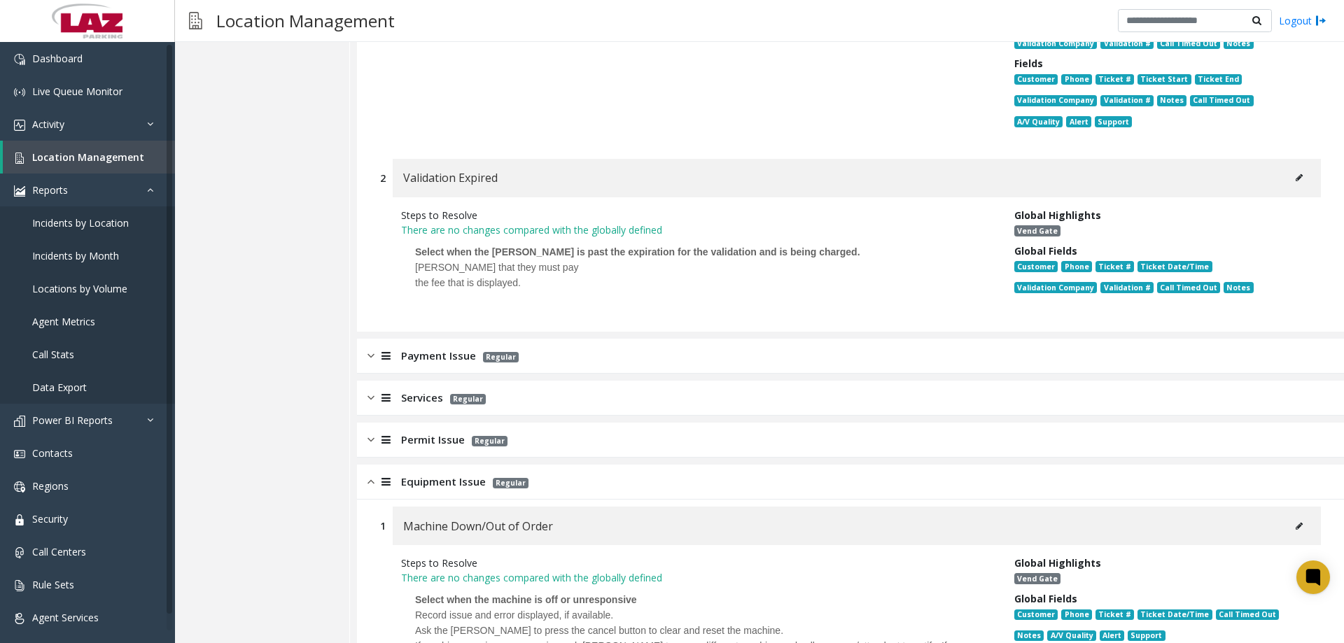
click at [409, 474] on div "Equipment Issue Regular" at bounding box center [850, 482] width 987 height 35
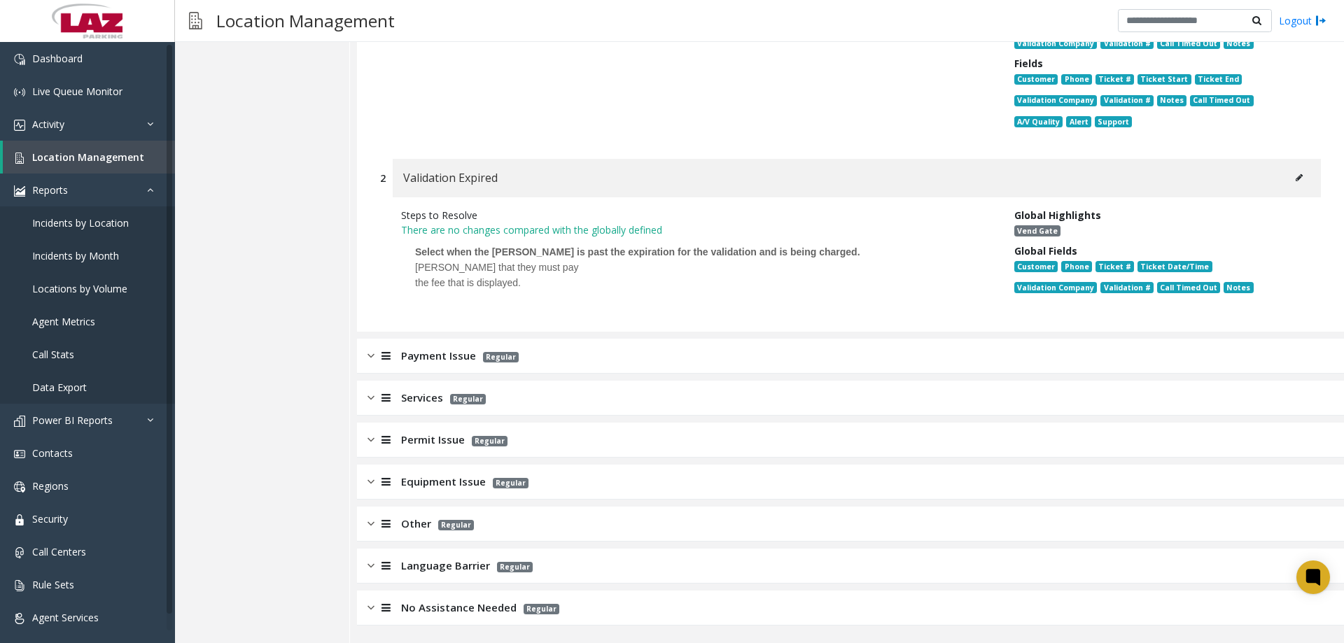
click at [401, 439] on span "Permit Issue" at bounding box center [433, 440] width 64 height 16
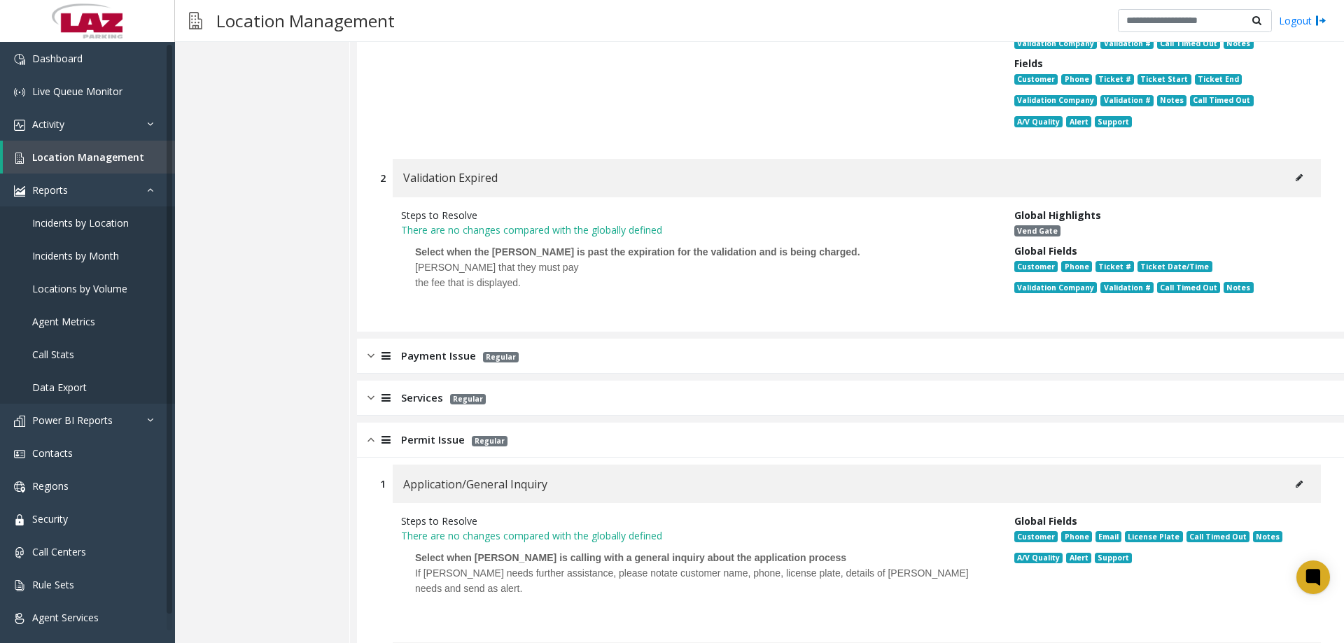
click at [374, 402] on img at bounding box center [370, 398] width 7 height 16
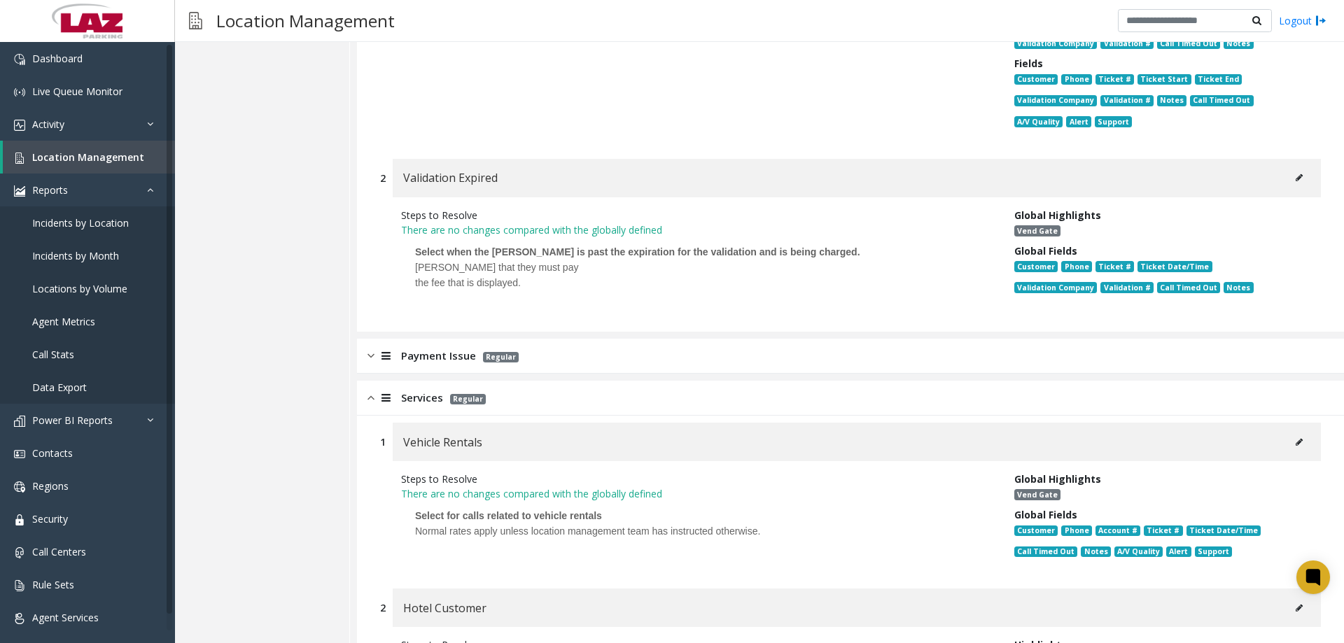
click at [371, 363] on img at bounding box center [370, 356] width 7 height 16
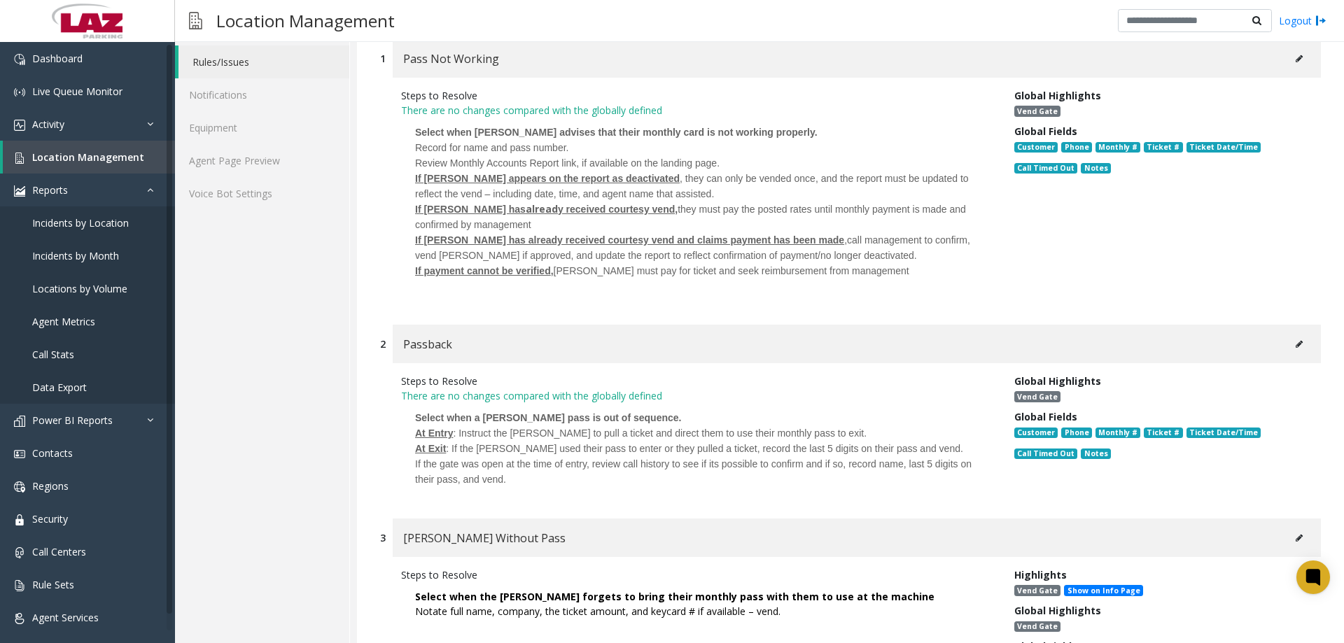
scroll to position [0, 0]
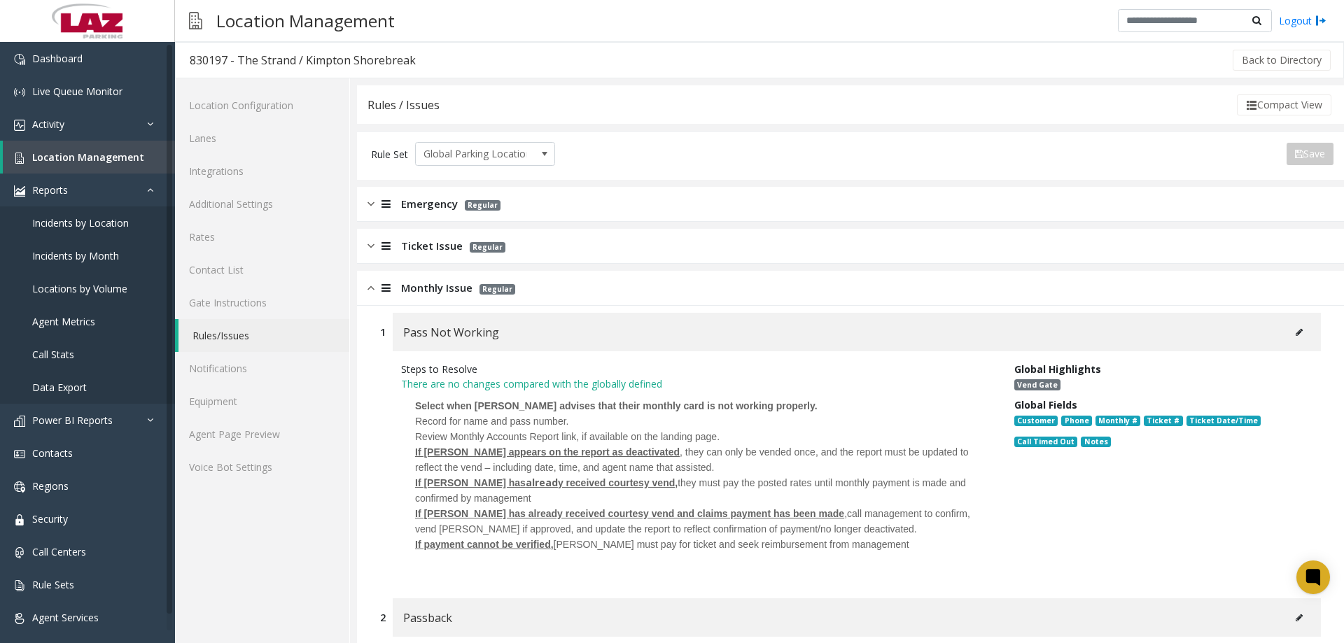
click at [362, 232] on div "Ticket Issue Regular" at bounding box center [850, 246] width 987 height 35
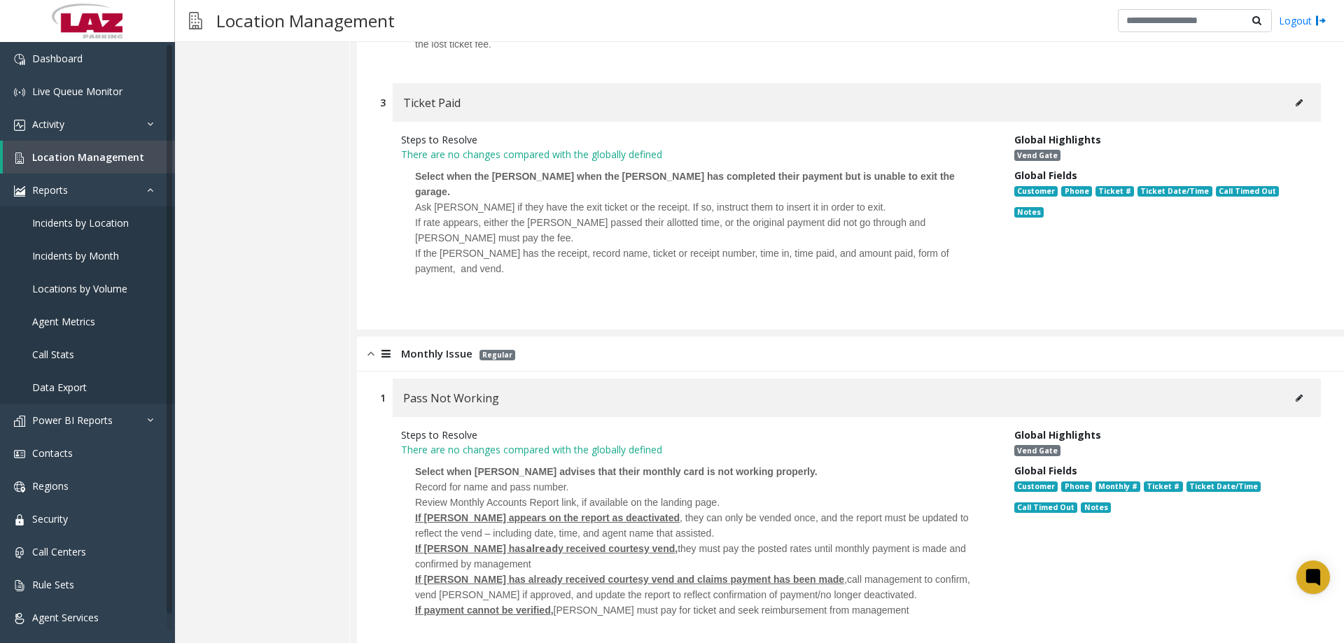
scroll to position [1190, 0]
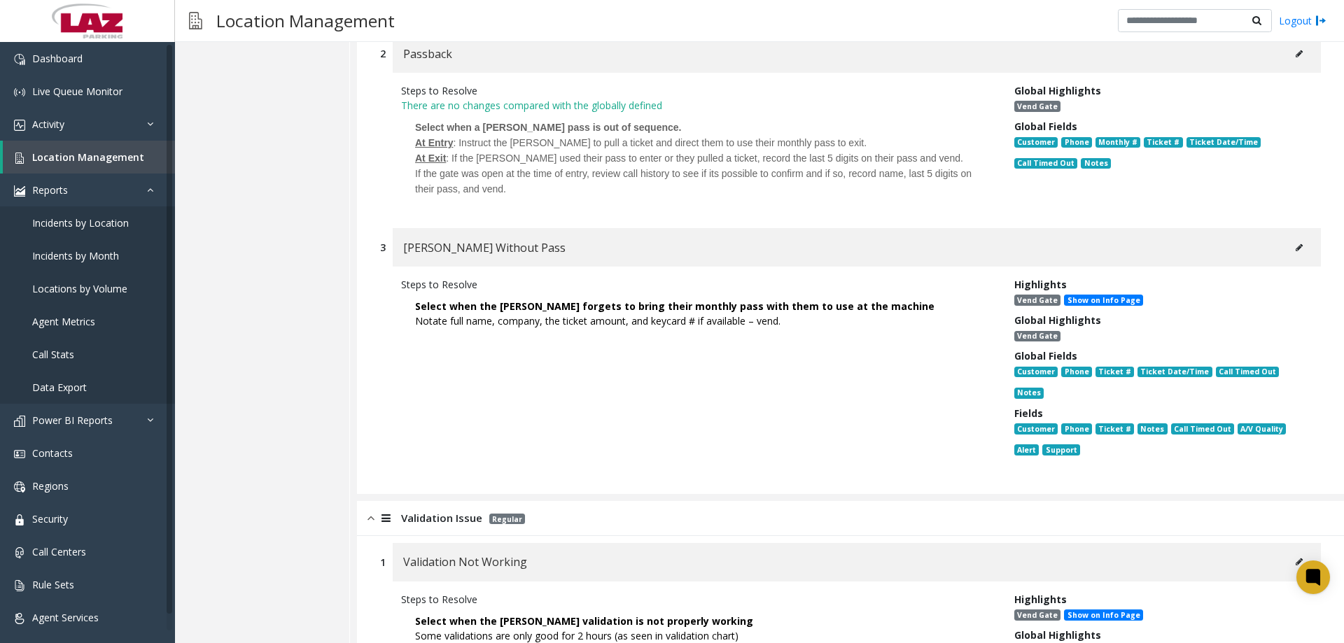
click at [1074, 206] on div "830197 - The Strand / Kimpton Shorebreak Back to Directory Location Configurati…" at bounding box center [759, 342] width 1169 height 601
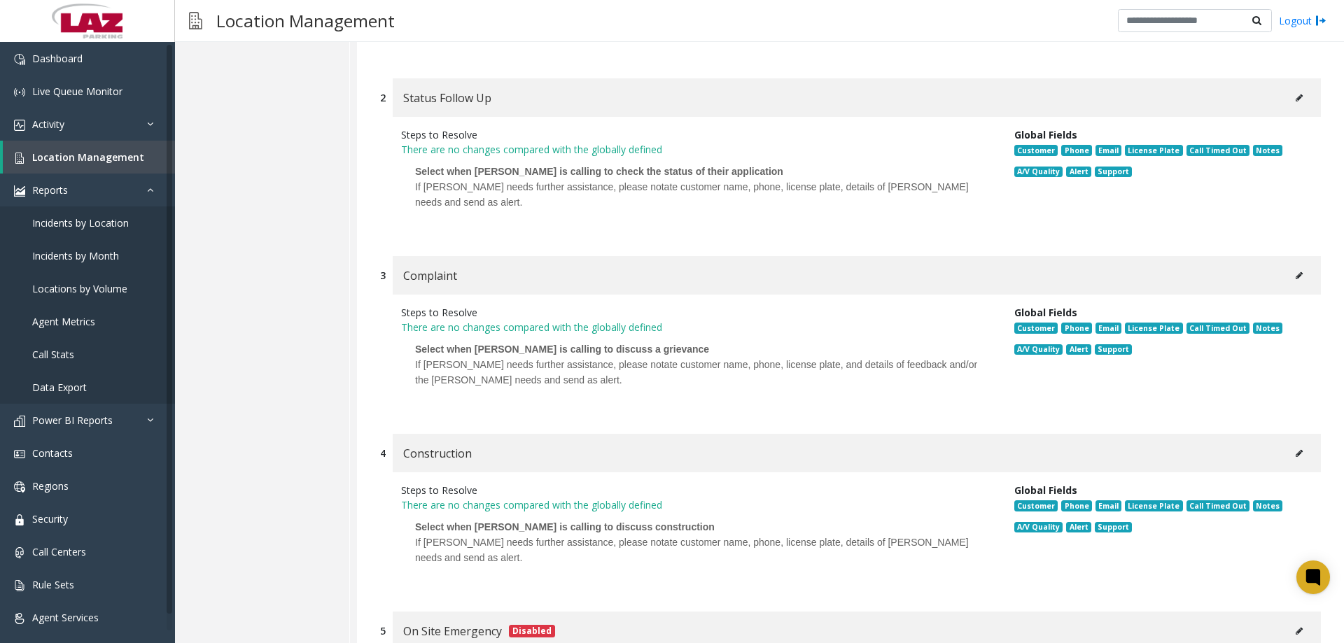
scroll to position [4874, 0]
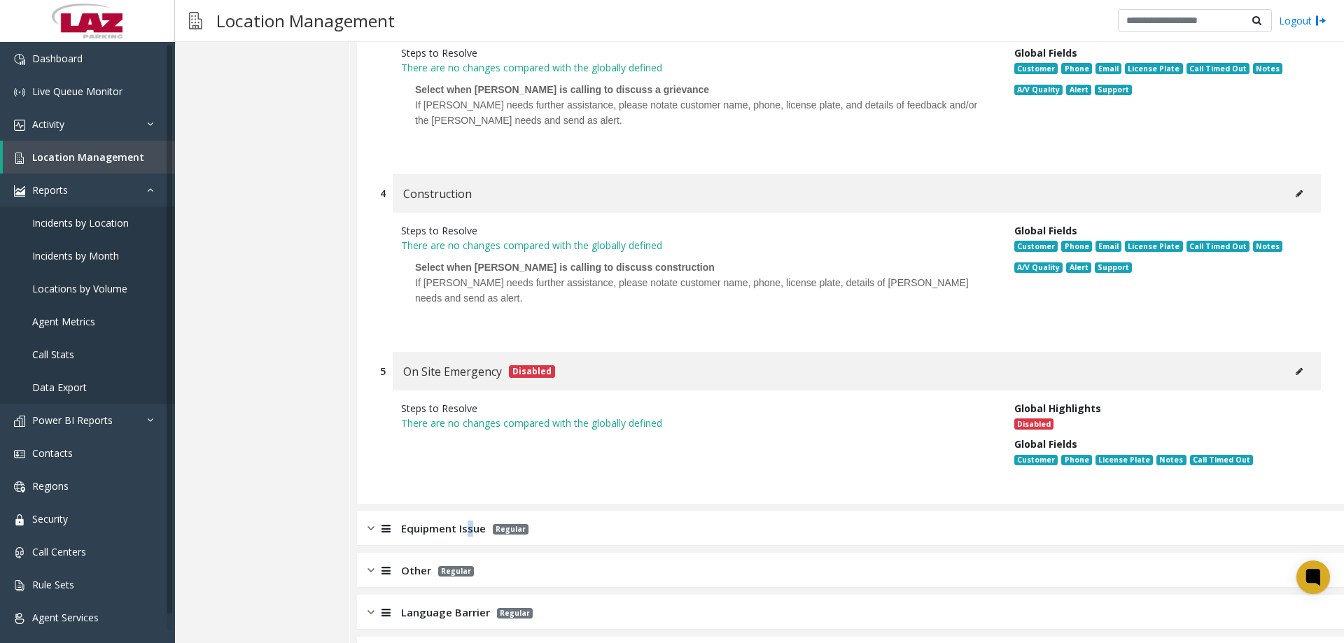
click at [470, 491] on span "Equipment Issue" at bounding box center [443, 529] width 85 height 16
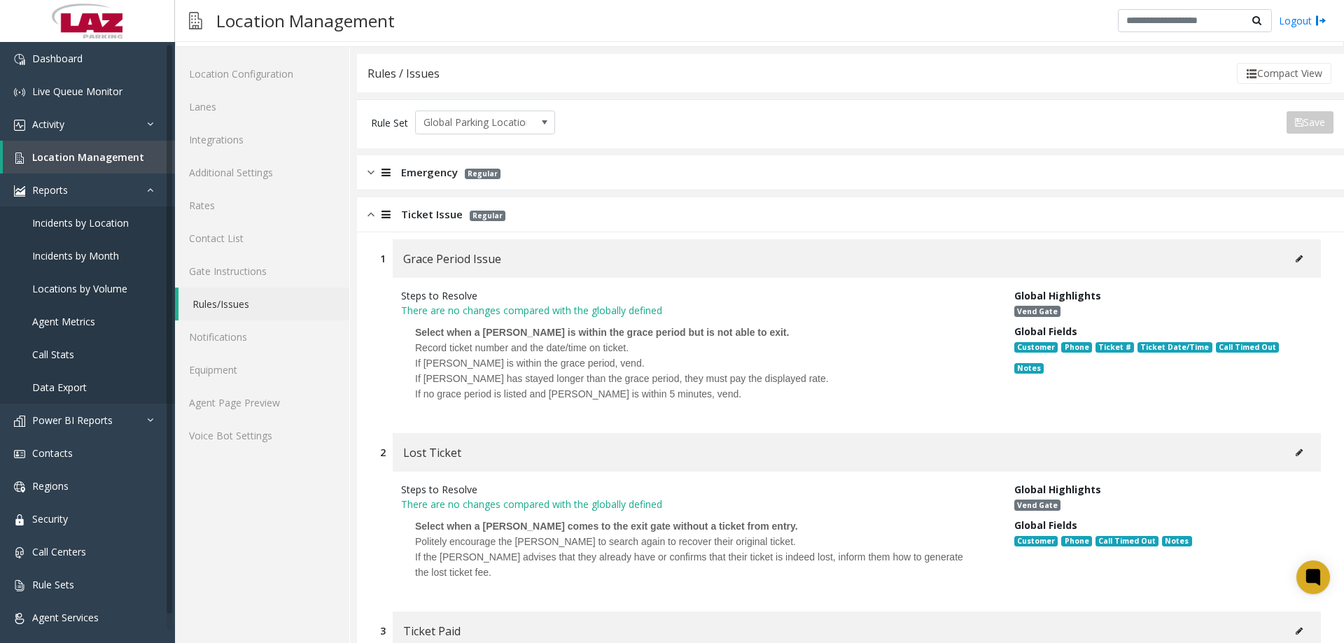
scroll to position [0, 0]
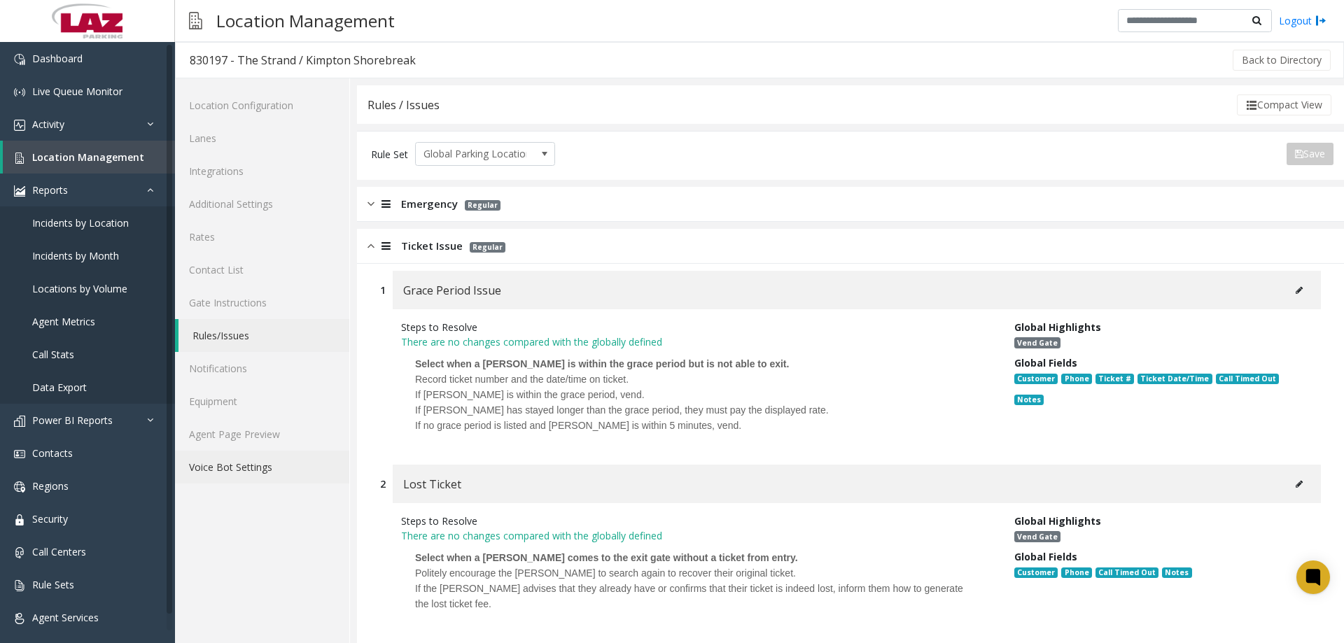
click at [270, 458] on link "Voice Bot Settings" at bounding box center [262, 467] width 174 height 33
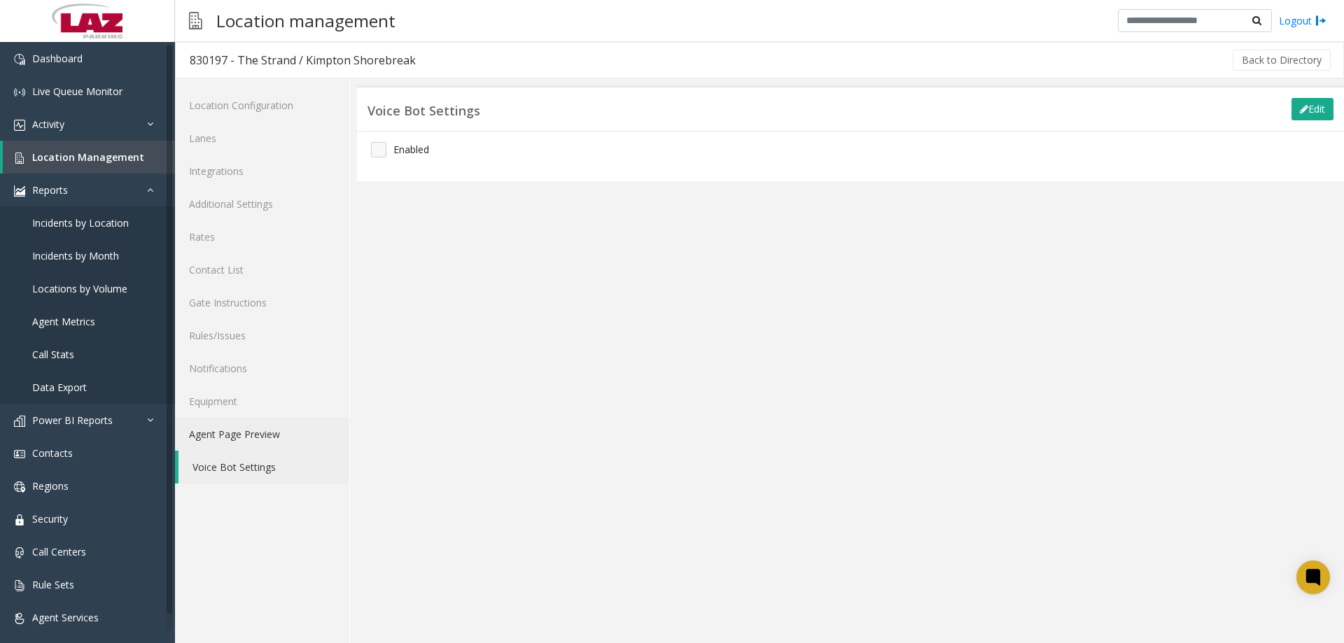
click at [250, 425] on link "Agent Page Preview" at bounding box center [262, 434] width 174 height 33
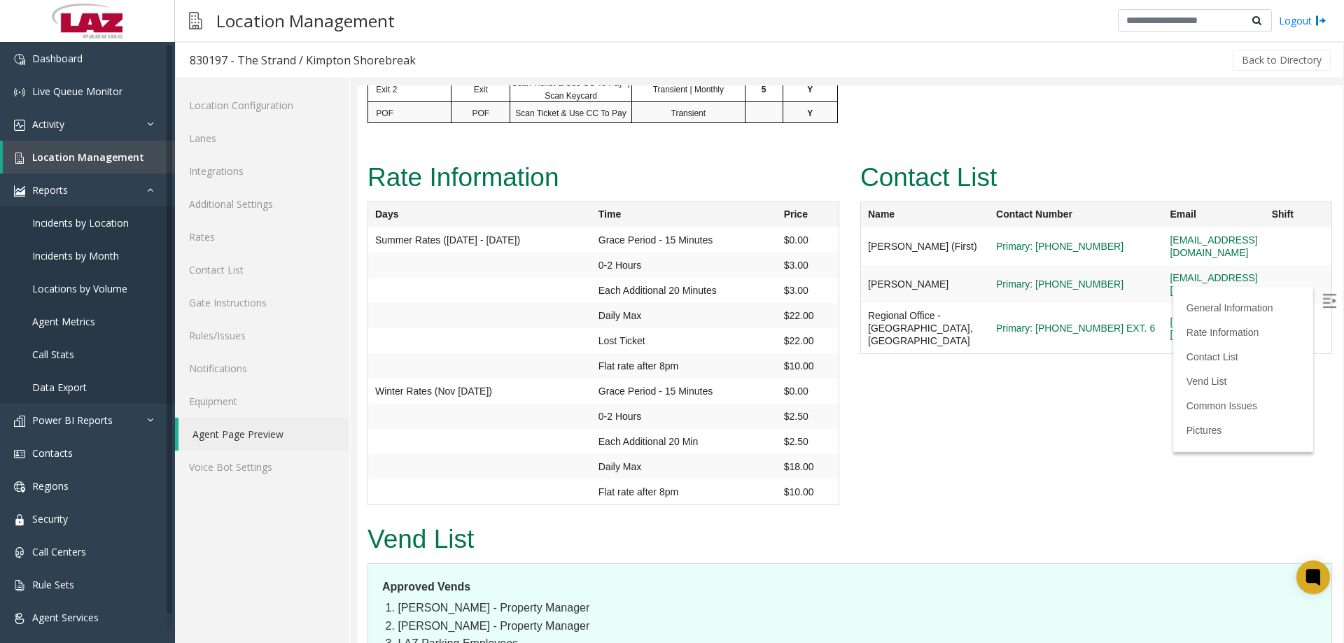
scroll to position [1260, 0]
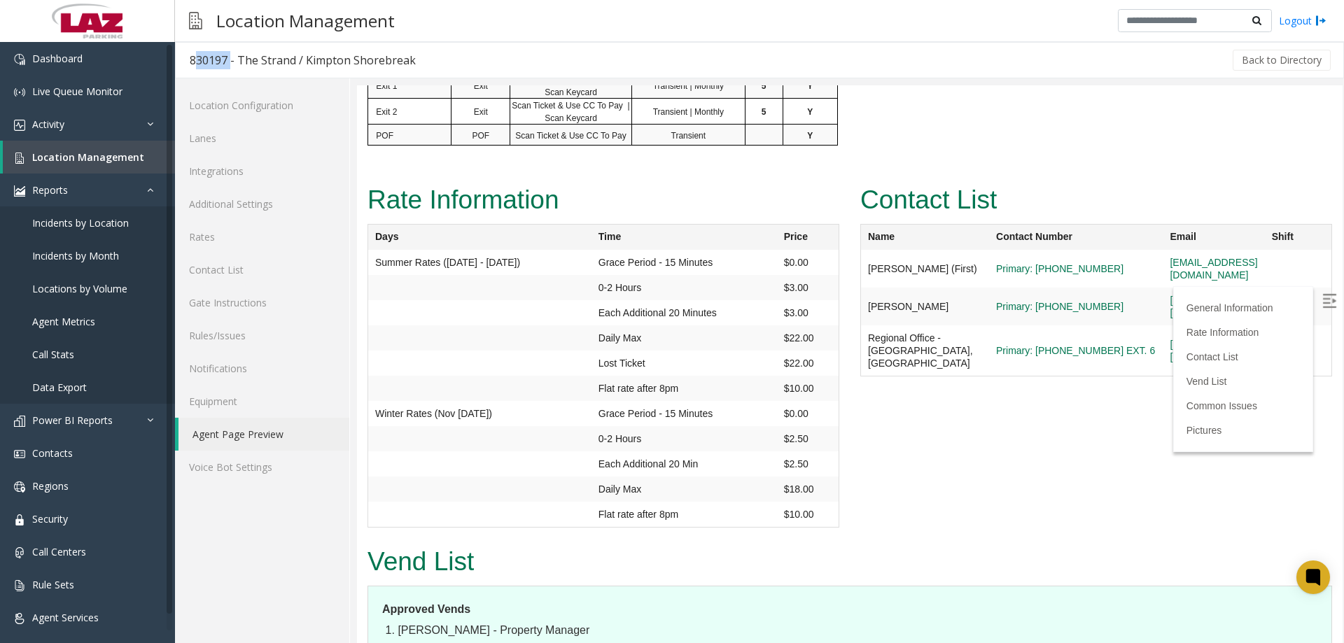
drag, startPoint x: 226, startPoint y: 60, endPoint x: 186, endPoint y: 59, distance: 39.9
click at [186, 59] on h3 "830197 - The Strand / Kimpton Shorebreak" at bounding box center [303, 60] width 254 height 32
copy div "830197"
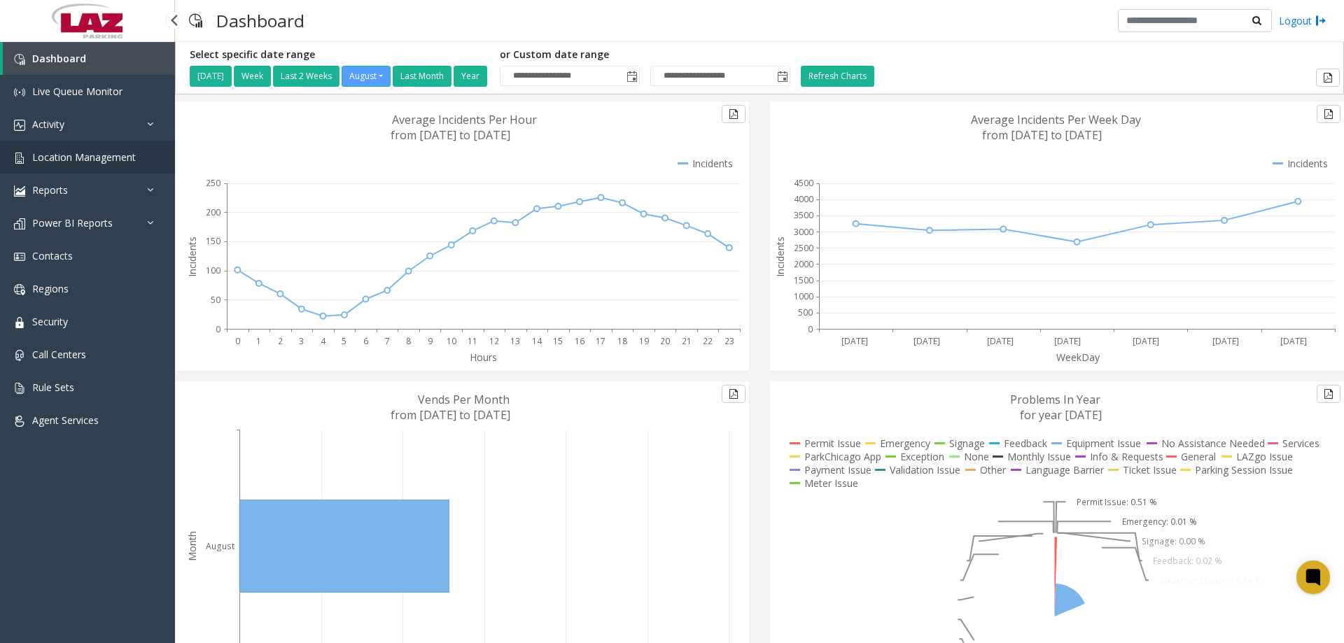
click at [122, 148] on link "Location Management" at bounding box center [87, 157] width 175 height 33
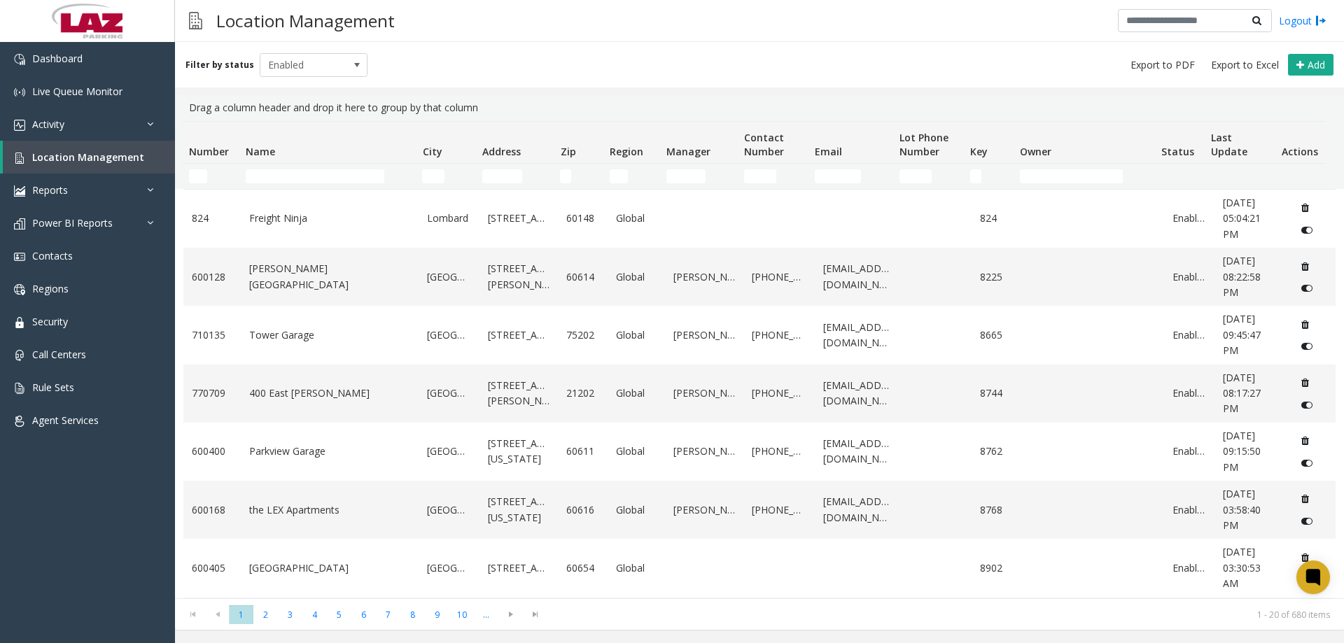
drag, startPoint x: 286, startPoint y: 186, endPoint x: 285, endPoint y: 175, distance: 11.2
click at [284, 183] on td "Name Filter" at bounding box center [328, 176] width 176 height 25
click at [285, 175] on input "Name Filter" at bounding box center [315, 176] width 139 height 14
type input "**********"
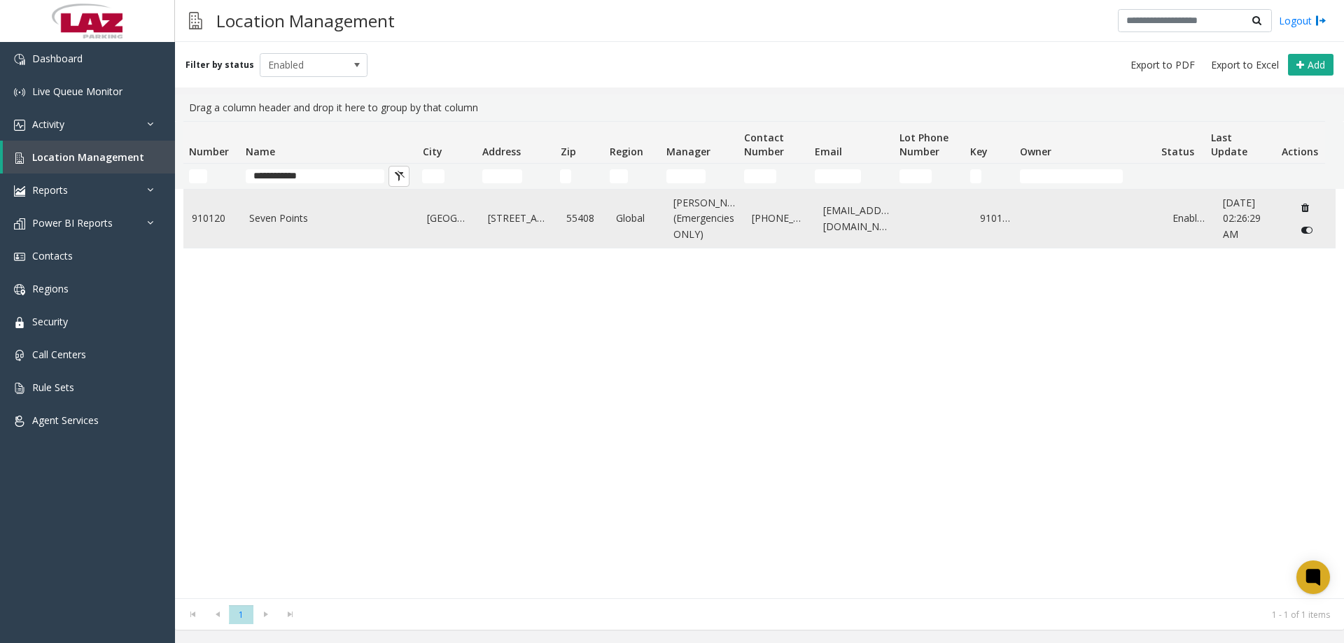
click at [302, 220] on link "Seven Points" at bounding box center [330, 218] width 162 height 15
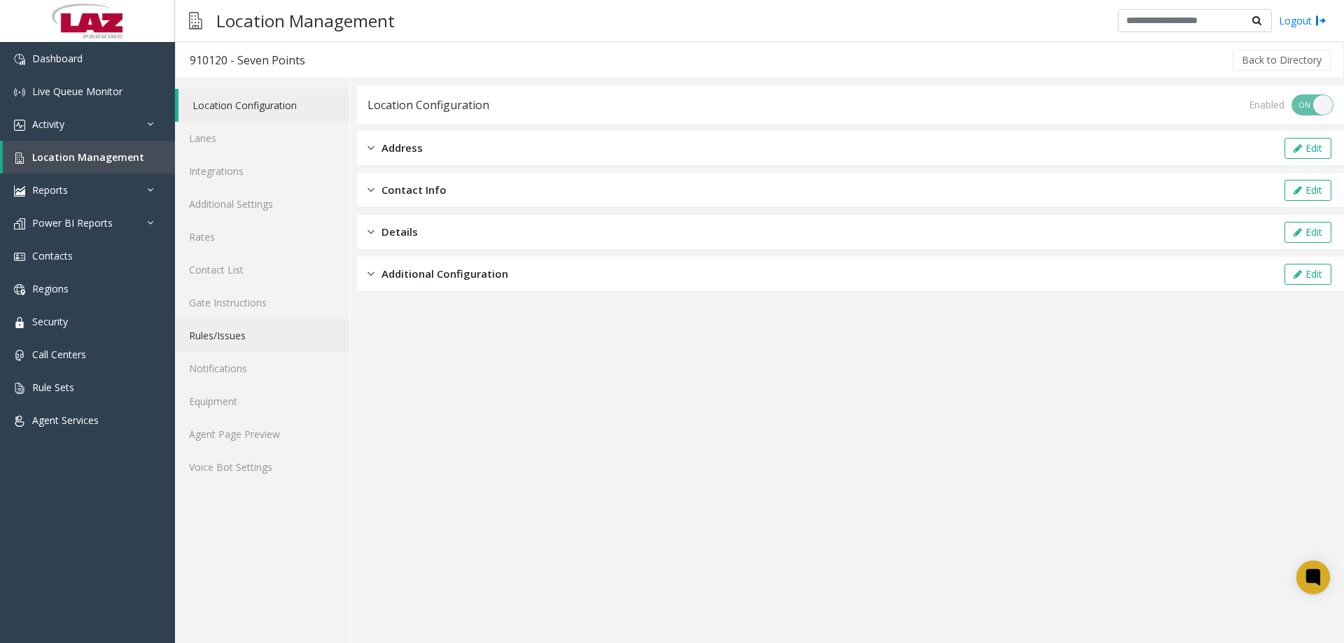
click at [248, 324] on link "Rules/Issues" at bounding box center [262, 335] width 174 height 33
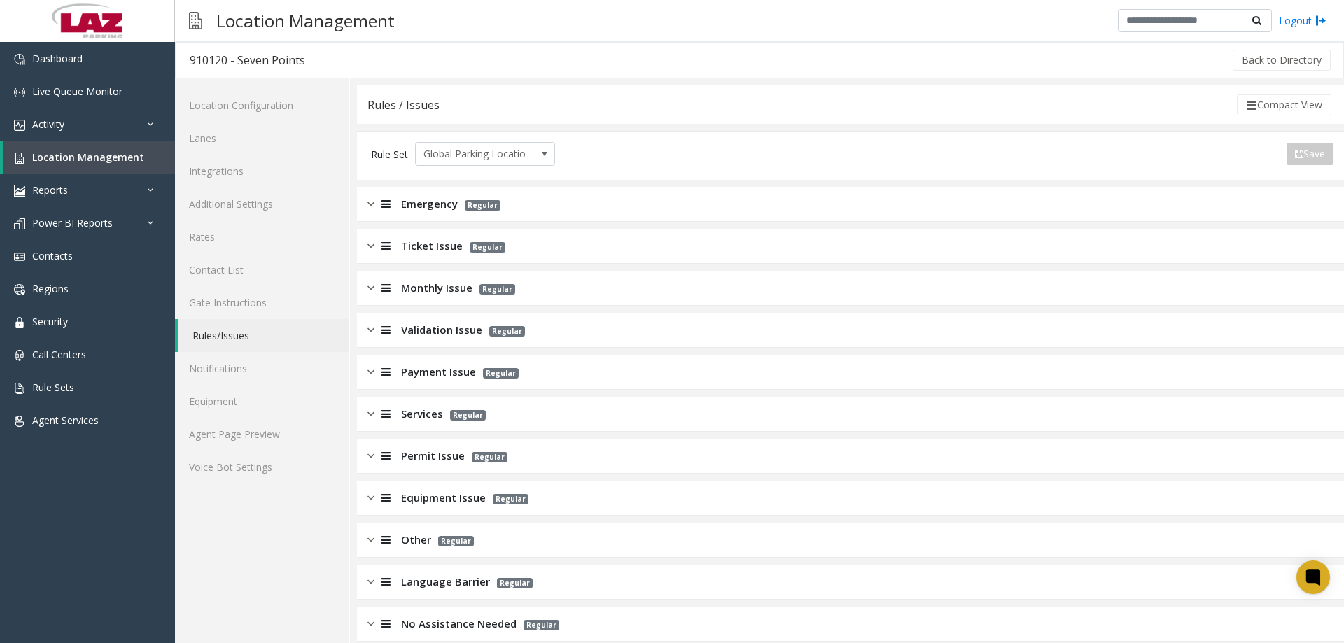
click at [503, 284] on span "Regular" at bounding box center [497, 289] width 36 height 10
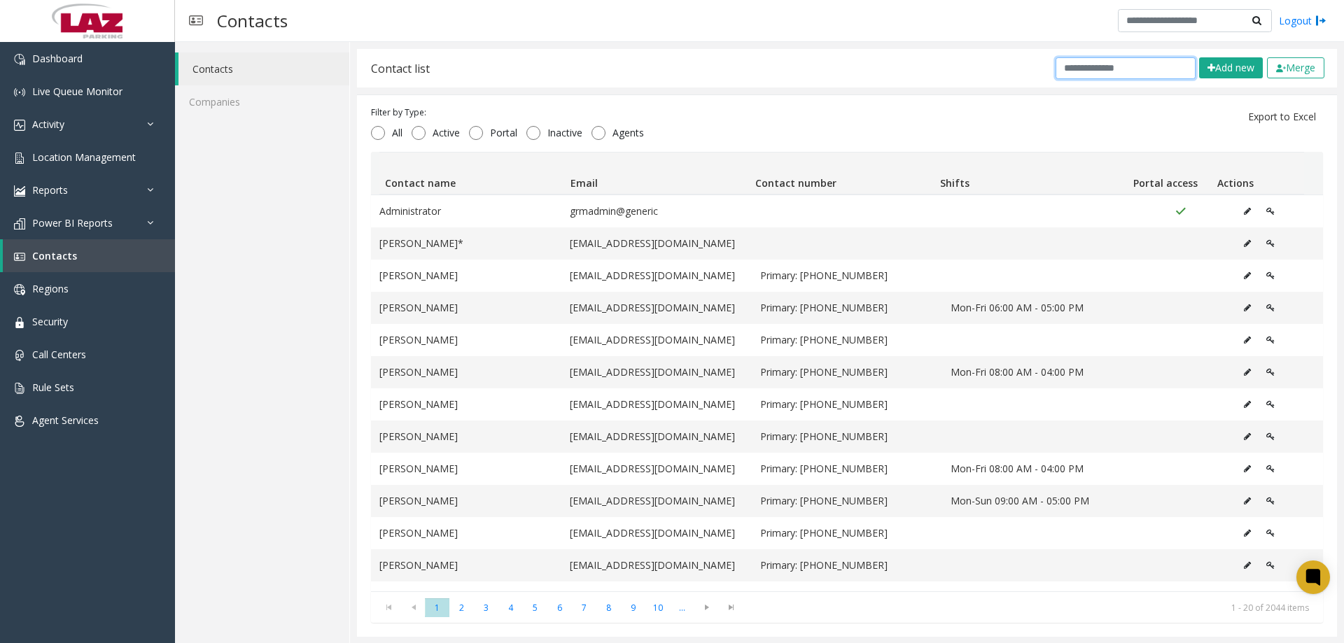
click at [1138, 64] on input "text" at bounding box center [1126, 68] width 140 height 22
paste input "******"
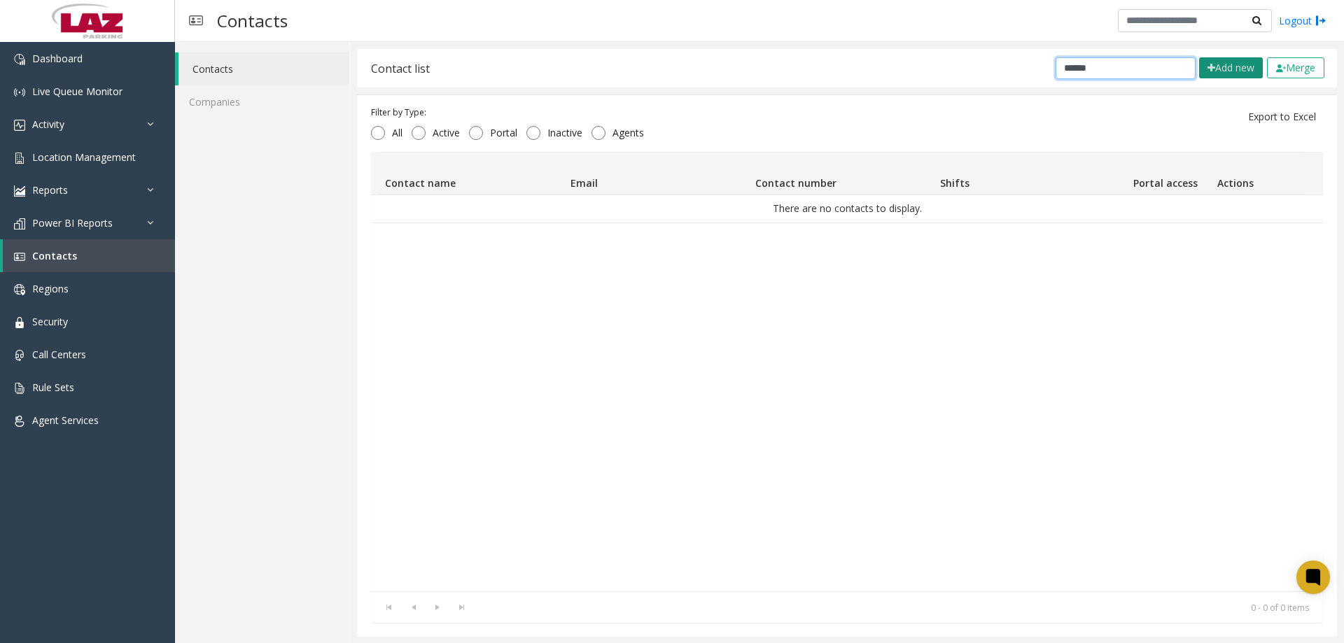
type input "******"
click at [1202, 73] on button "Add new" at bounding box center [1231, 67] width 64 height 21
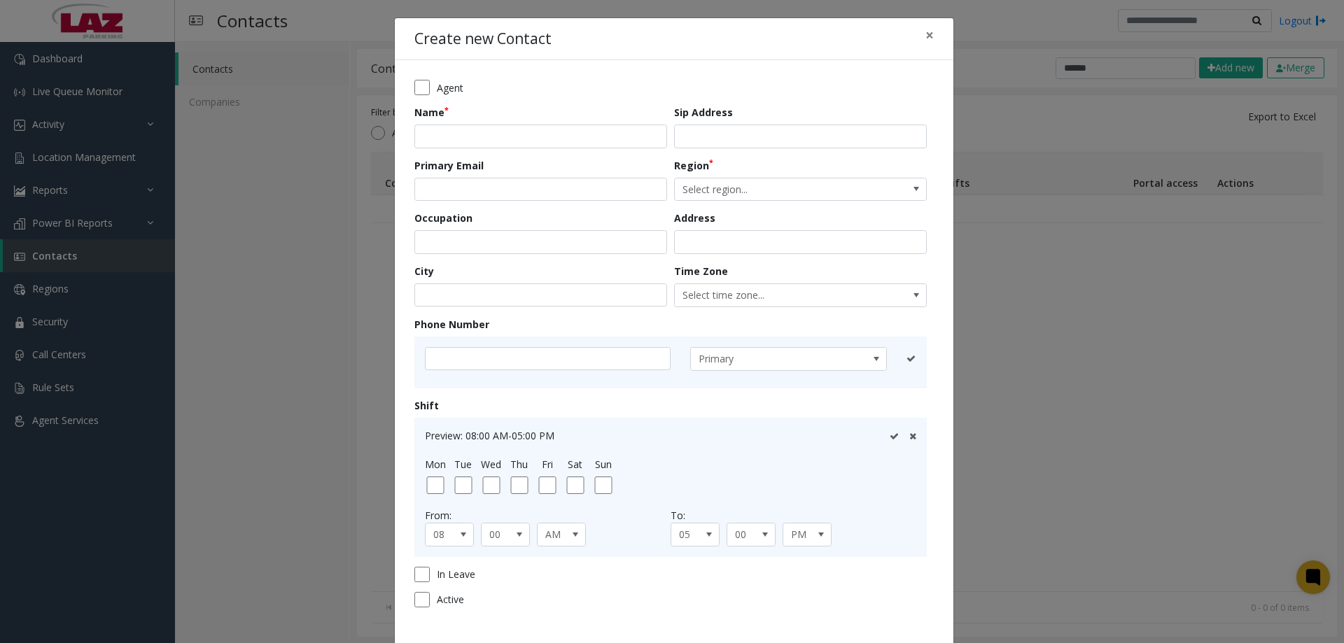
click at [501, 147] on form "Agent Name Sip Address Primary Email Region Select region... Occupation Address…" at bounding box center [673, 349] width 519 height 538
click at [500, 141] on input "text" at bounding box center [540, 137] width 253 height 24
paste input "******"
type input "**********"
click at [483, 356] on input "text" at bounding box center [548, 359] width 246 height 24
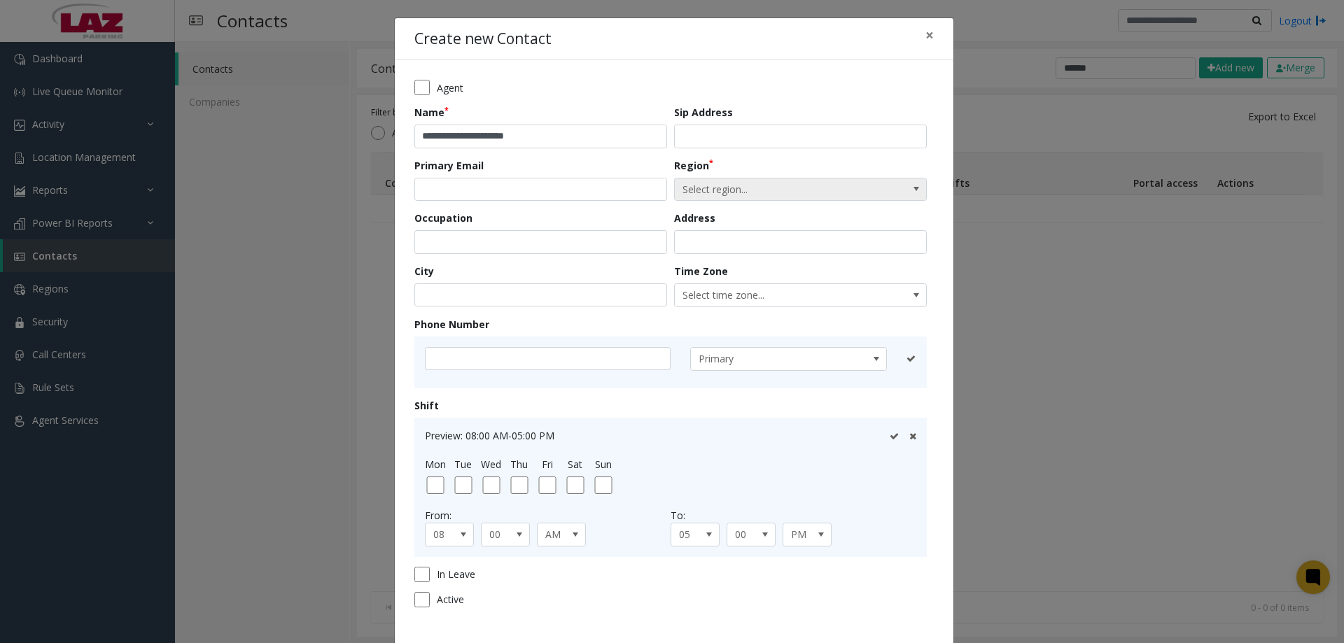
click at [719, 195] on span "Select region..." at bounding box center [775, 189] width 201 height 22
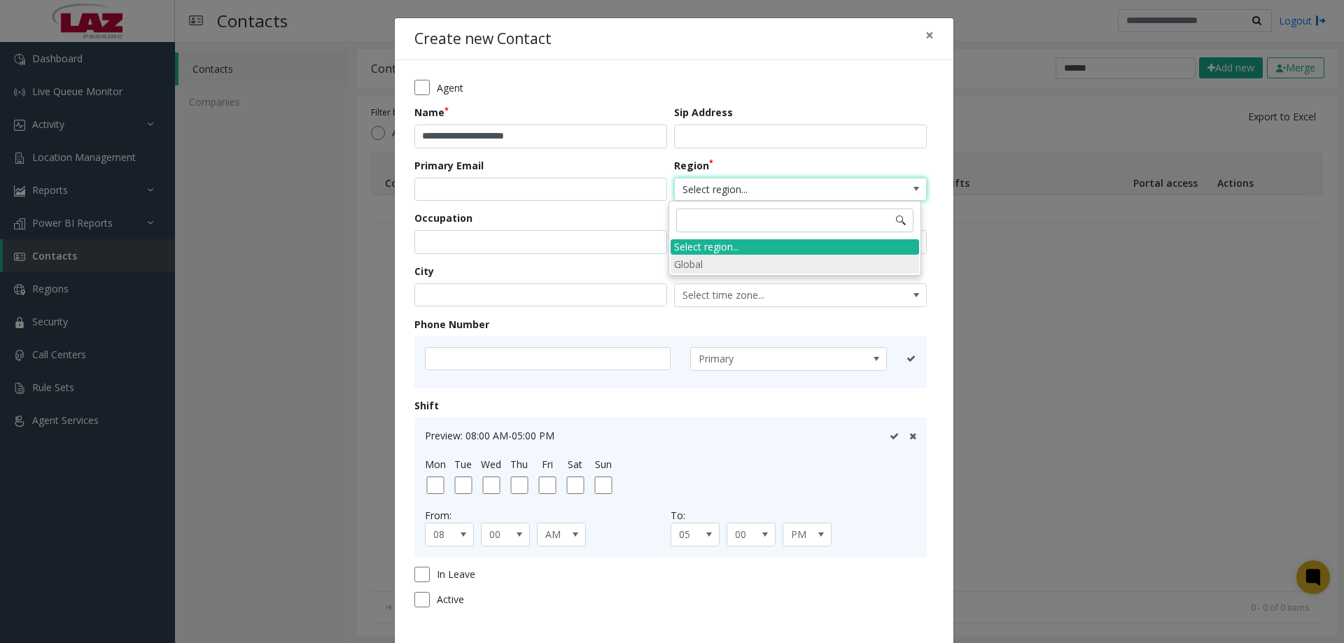
click at [713, 258] on li "Global" at bounding box center [795, 264] width 248 height 19
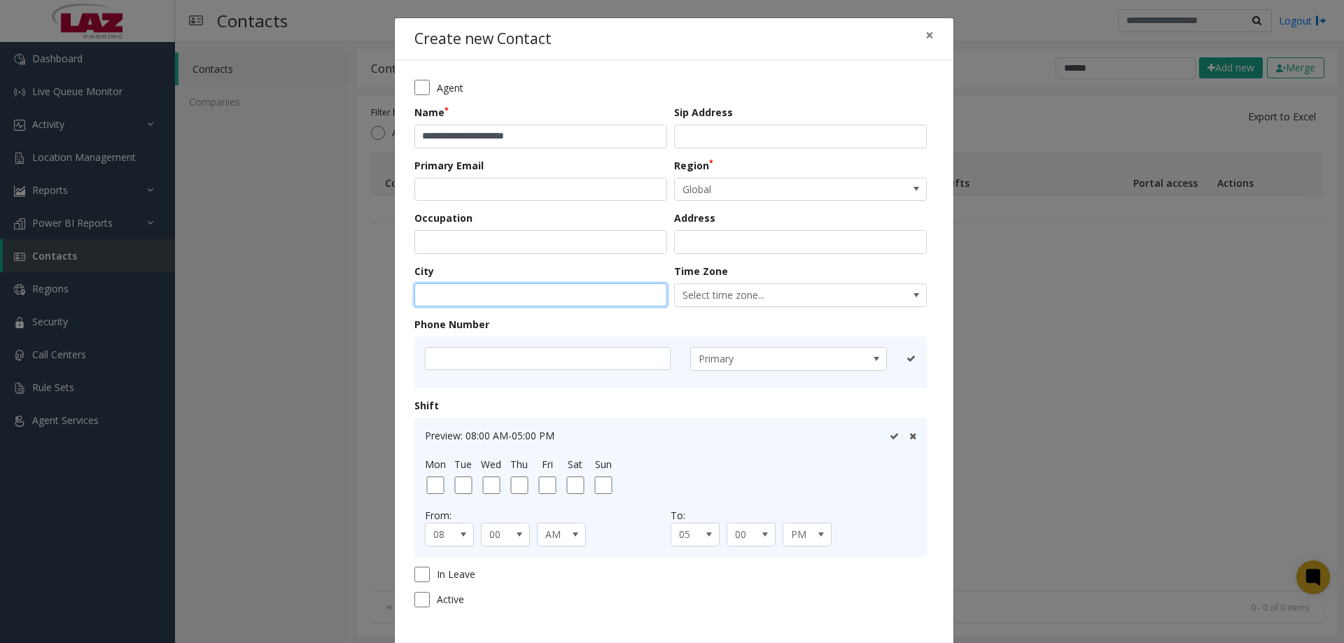
click at [489, 300] on input "text" at bounding box center [540, 295] width 253 height 24
click at [477, 361] on input "text" at bounding box center [548, 359] width 246 height 24
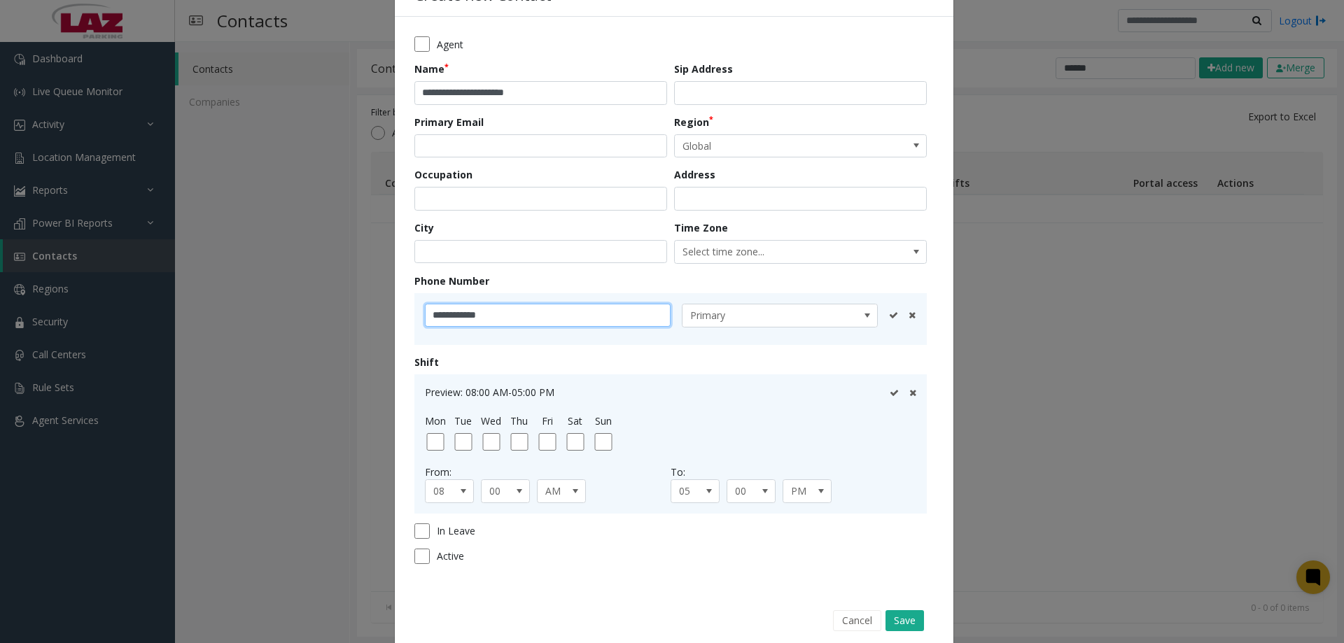
scroll to position [66, 0]
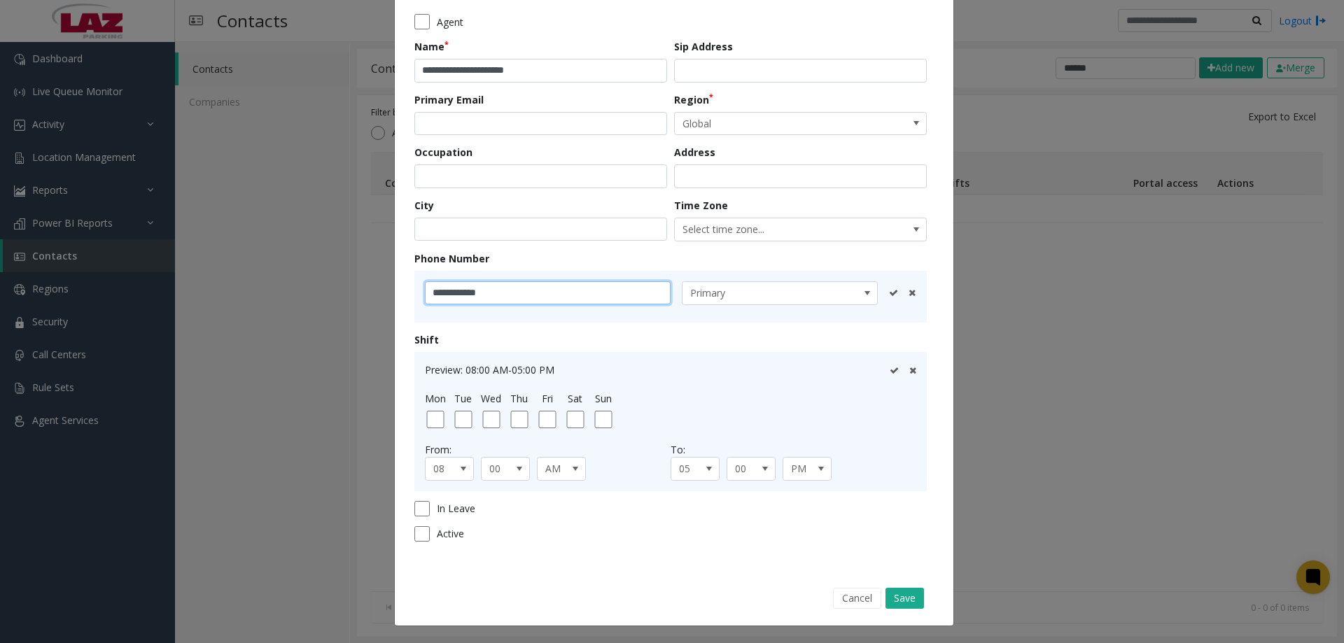
type input "**********"
click at [889, 293] on icon at bounding box center [893, 292] width 9 height 9
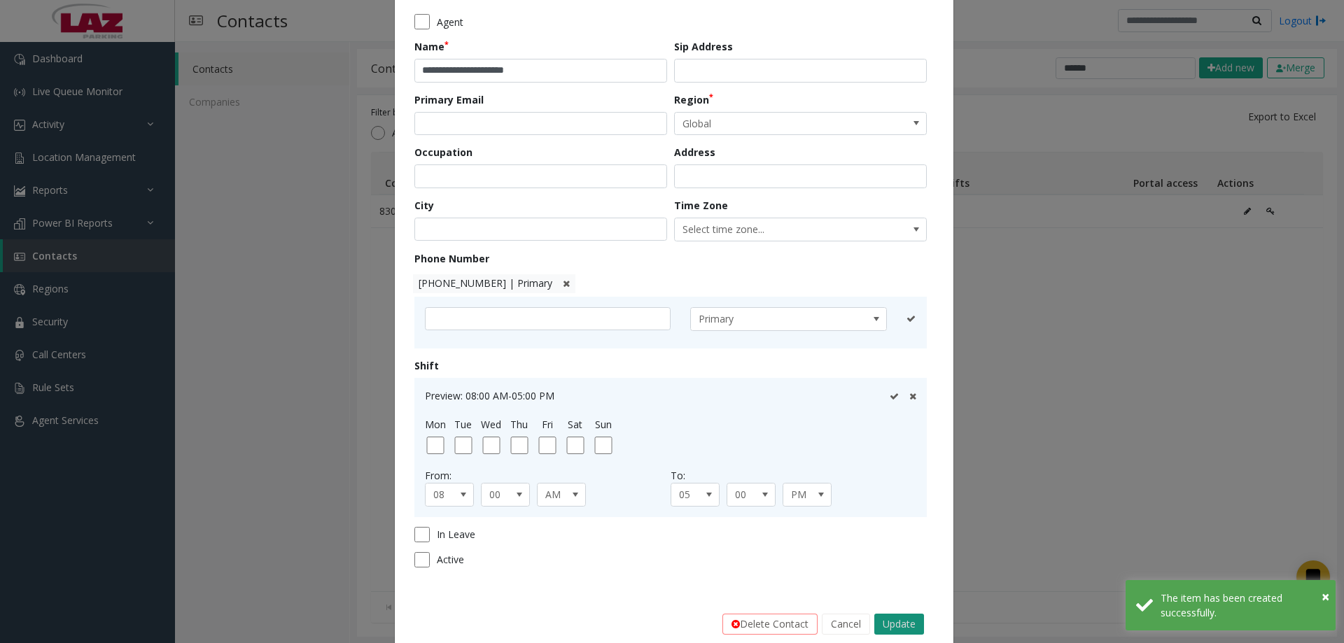
click at [887, 622] on button "Update" at bounding box center [899, 624] width 50 height 21
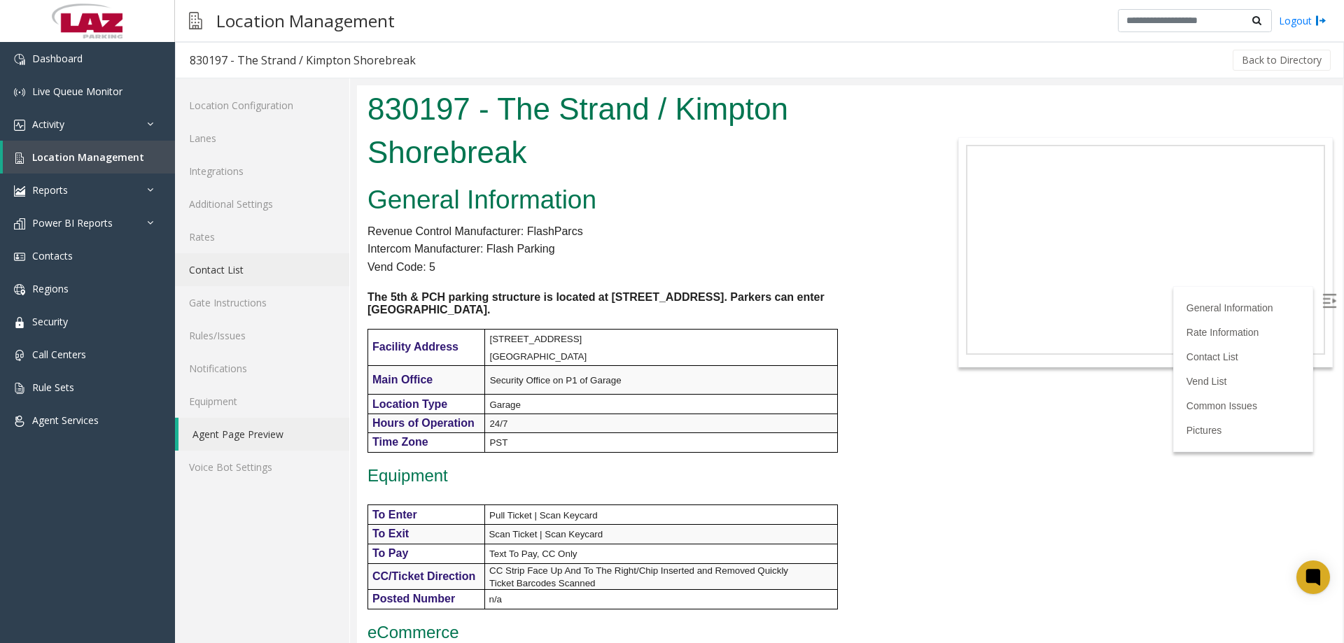
click at [274, 259] on link "Contact List" at bounding box center [262, 269] width 174 height 33
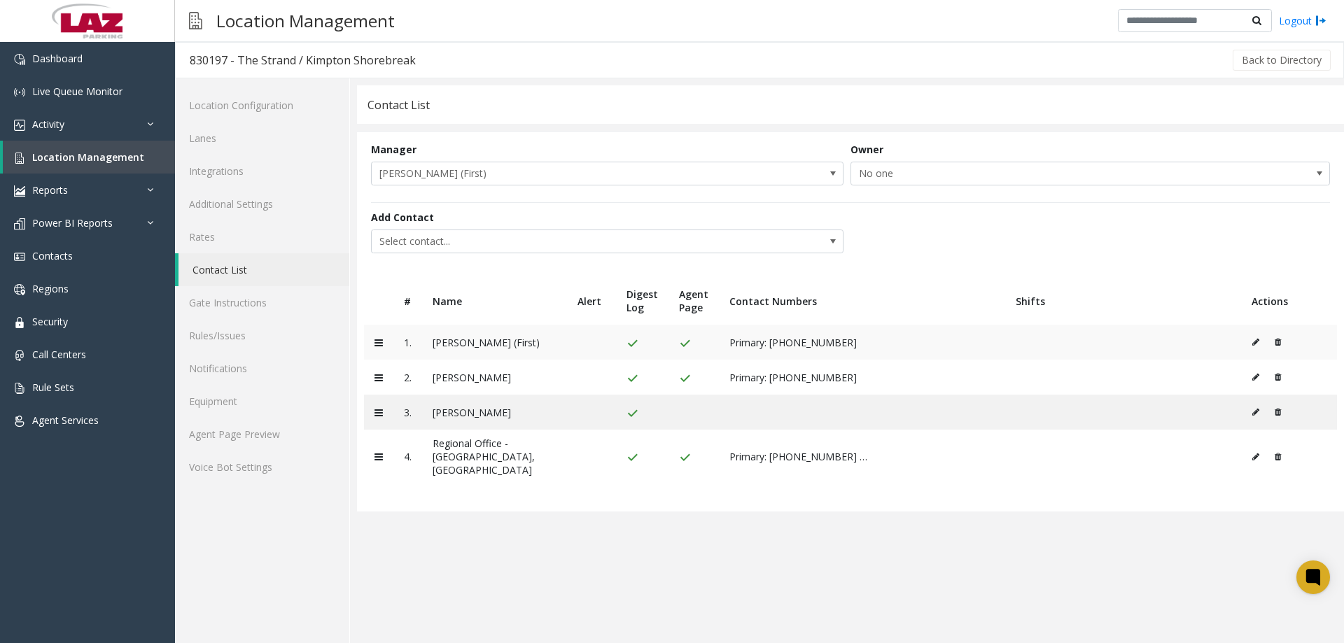
click at [1253, 340] on icon at bounding box center [1255, 342] width 7 height 8
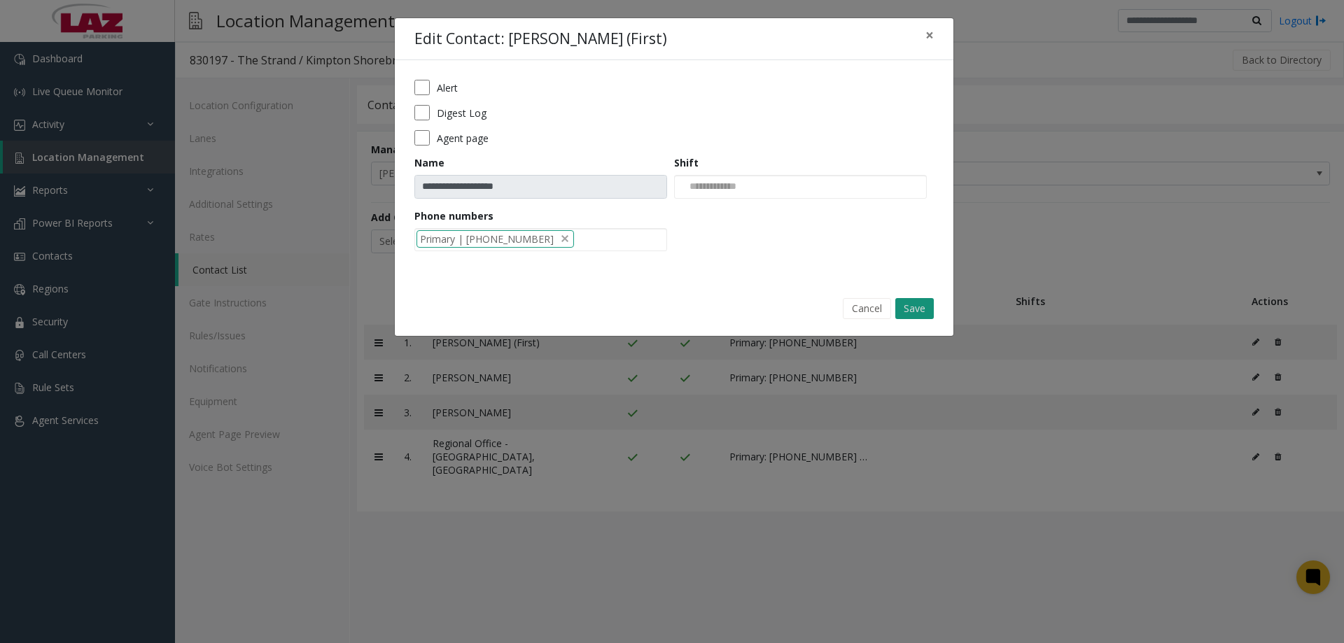
click at [914, 312] on button "Save" at bounding box center [914, 308] width 38 height 21
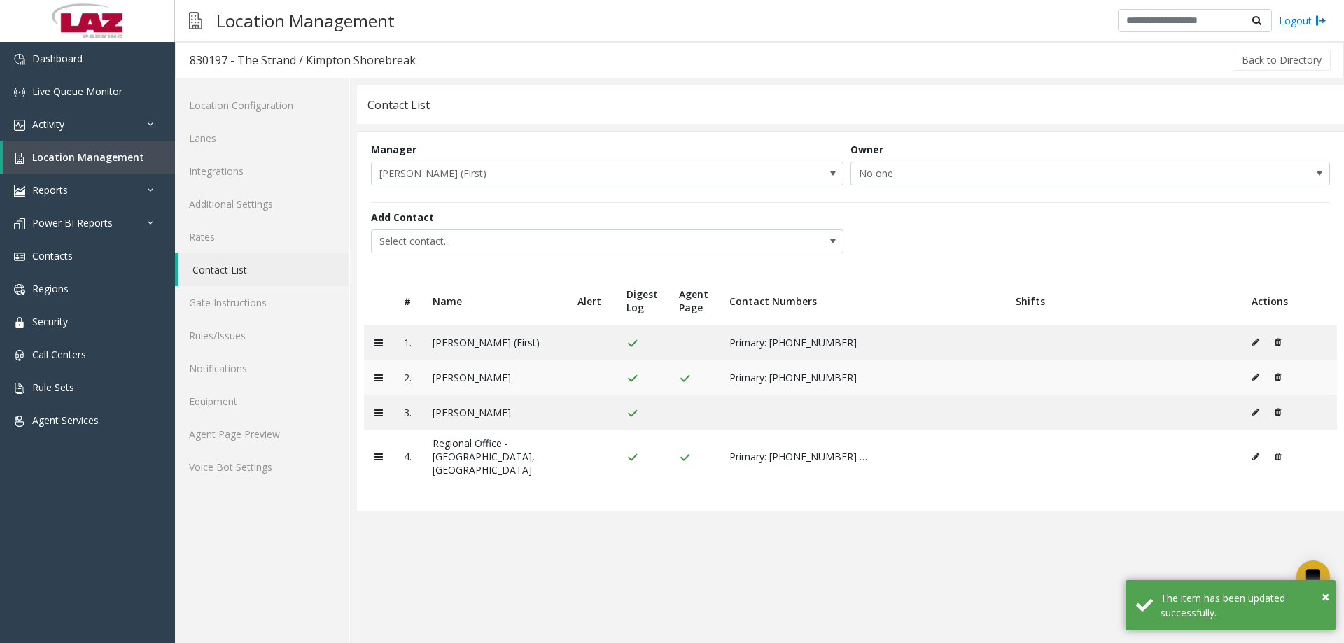
click at [1254, 378] on icon at bounding box center [1255, 377] width 7 height 8
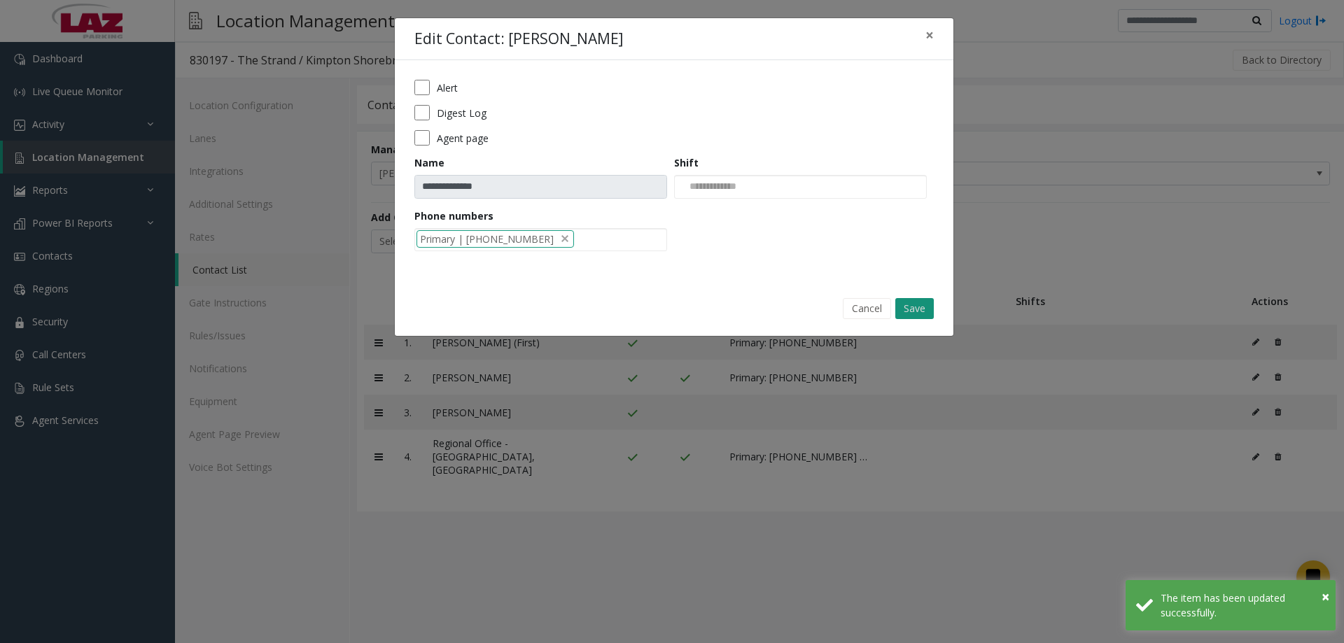
click at [904, 306] on button "Save" at bounding box center [914, 308] width 38 height 21
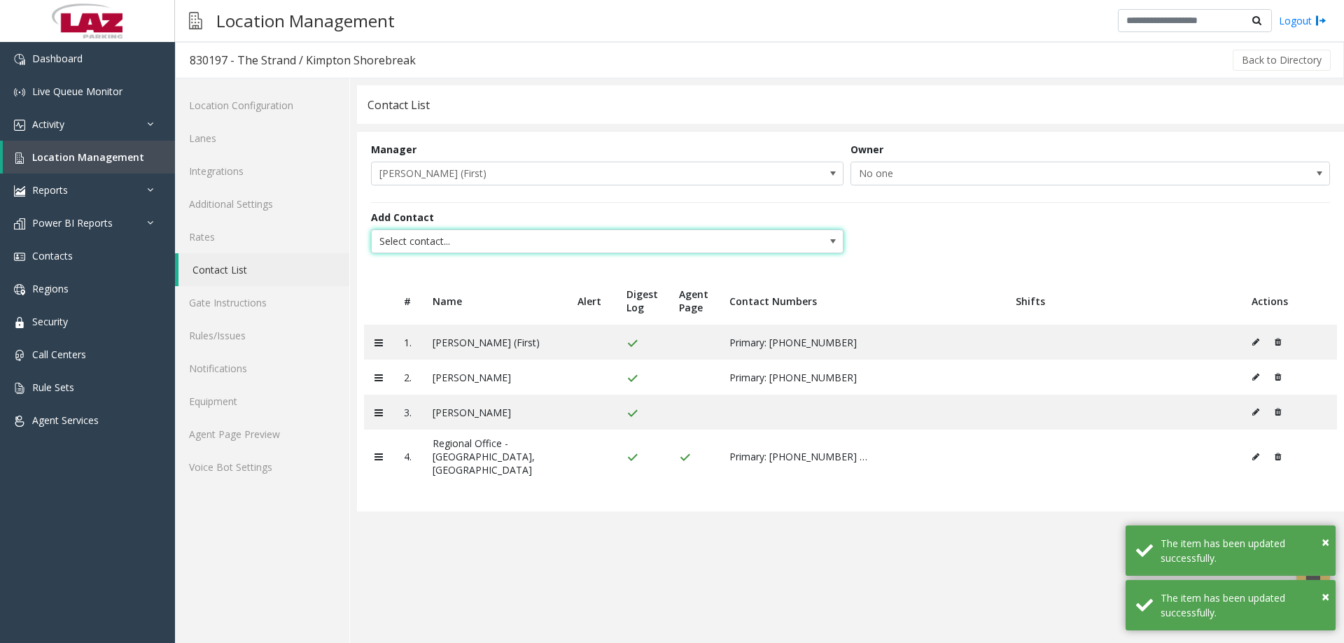
click at [394, 241] on span "Select contact..." at bounding box center [560, 241] width 377 height 22
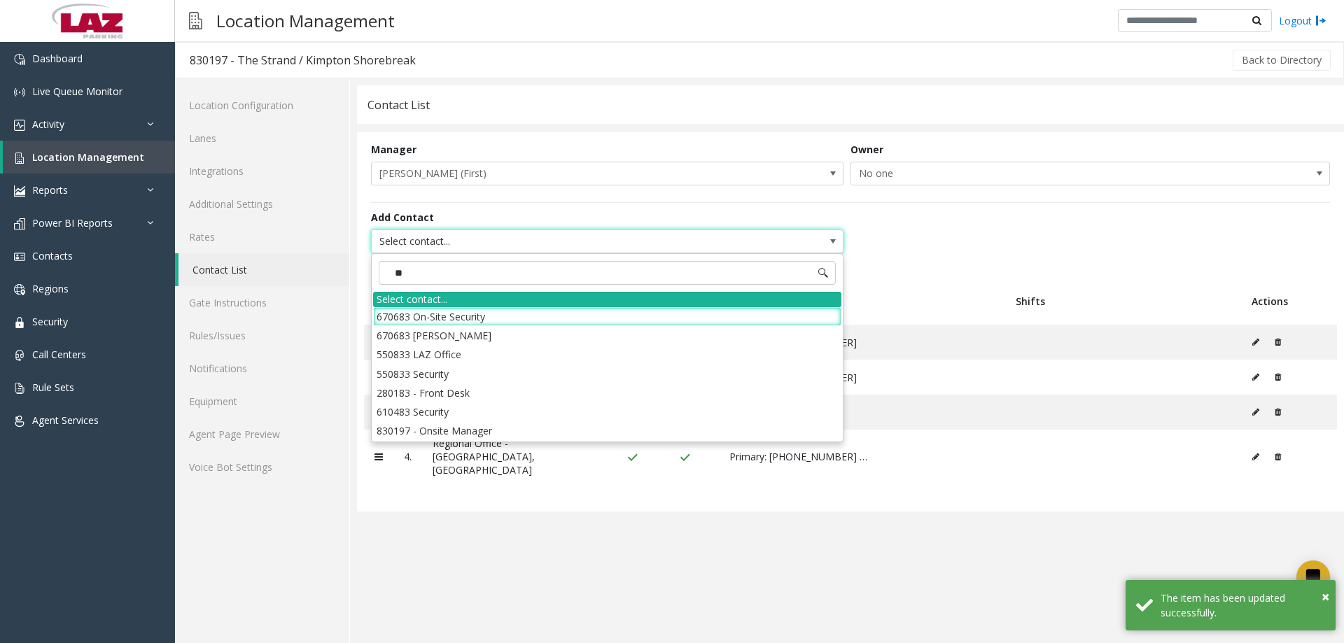
type input "***"
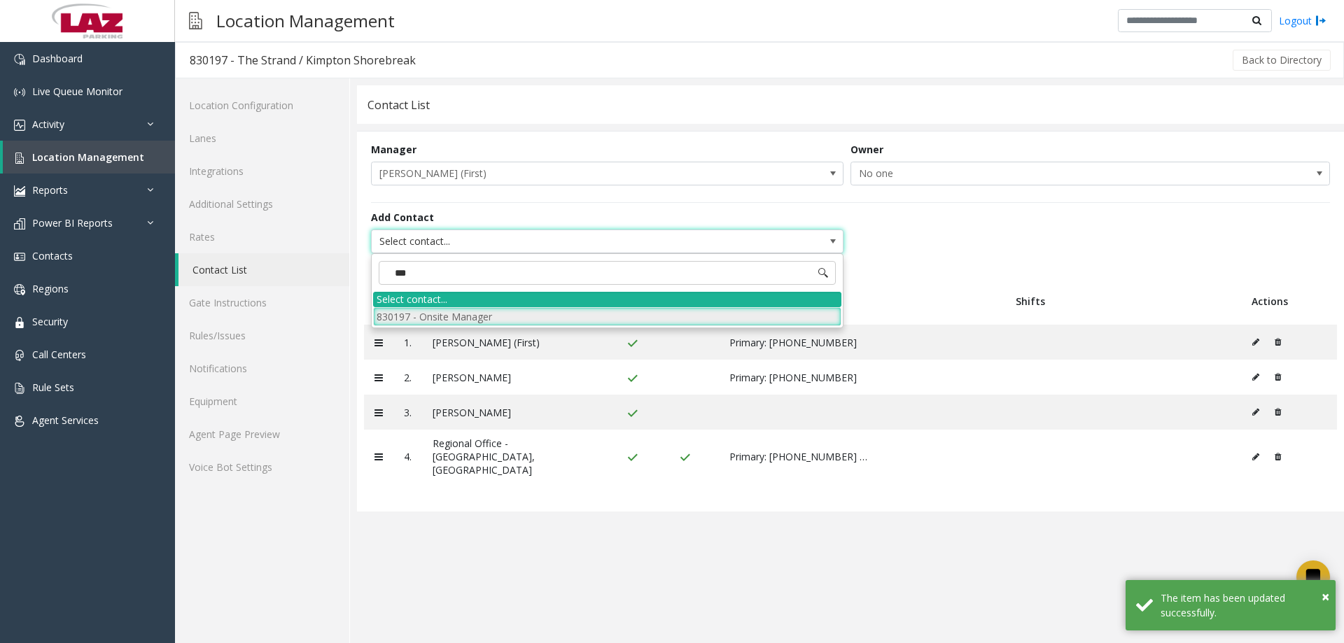
click at [451, 312] on li "830197 - Onsite Manager" at bounding box center [607, 316] width 468 height 19
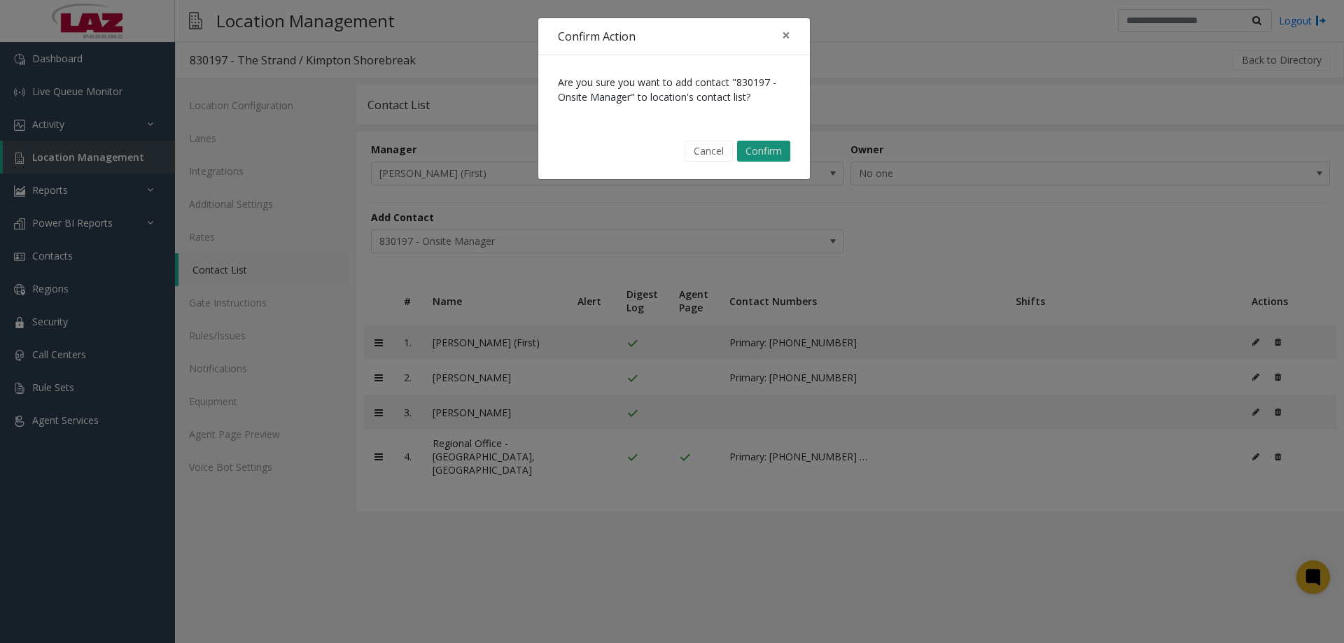
click at [780, 152] on button "Confirm" at bounding box center [763, 151] width 53 height 21
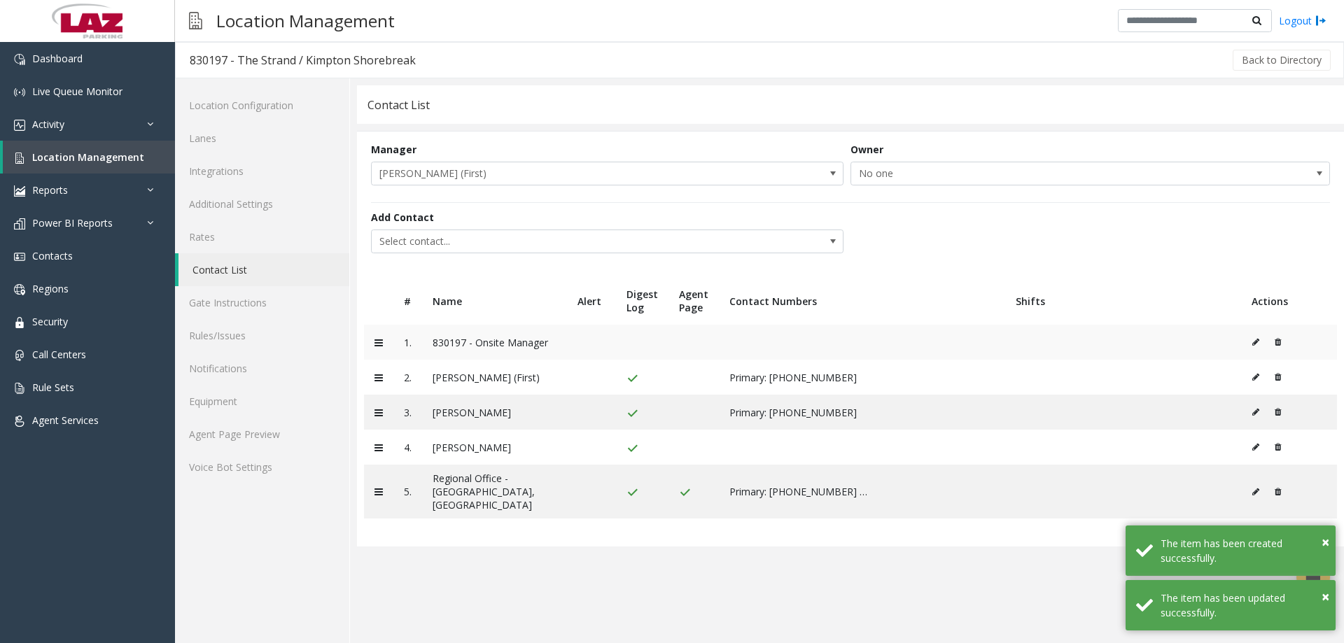
click at [1256, 335] on button at bounding box center [1259, 342] width 15 height 21
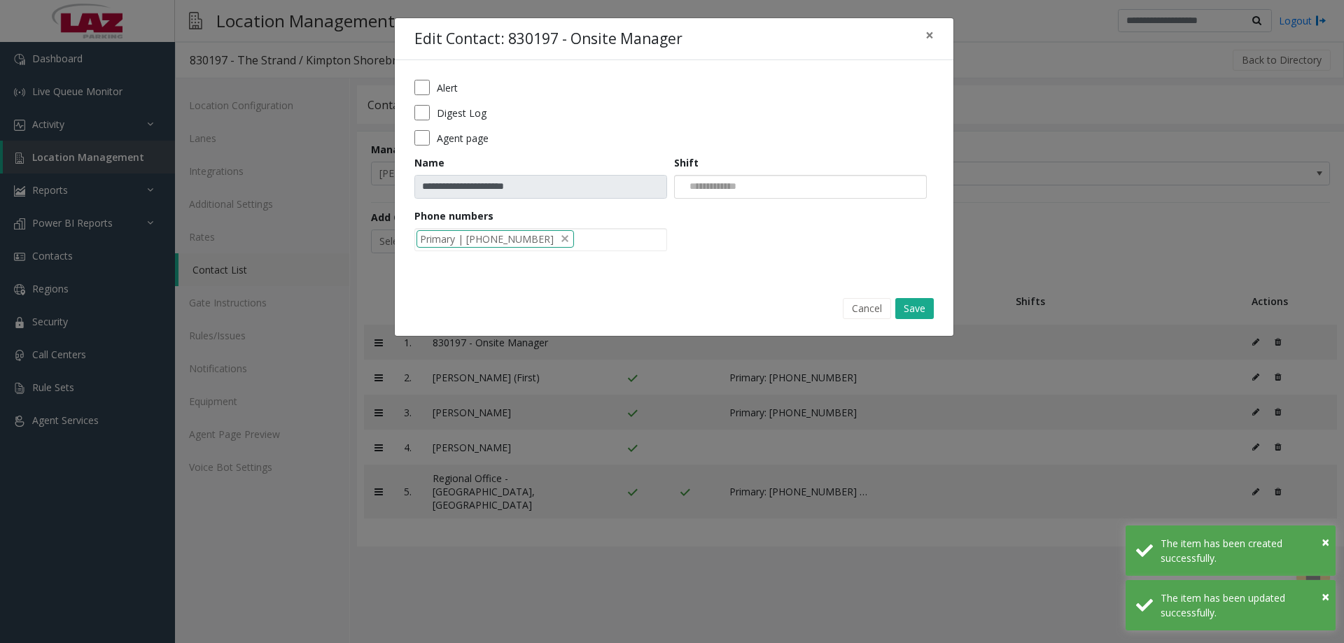
click at [784, 183] on div at bounding box center [800, 187] width 253 height 24
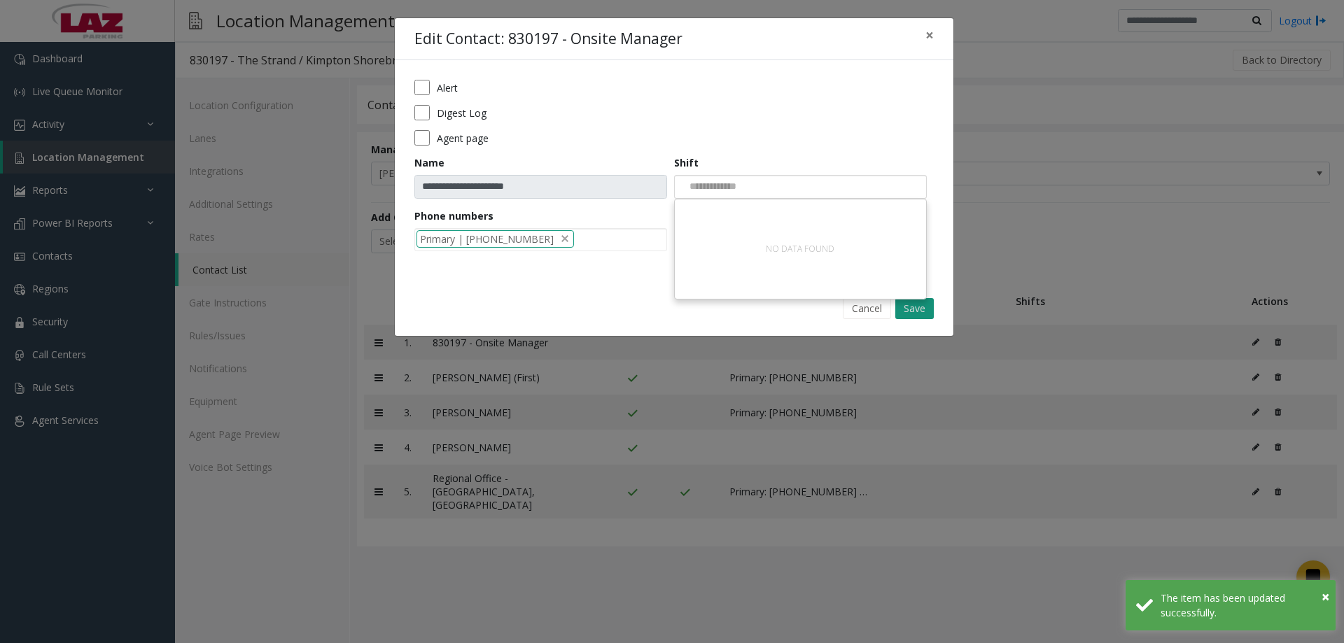
click at [923, 313] on button "Save" at bounding box center [914, 308] width 38 height 21
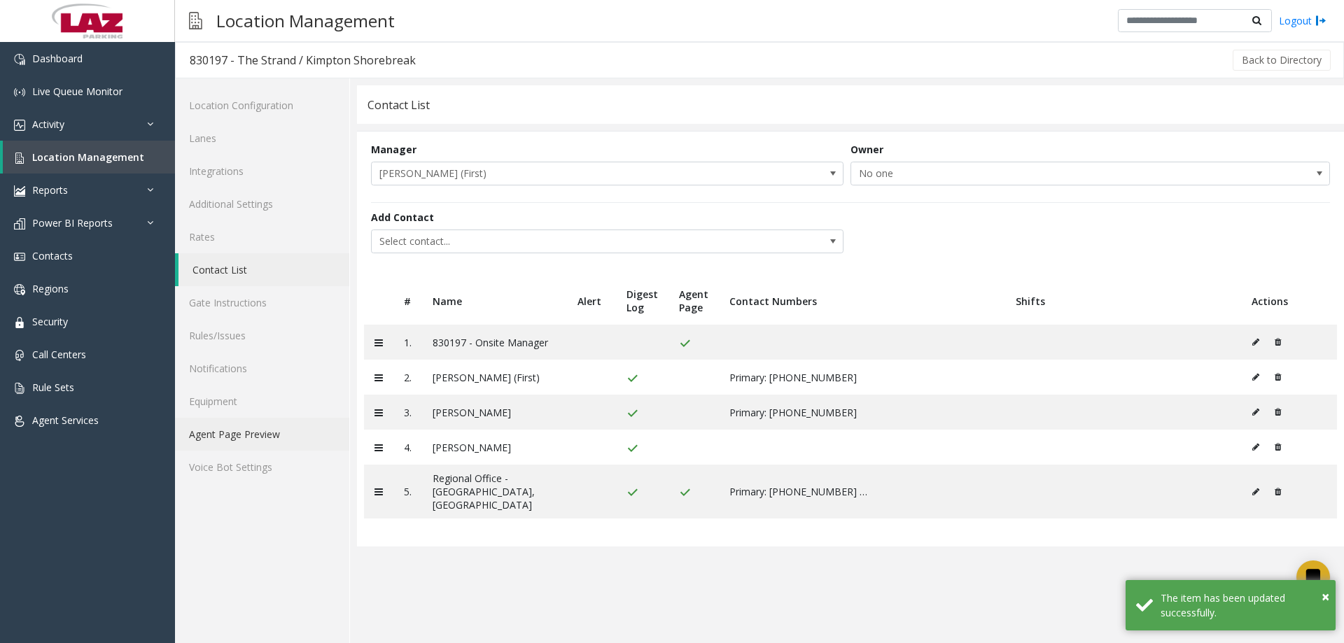
click at [248, 434] on link "Agent Page Preview" at bounding box center [262, 434] width 174 height 33
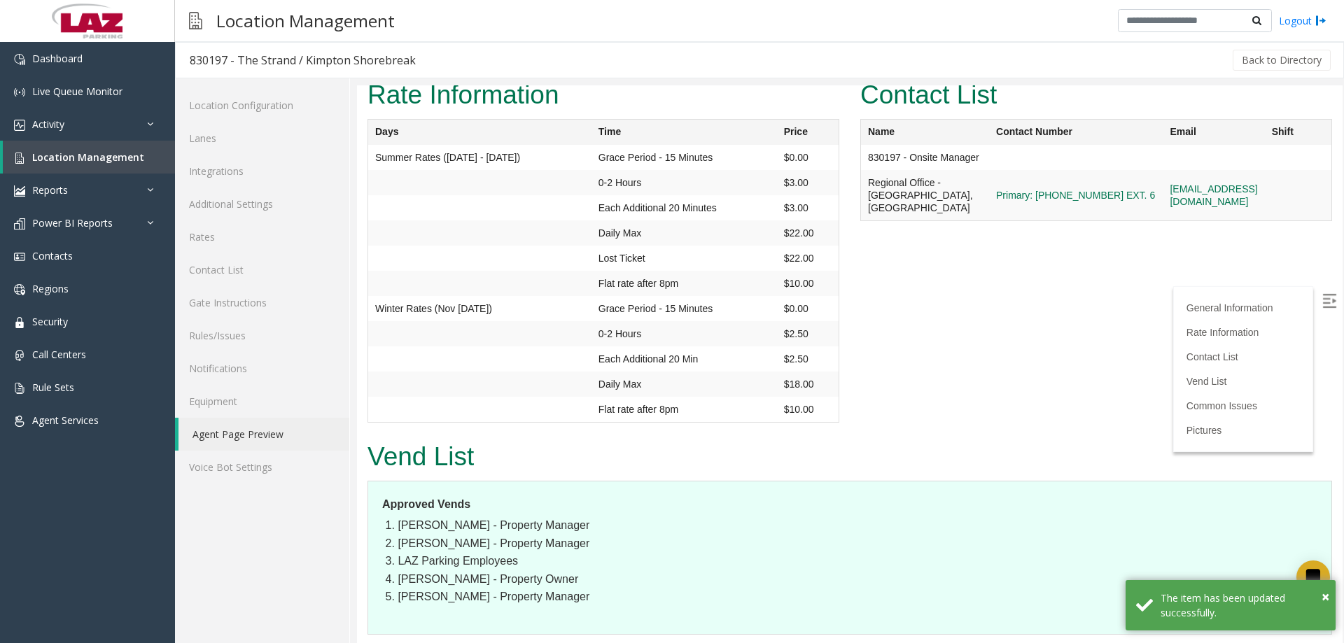
scroll to position [1260, 0]
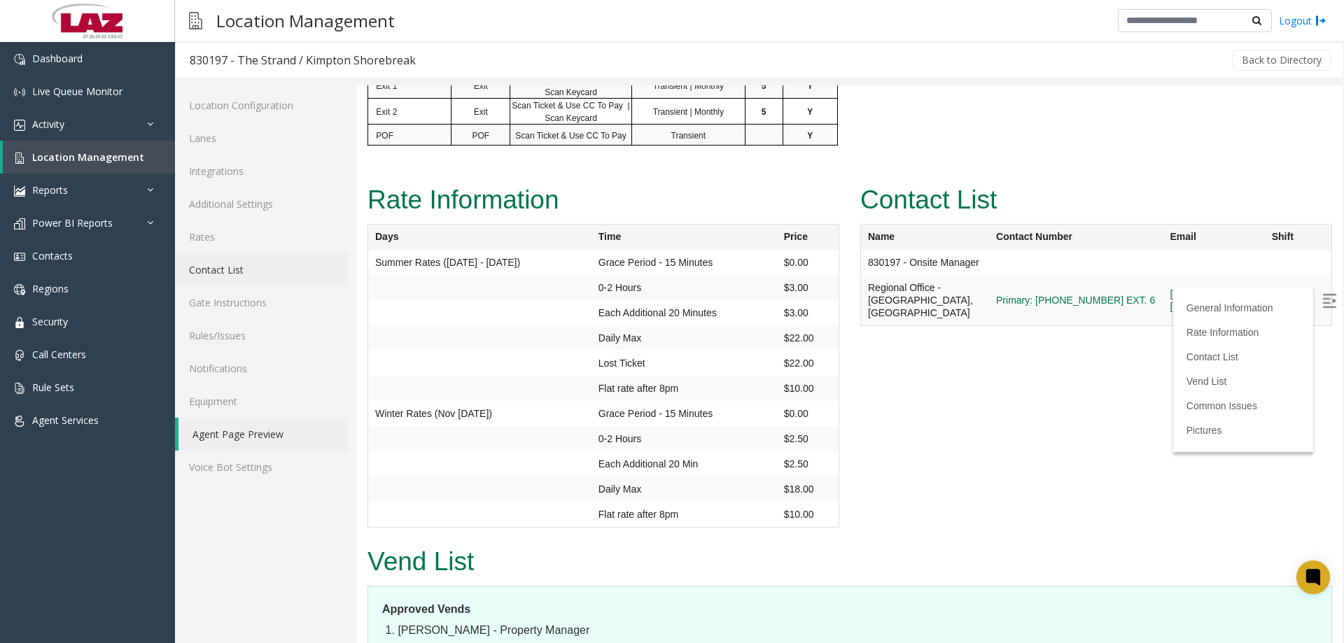
click at [227, 272] on link "Contact List" at bounding box center [262, 269] width 174 height 33
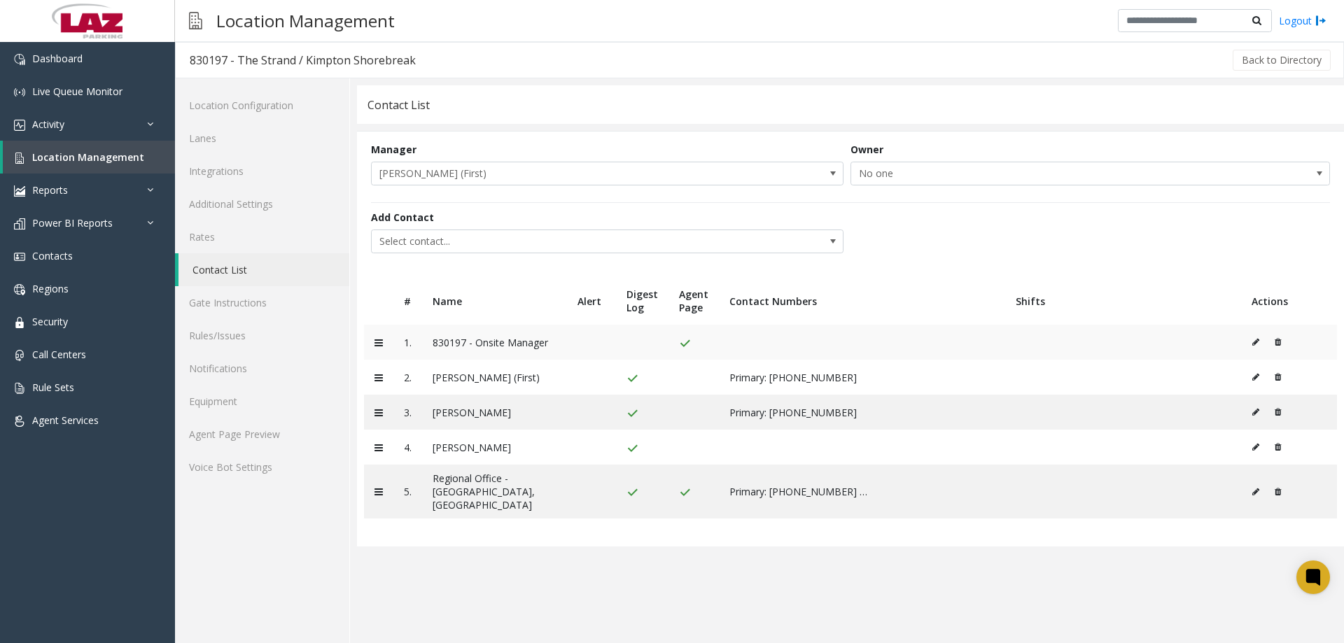
click at [1256, 342] on icon at bounding box center [1255, 342] width 7 height 8
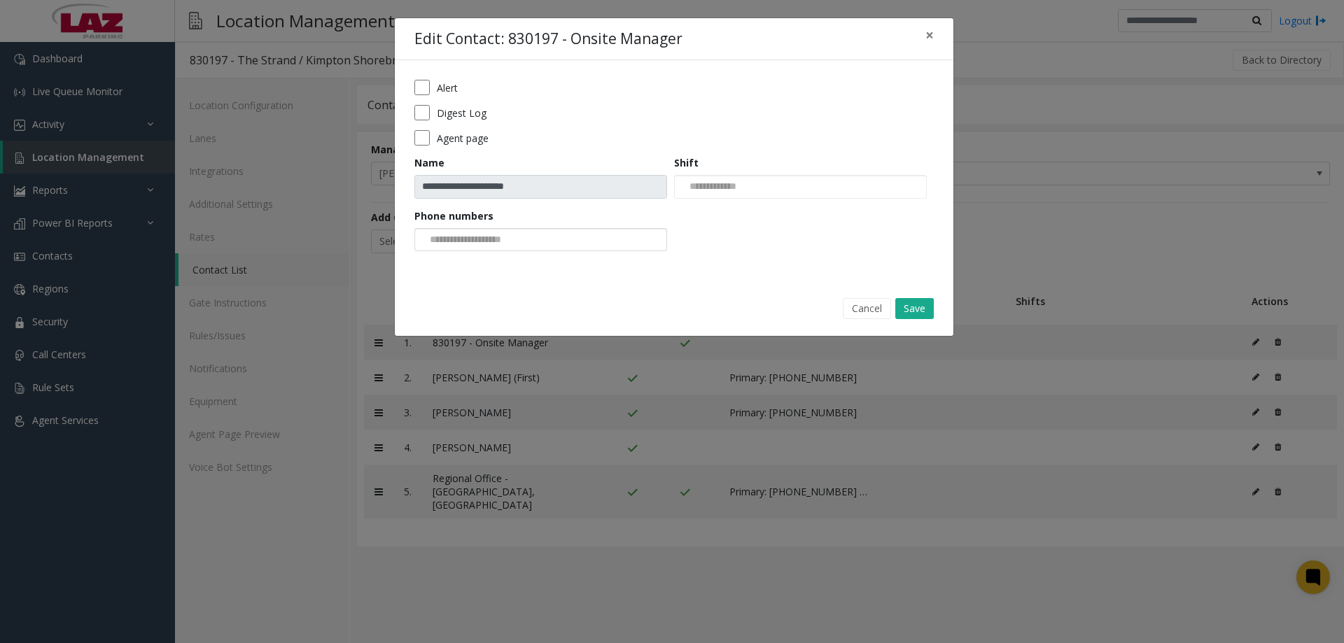
click at [486, 229] on input at bounding box center [468, 240] width 106 height 22
click at [498, 269] on li "Primary | [PHONE_NUMBER]" at bounding box center [540, 262] width 248 height 19
drag, startPoint x: 498, startPoint y: 269, endPoint x: 870, endPoint y: 286, distance: 372.1
click at [499, 269] on div "**********" at bounding box center [674, 170] width 559 height 220
click at [932, 304] on div "Cancel Save" at bounding box center [674, 308] width 539 height 36
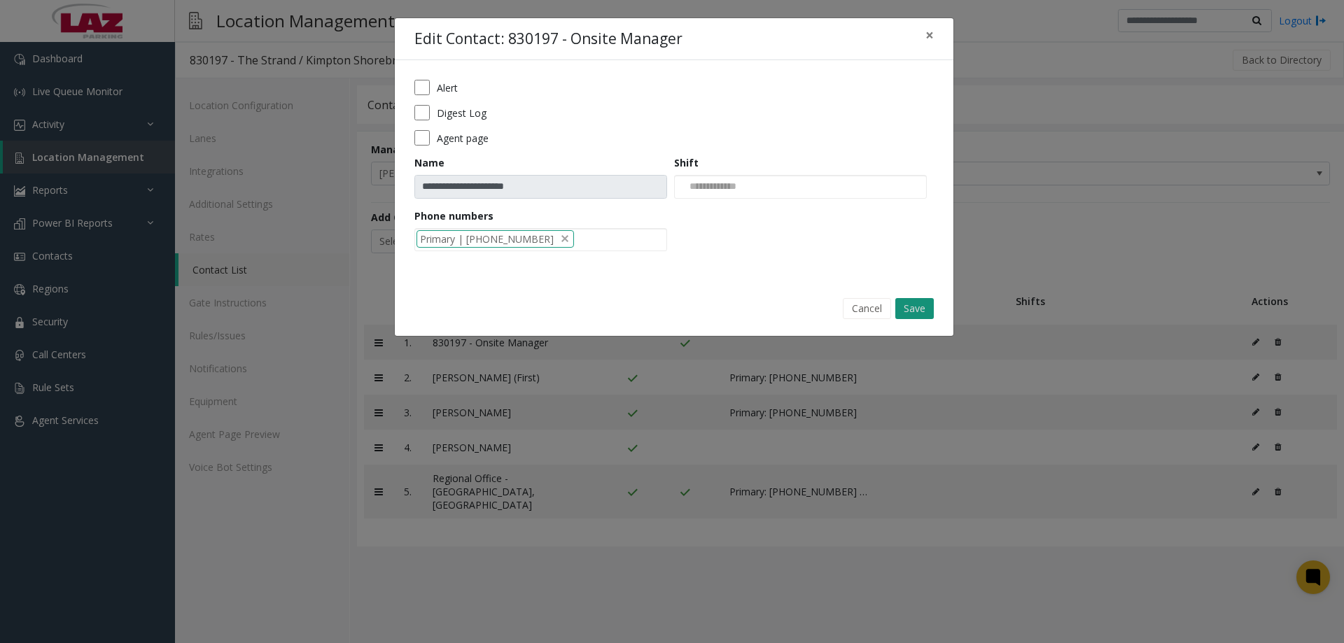
click at [931, 304] on button "Save" at bounding box center [914, 308] width 38 height 21
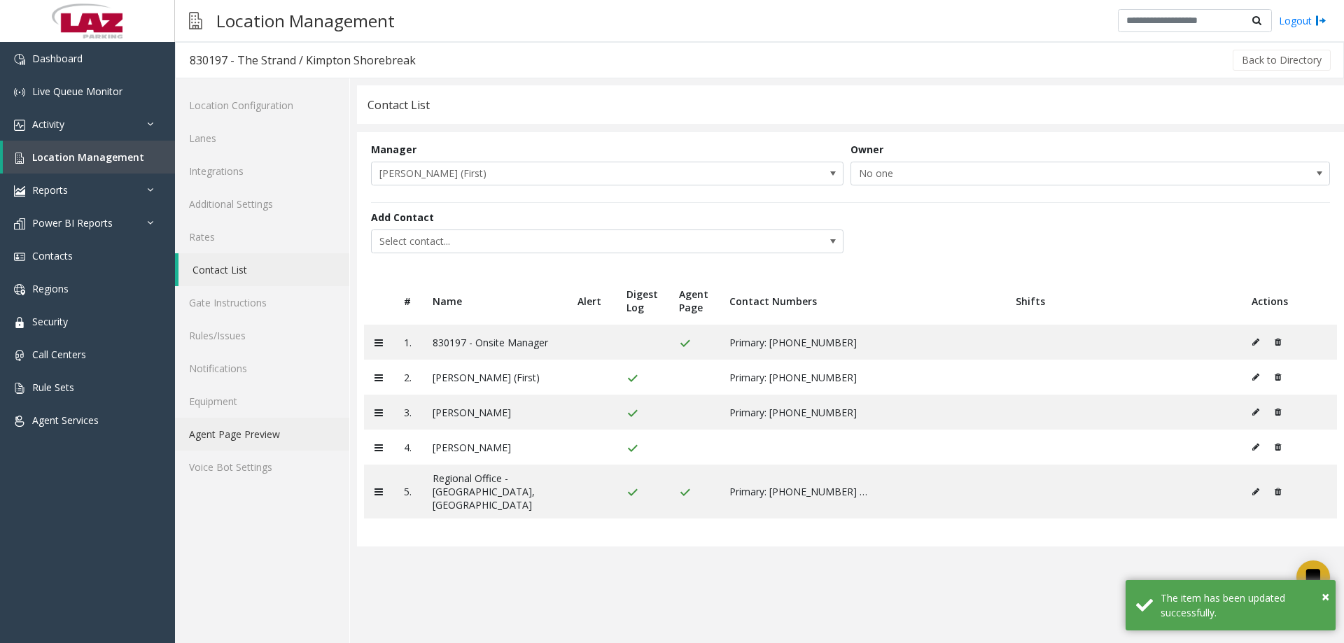
click at [216, 435] on link "Agent Page Preview" at bounding box center [262, 434] width 174 height 33
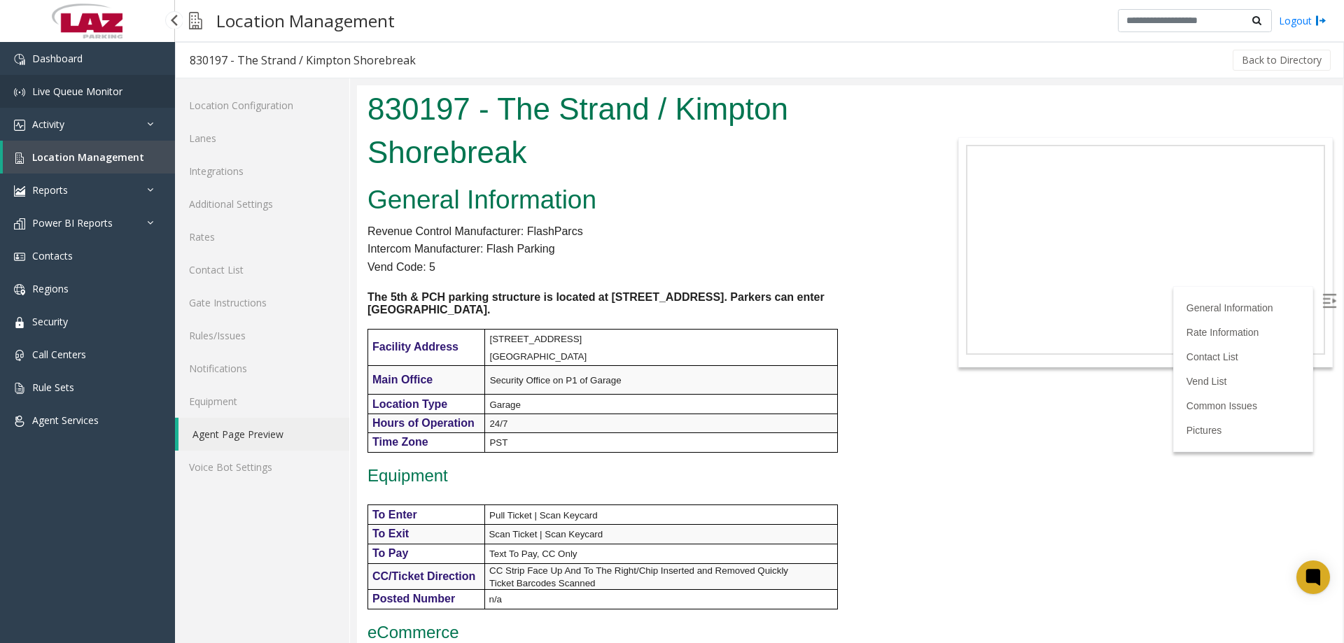
click at [70, 106] on link "Live Queue Monitor" at bounding box center [87, 91] width 175 height 33
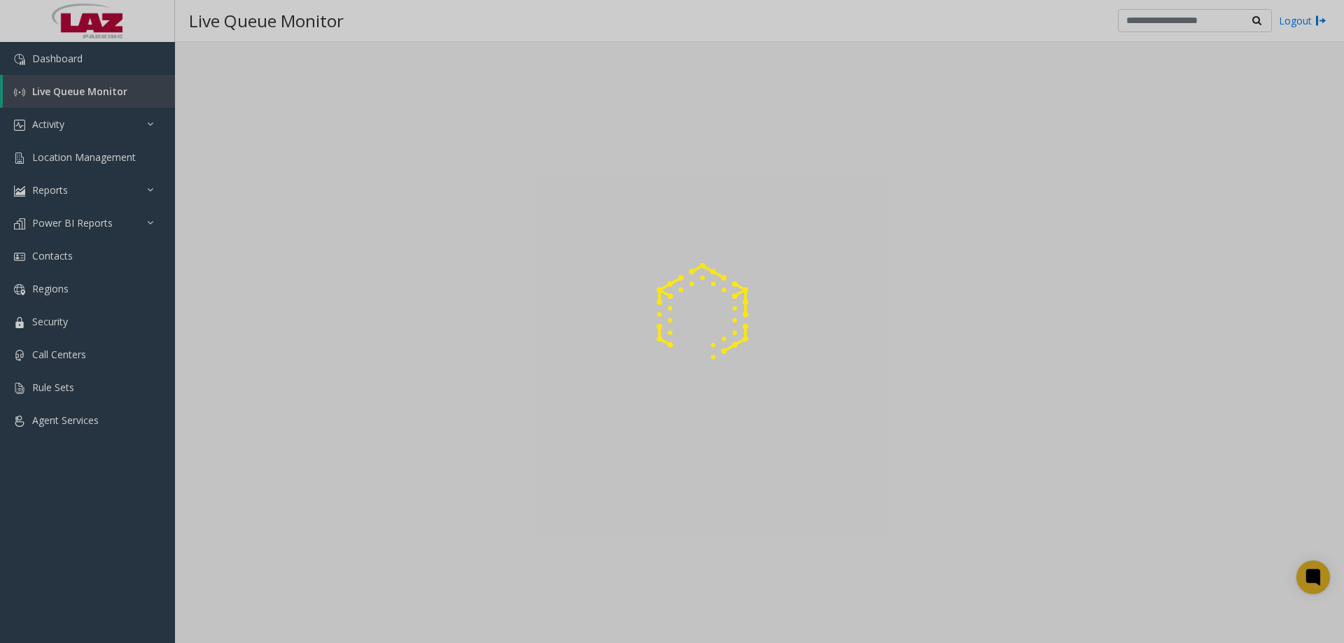
click at [48, 142] on div at bounding box center [672, 321] width 1344 height 643
click at [59, 132] on div at bounding box center [672, 321] width 1344 height 643
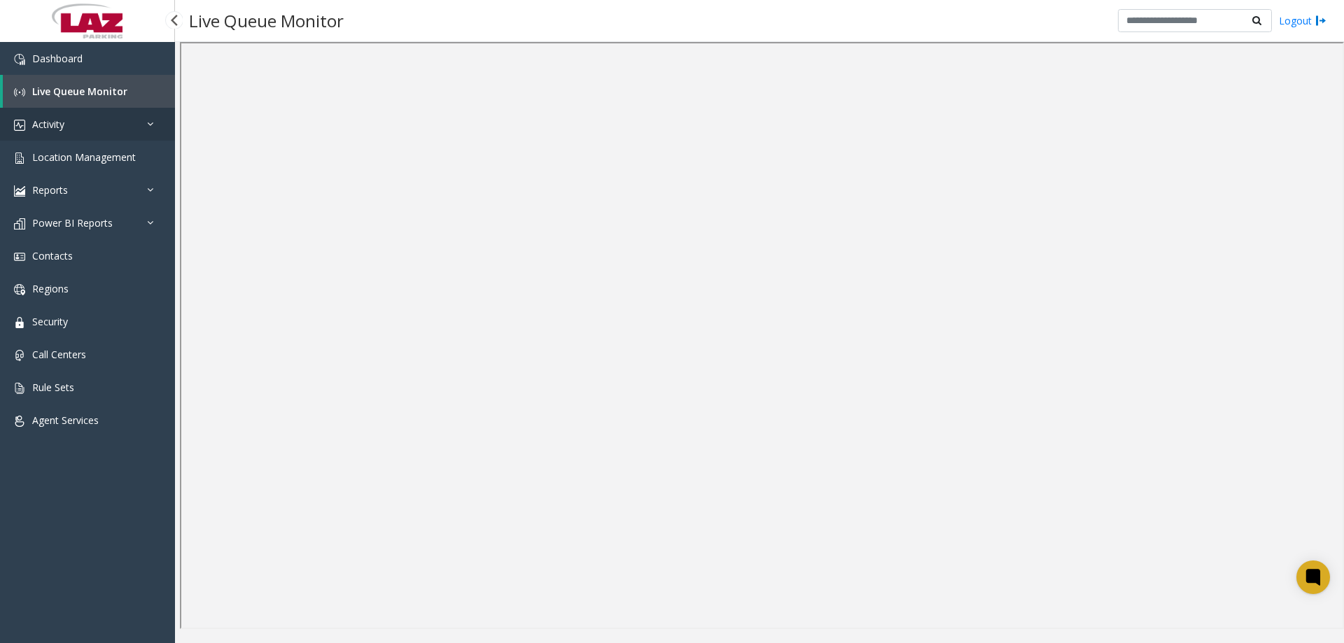
click at [92, 130] on link "Activity" at bounding box center [87, 124] width 175 height 33
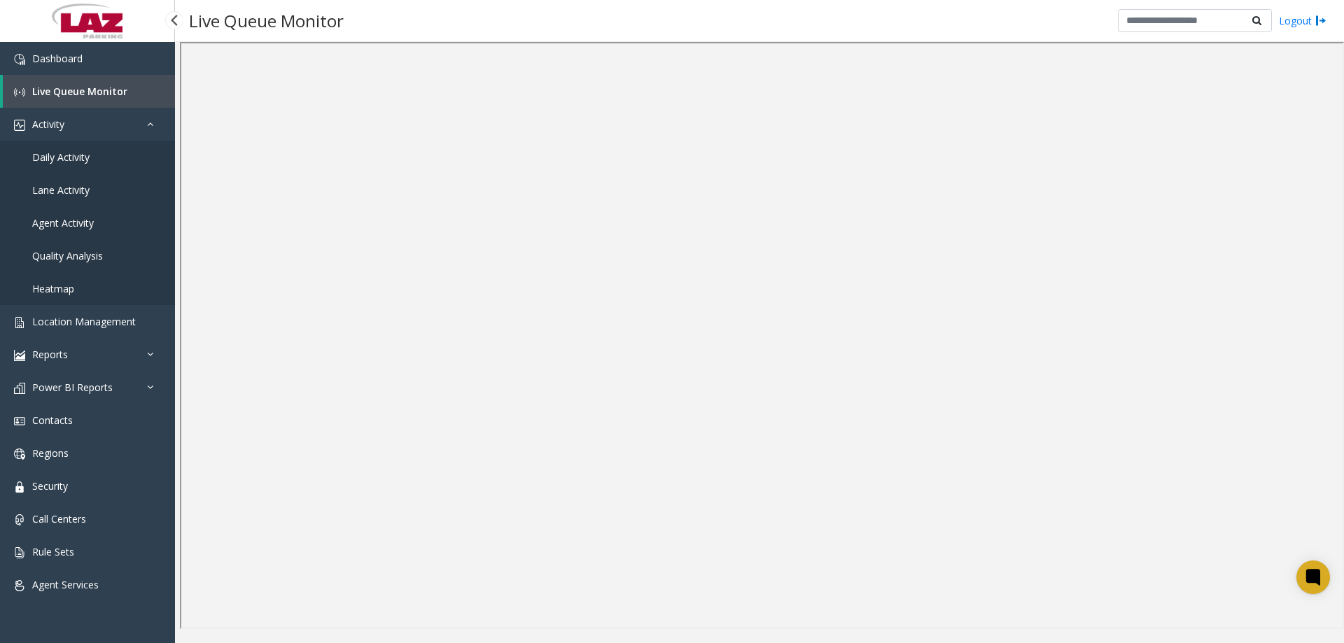
click at [69, 169] on link "Daily Activity" at bounding box center [87, 157] width 175 height 33
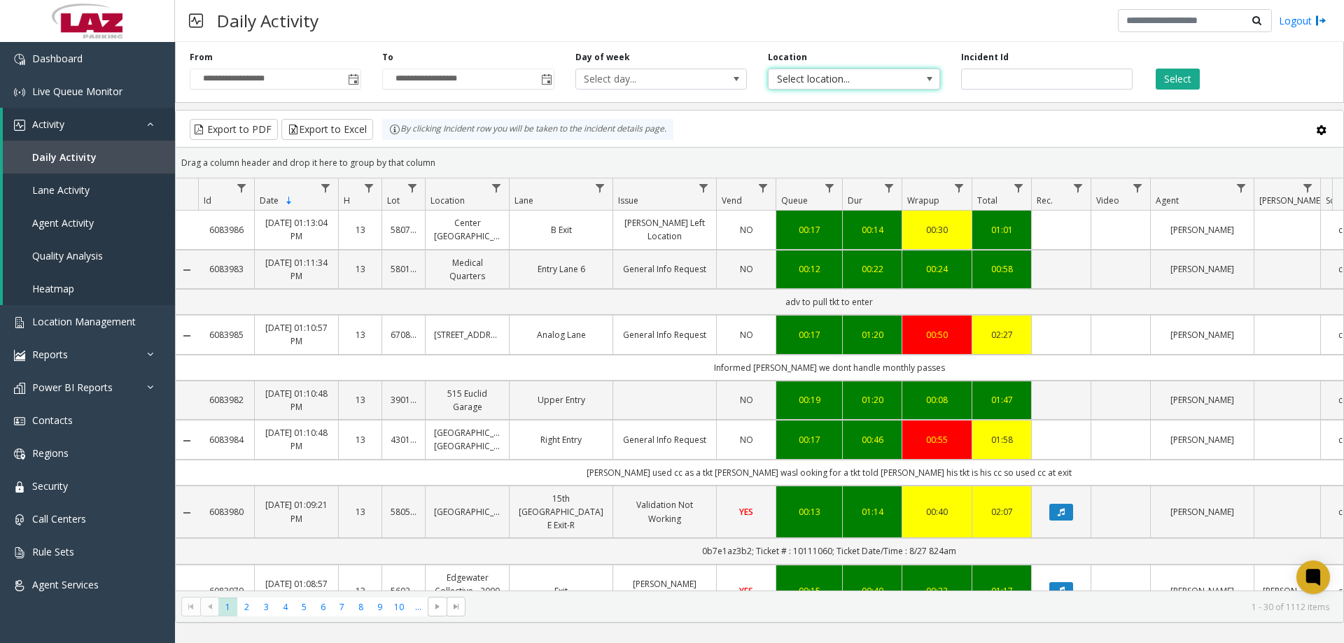
click at [811, 75] on span "Select location..." at bounding box center [837, 79] width 136 height 20
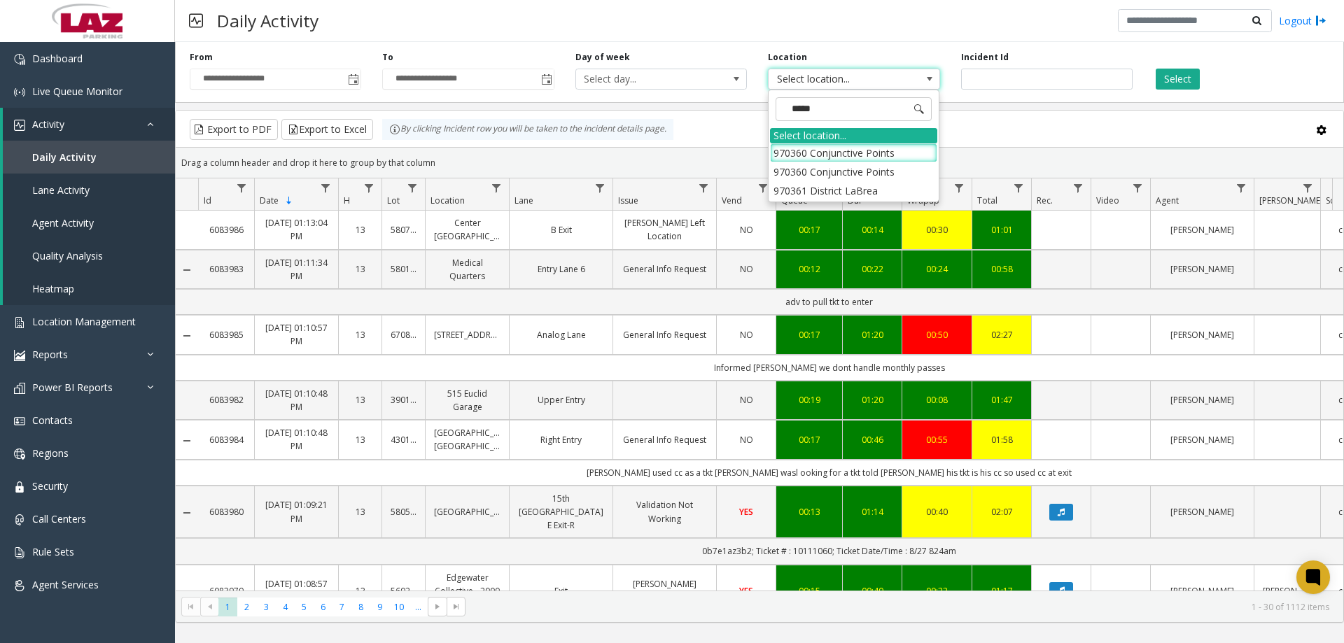
type input "******"
click at [836, 157] on li "970361 District LaBrea" at bounding box center [853, 152] width 167 height 19
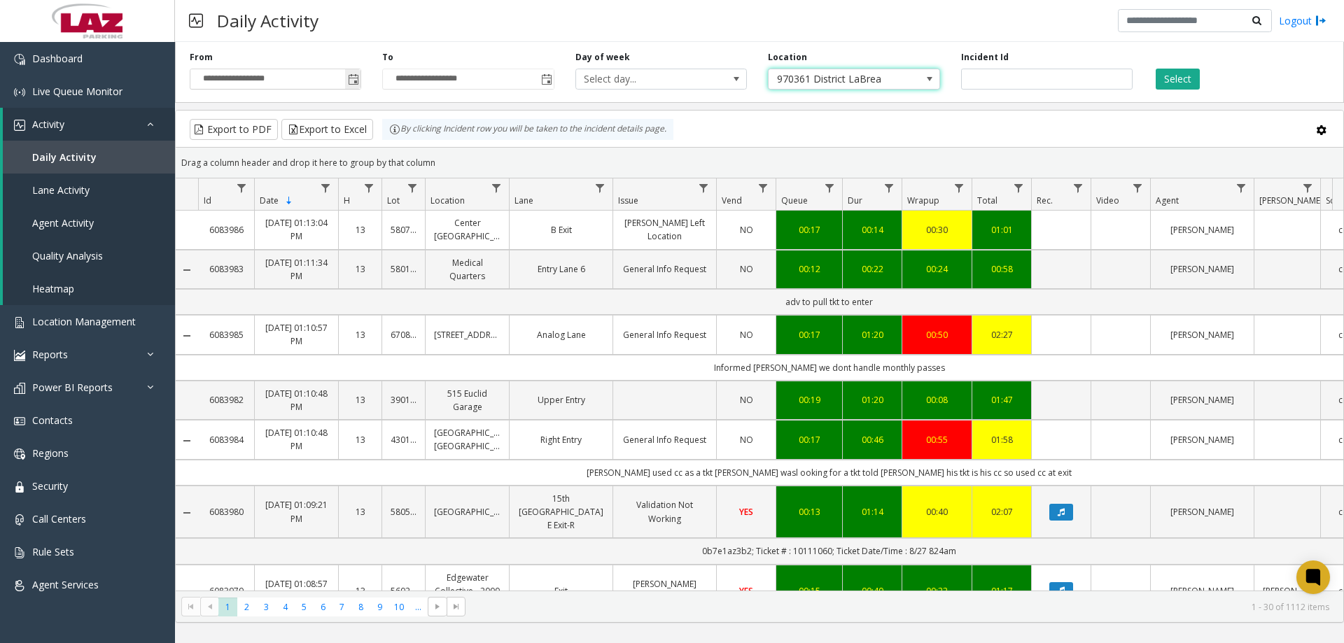
click at [349, 87] on span "Toggle popup" at bounding box center [352, 79] width 15 height 22
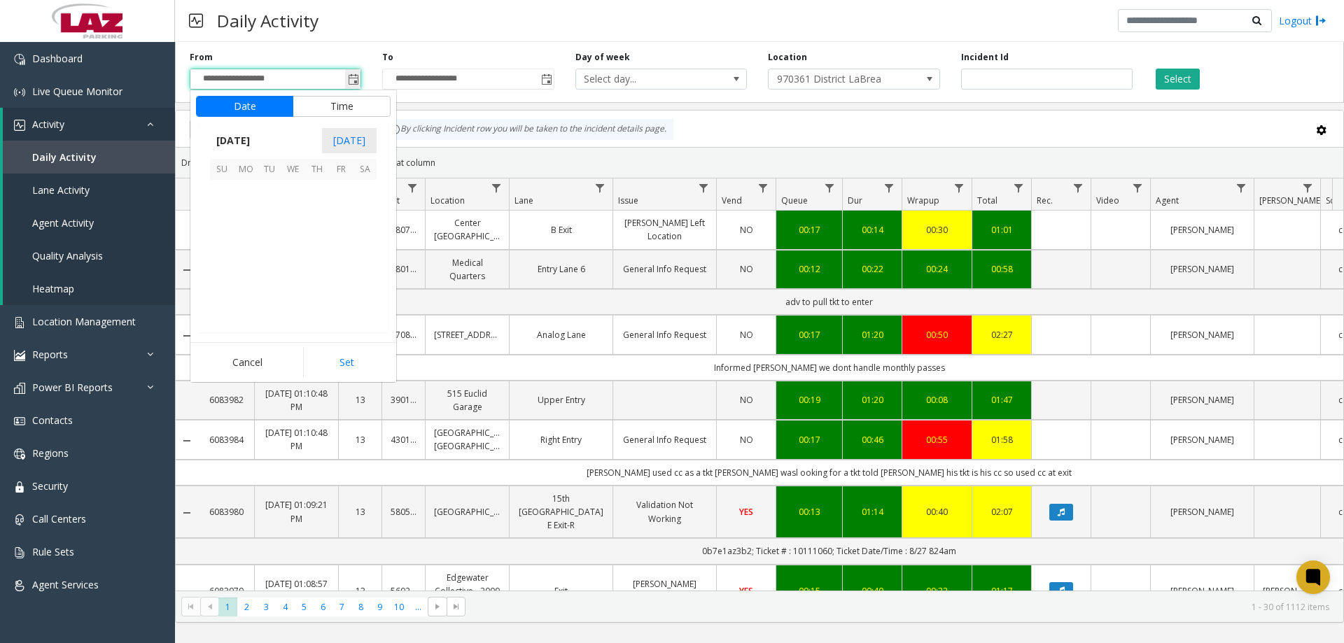
scroll to position [251062, 0]
click at [245, 260] on span "18" at bounding box center [246, 263] width 24 height 24
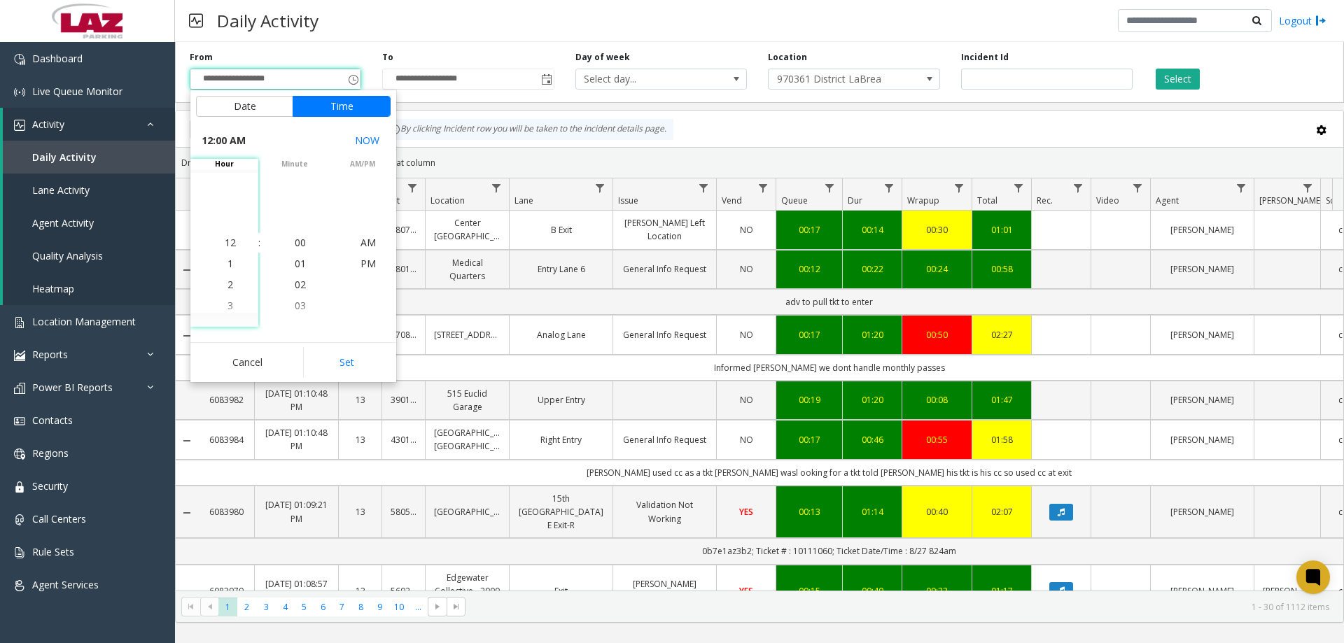
click at [315, 340] on div "Date Time [DATE] [DATE] Su Mo Tu We Th Fr Sa [DATE] 1 2 3 4 5 6 7 8 9 10 11 12 …" at bounding box center [293, 236] width 206 height 292
click at [328, 357] on button "Set" at bounding box center [347, 362] width 88 height 31
type input "**********"
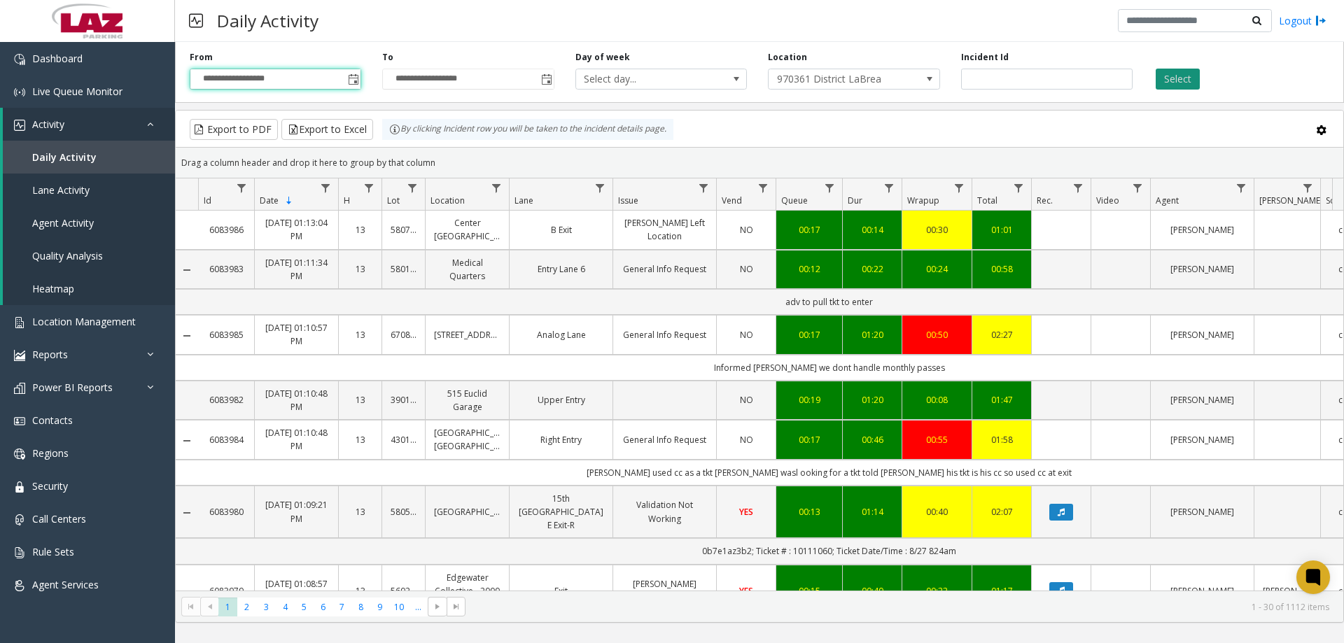
click at [1168, 80] on button "Select" at bounding box center [1178, 79] width 44 height 21
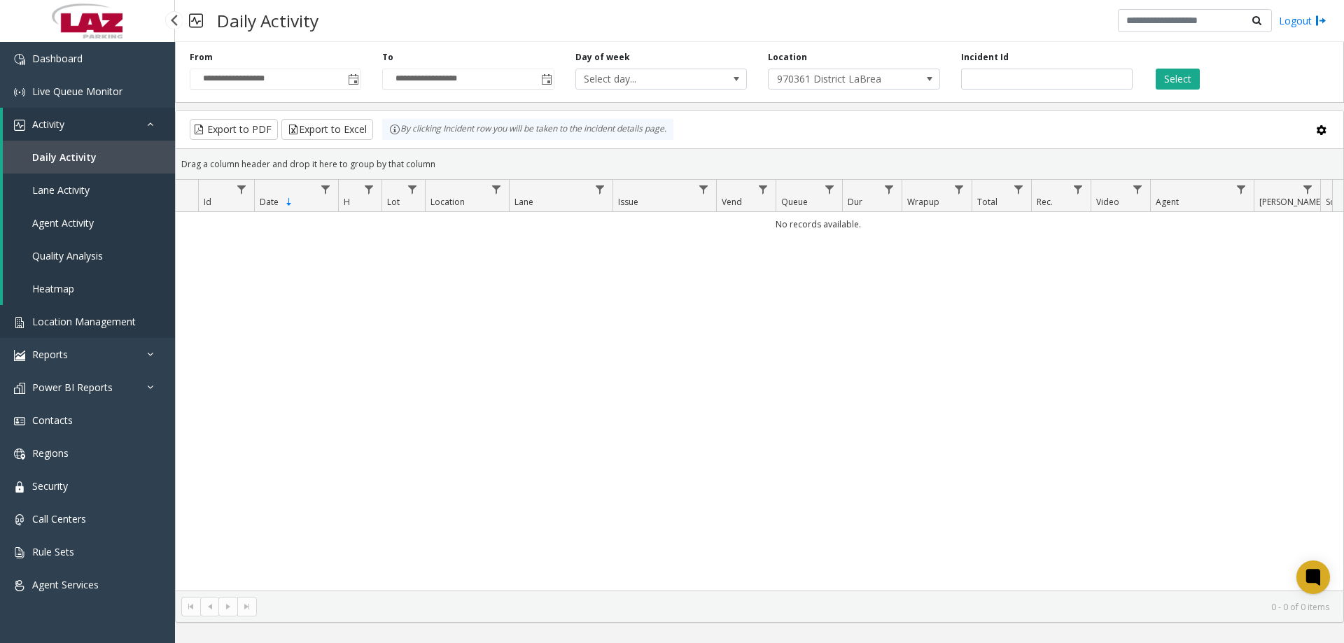
click at [68, 320] on span "Location Management" at bounding box center [84, 321] width 104 height 13
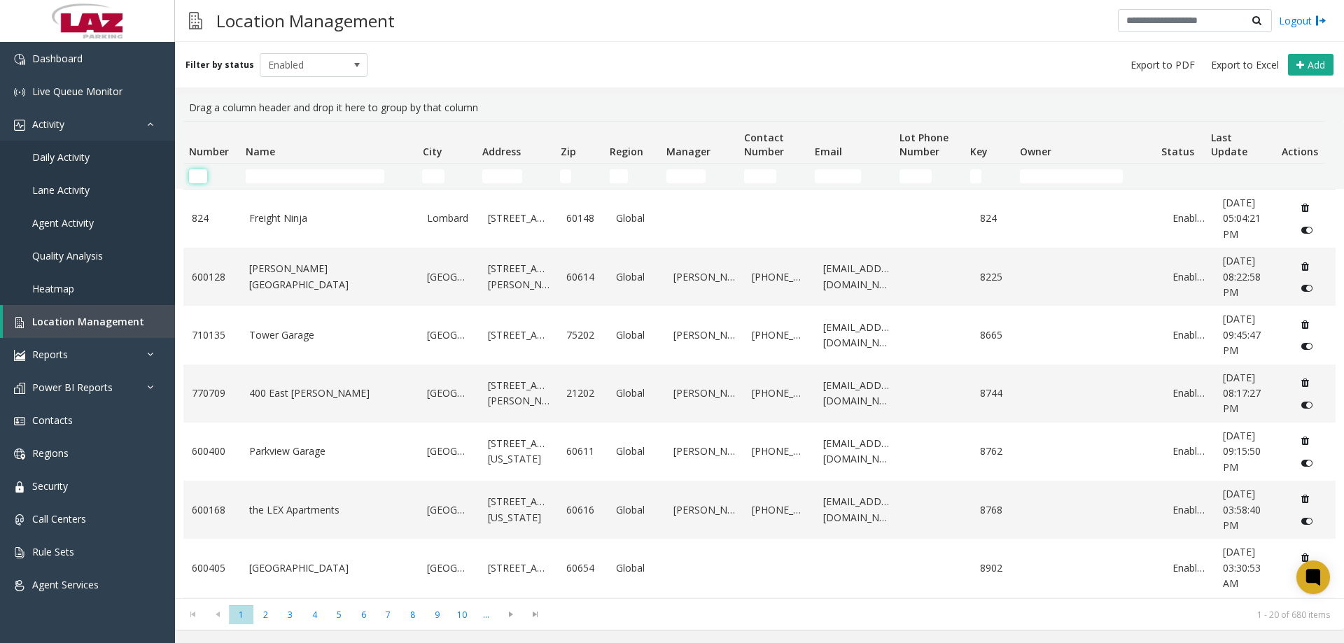
click at [195, 175] on input "Number Filter" at bounding box center [198, 176] width 18 height 14
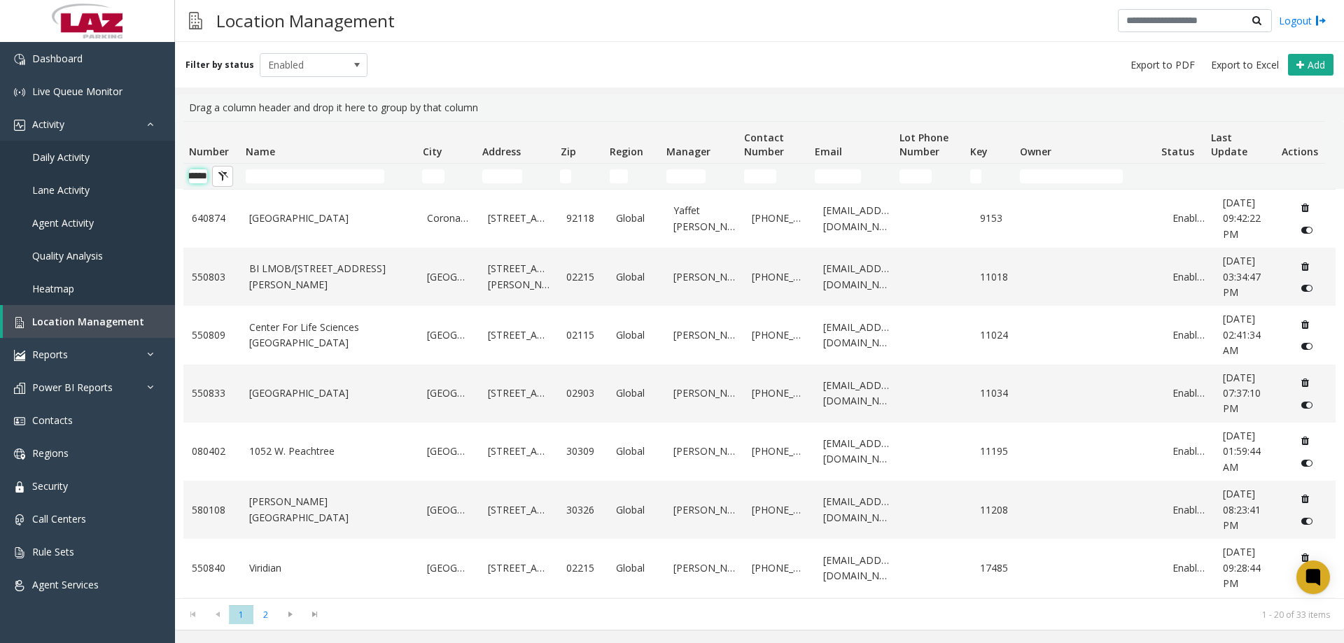
scroll to position [0, 23]
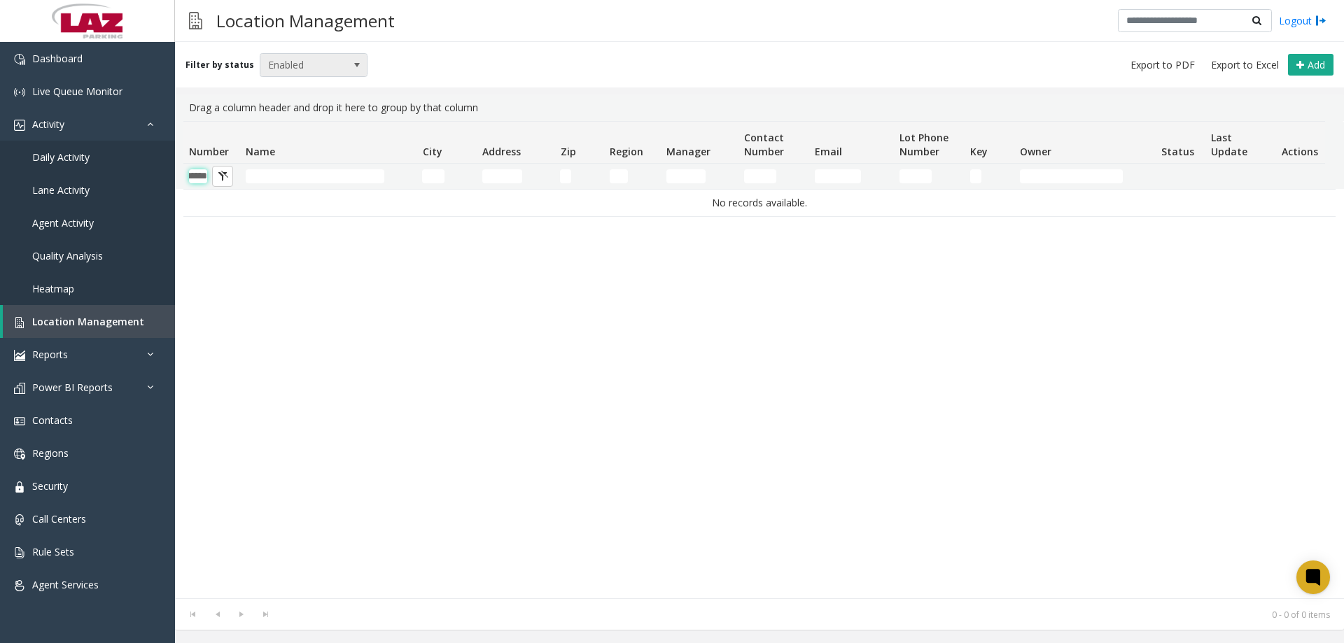
type input "******"
click at [306, 66] on span "Enabled" at bounding box center [302, 65] width 85 height 22
click at [307, 132] on li "Disabled" at bounding box center [307, 126] width 104 height 19
click at [282, 71] on span "Disabled" at bounding box center [302, 65] width 85 height 22
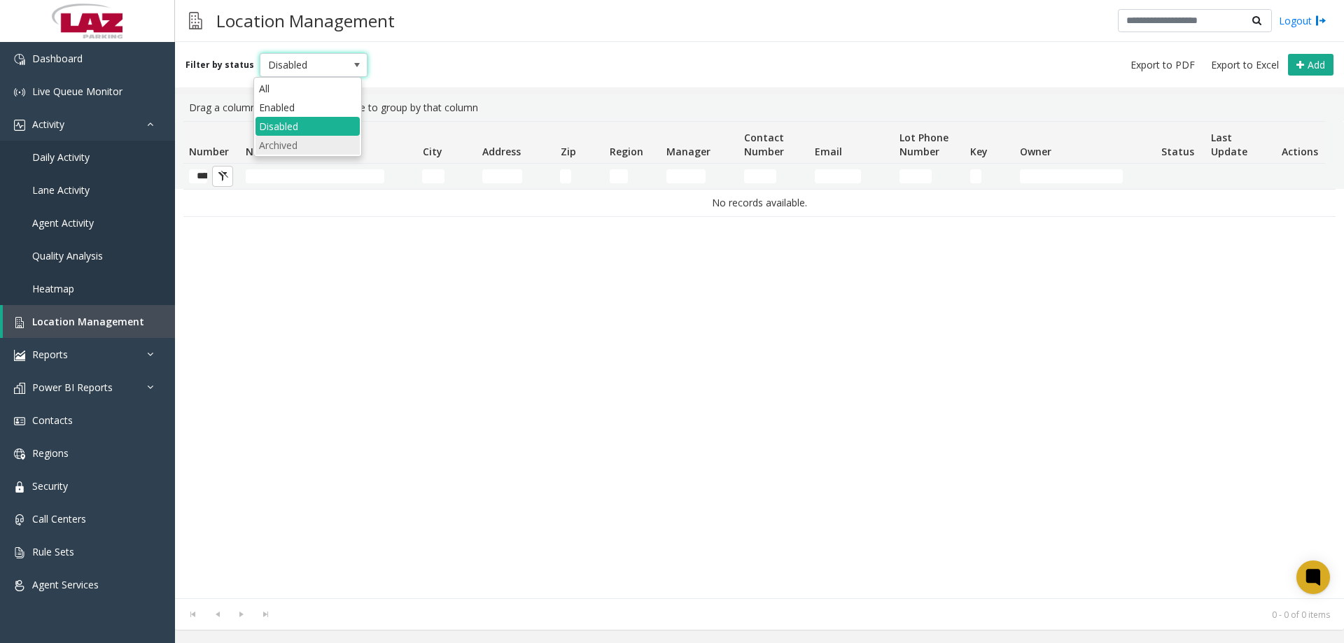
click at [305, 141] on li "Archived" at bounding box center [307, 145] width 104 height 19
click at [301, 53] on span "Archived" at bounding box center [314, 65] width 108 height 24
click at [293, 98] on li "Enabled" at bounding box center [307, 107] width 104 height 19
click at [198, 178] on input "******" at bounding box center [198, 176] width 18 height 14
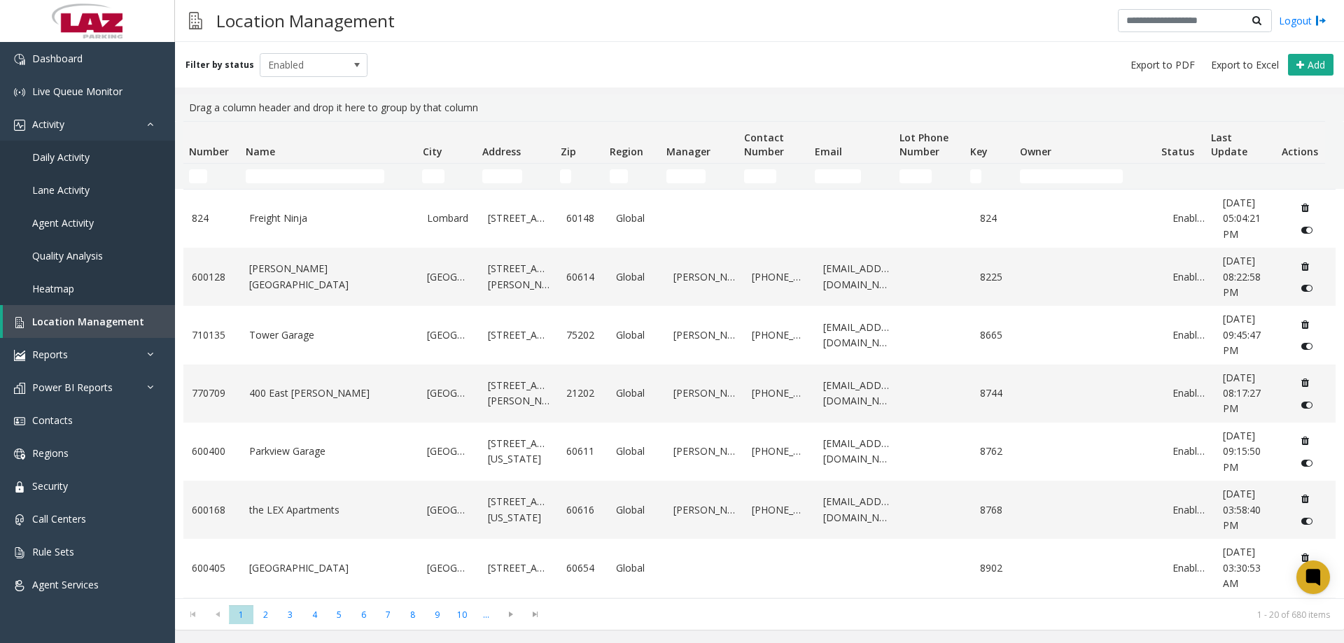
click at [330, 185] on td "Name Filter" at bounding box center [328, 176] width 176 height 25
click at [328, 183] on input "Name Filter" at bounding box center [315, 176] width 139 height 14
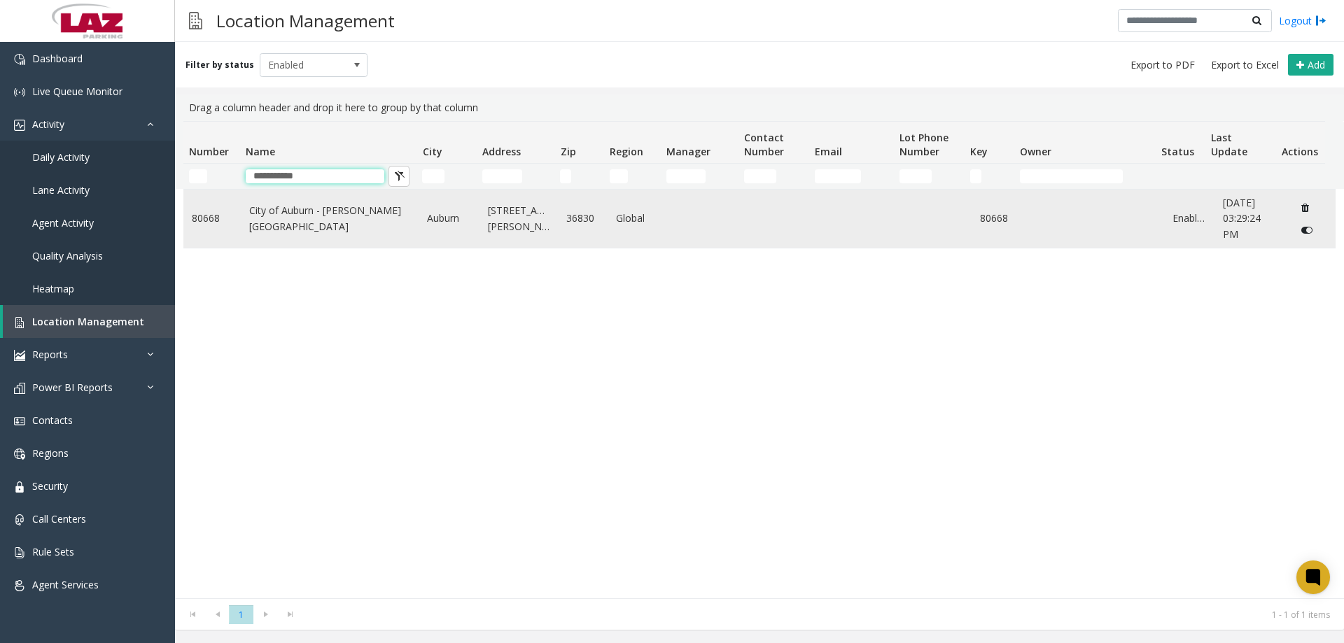
type input "**********"
click at [308, 212] on link "City of Auburn - [PERSON_NAME][GEOGRAPHIC_DATA]" at bounding box center [330, 218] width 162 height 31
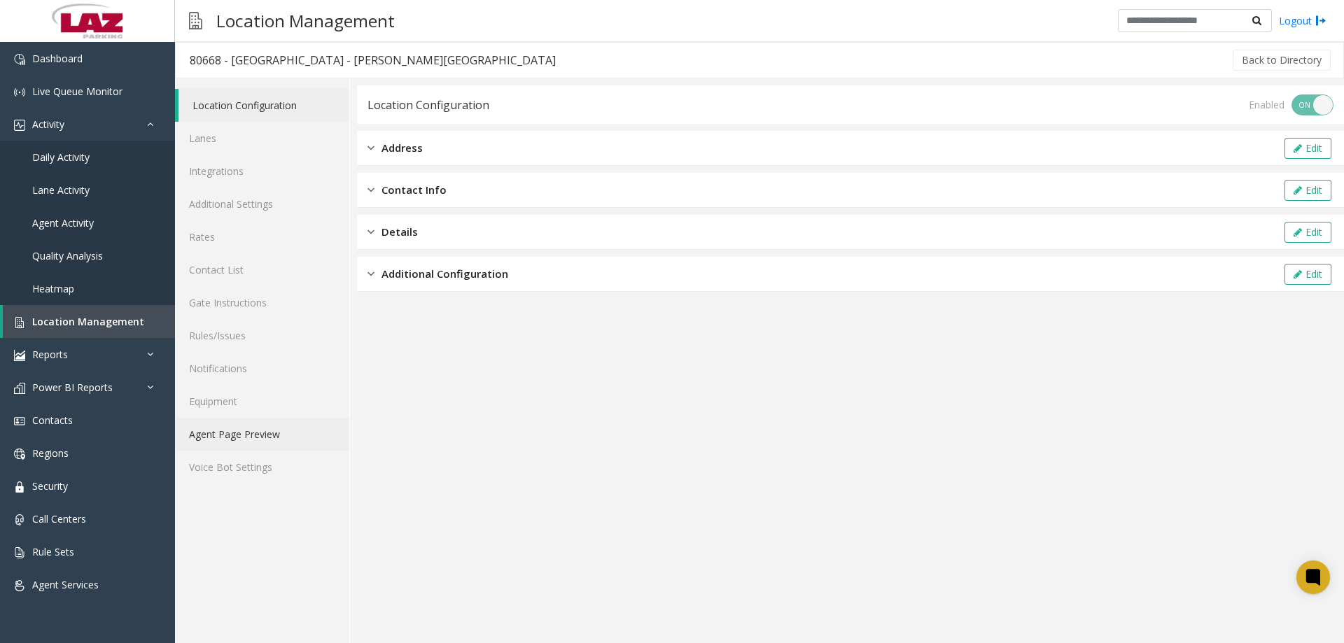
click at [251, 440] on link "Agent Page Preview" at bounding box center [262, 434] width 174 height 33
